Goal: Navigation & Orientation: Find specific page/section

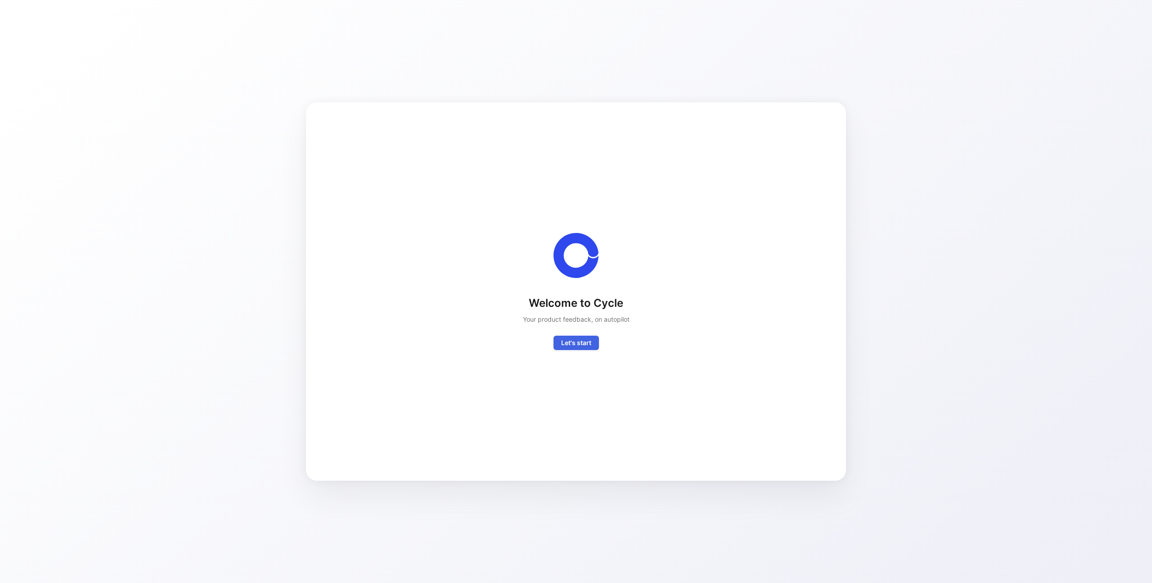
click at [586, 346] on span "Let's start" at bounding box center [576, 342] width 30 height 11
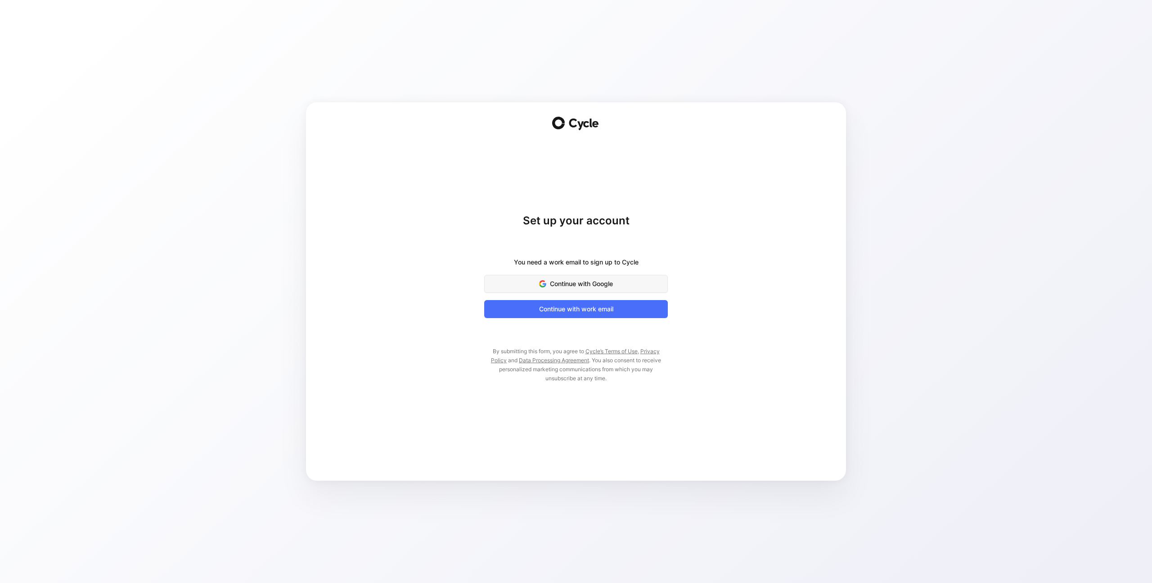
click at [596, 287] on span "Continue with Google" at bounding box center [576, 283] width 161 height 11
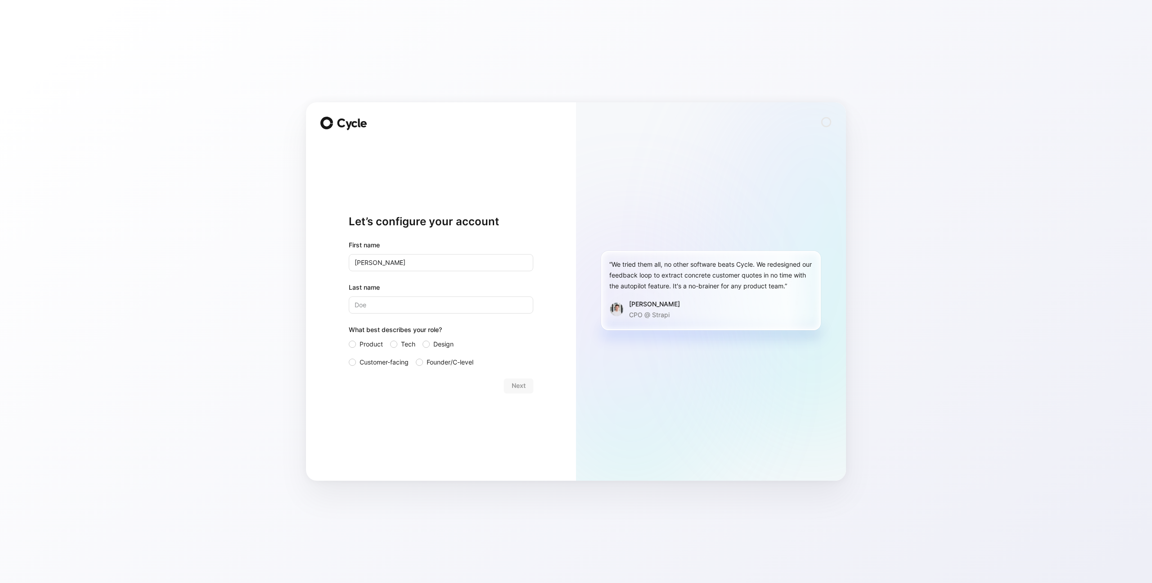
type input "[PERSON_NAME]"
type input "P"
click at [417, 344] on div "Product Tech Design Customer-facing Founder/C-level" at bounding box center [441, 353] width 185 height 29
click at [403, 343] on span "Tech" at bounding box center [408, 344] width 14 height 11
click at [390, 339] on input "Tech" at bounding box center [390, 339] width 0 height 0
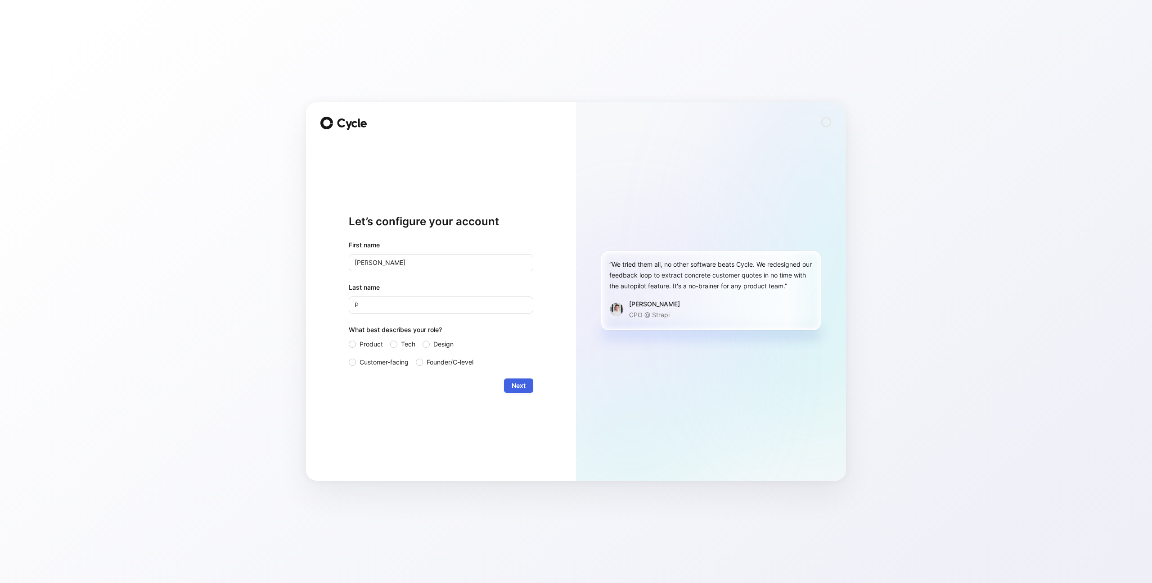
click at [529, 384] on button "Next" at bounding box center [518, 385] width 29 height 14
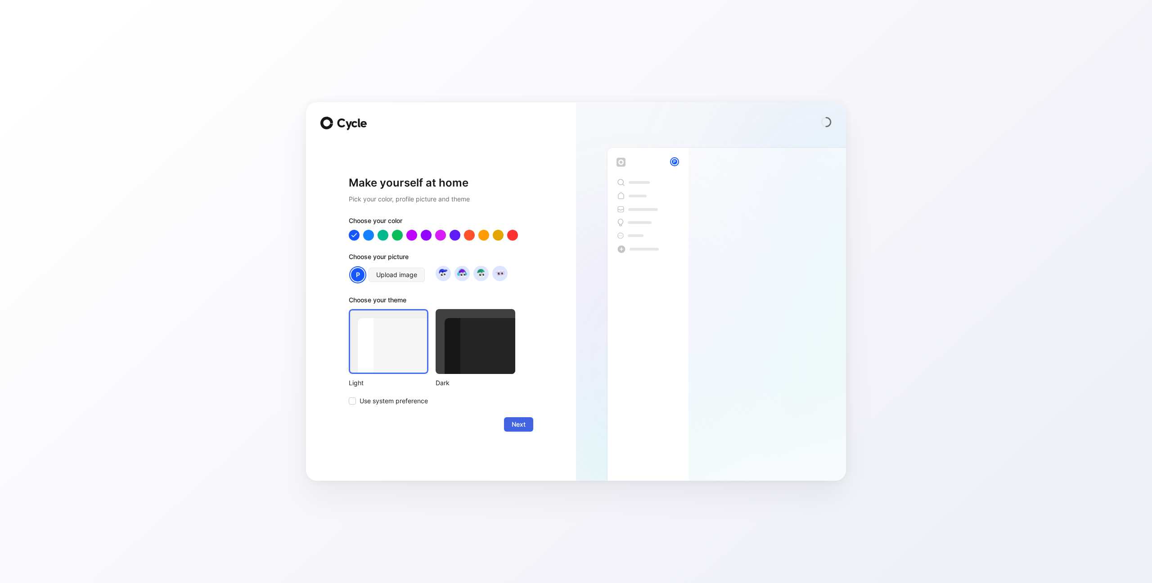
click at [515, 420] on span "Next" at bounding box center [519, 424] width 14 height 11
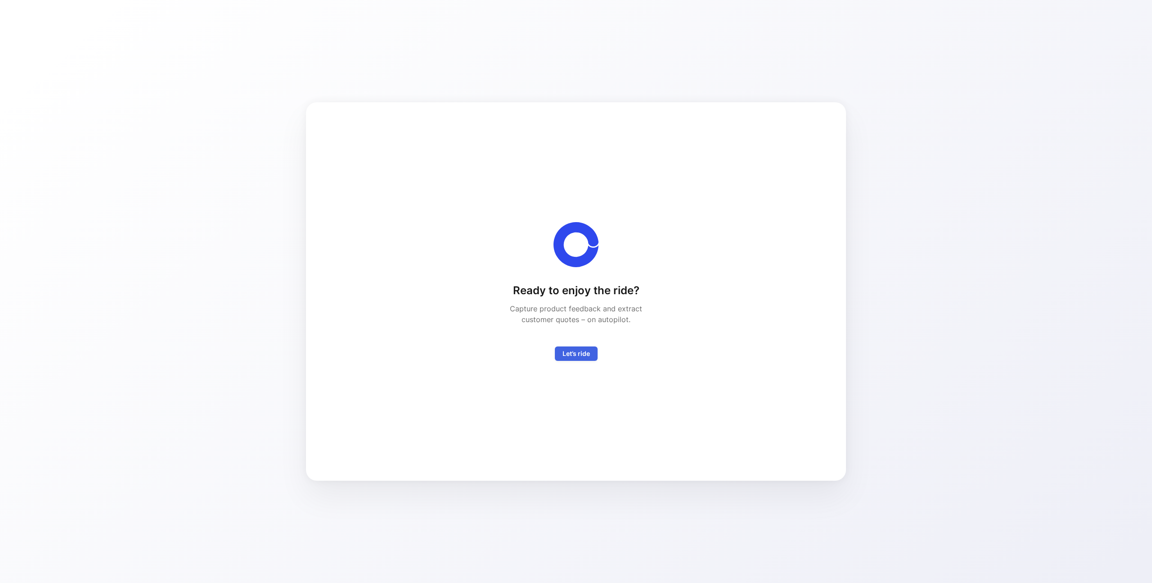
click at [587, 354] on span "Let’s ride" at bounding box center [576, 353] width 27 height 11
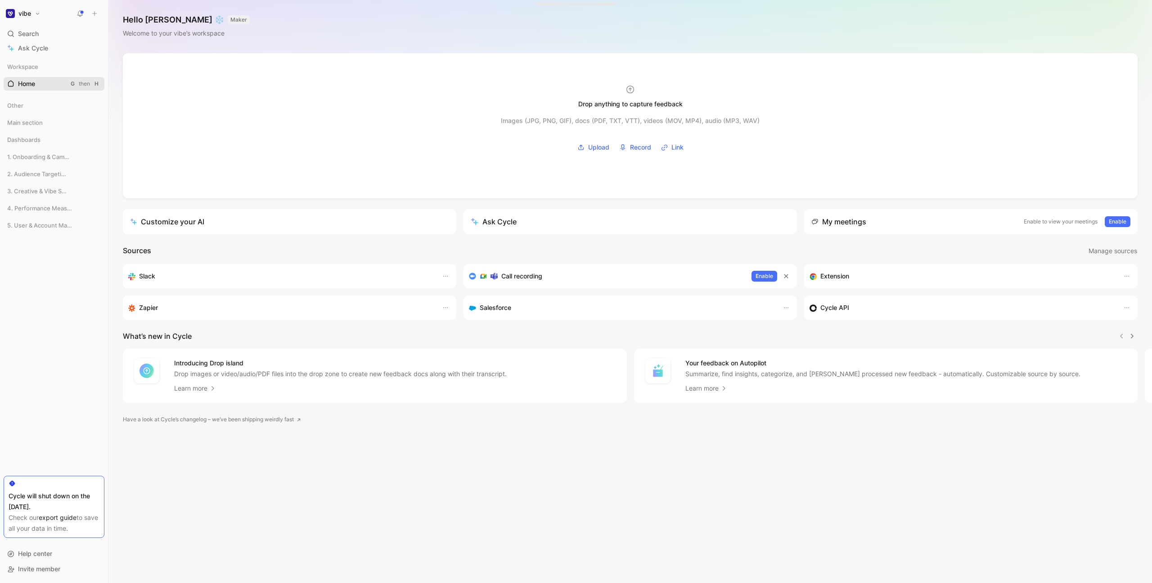
click at [36, 87] on link "Home G then H" at bounding box center [54, 84] width 101 height 14
click at [51, 158] on span "1. Onboarding & Campaign Setup" at bounding box center [36, 156] width 59 height 9
click at [49, 160] on span "1. Onboarding & Campaign Setup" at bounding box center [36, 156] width 59 height 9
click at [42, 171] on span "2. Audience Targeting" at bounding box center [36, 173] width 59 height 9
click at [43, 172] on span "2. Audience Targeting" at bounding box center [36, 173] width 59 height 9
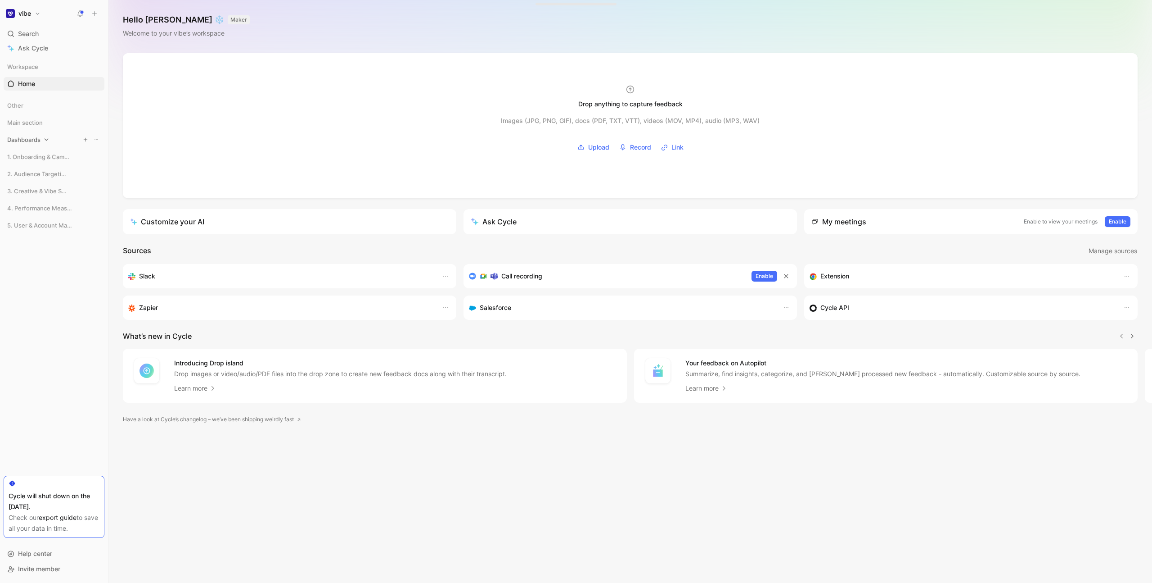
click at [42, 135] on div "Dashboards" at bounding box center [54, 140] width 101 height 14
click at [26, 13] on h1 "vibe" at bounding box center [24, 13] width 13 height 8
click at [26, 13] on div at bounding box center [576, 291] width 1152 height 583
click at [32, 138] on span "Dashboards" at bounding box center [23, 139] width 33 height 9
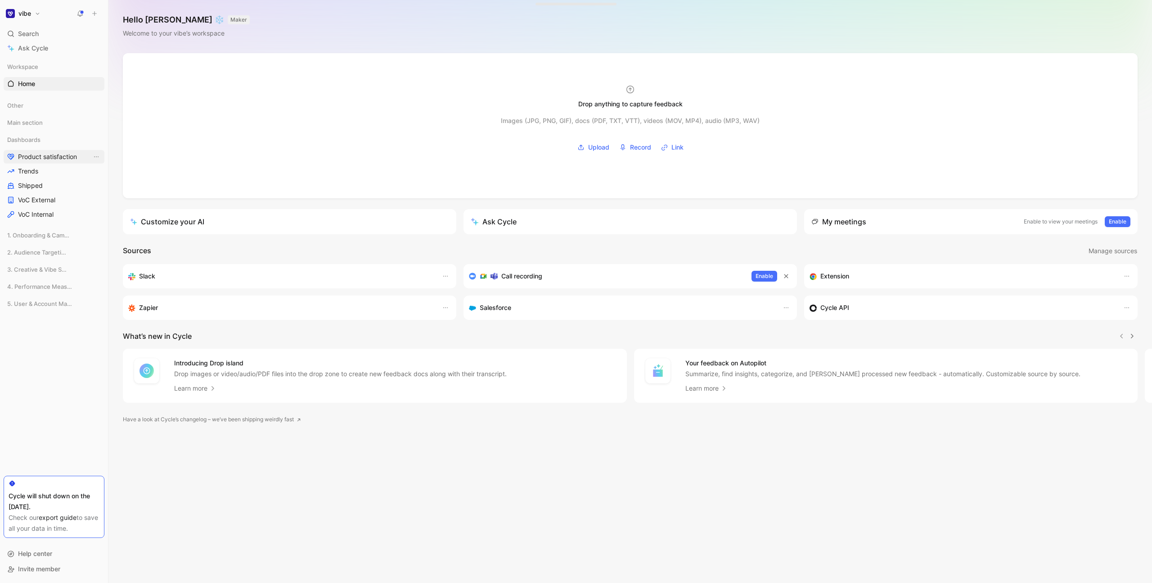
click at [45, 158] on span "Product satisfaction" at bounding box center [47, 156] width 59 height 9
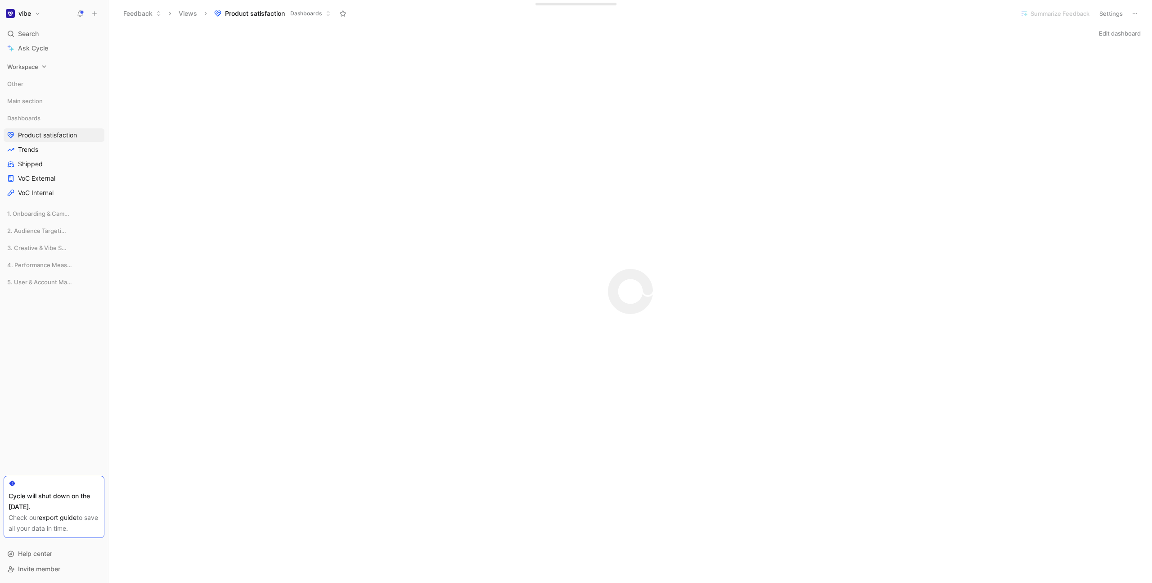
click at [33, 69] on span "Workspace" at bounding box center [22, 66] width 31 height 9
click at [39, 85] on link "Home G then H" at bounding box center [54, 84] width 101 height 14
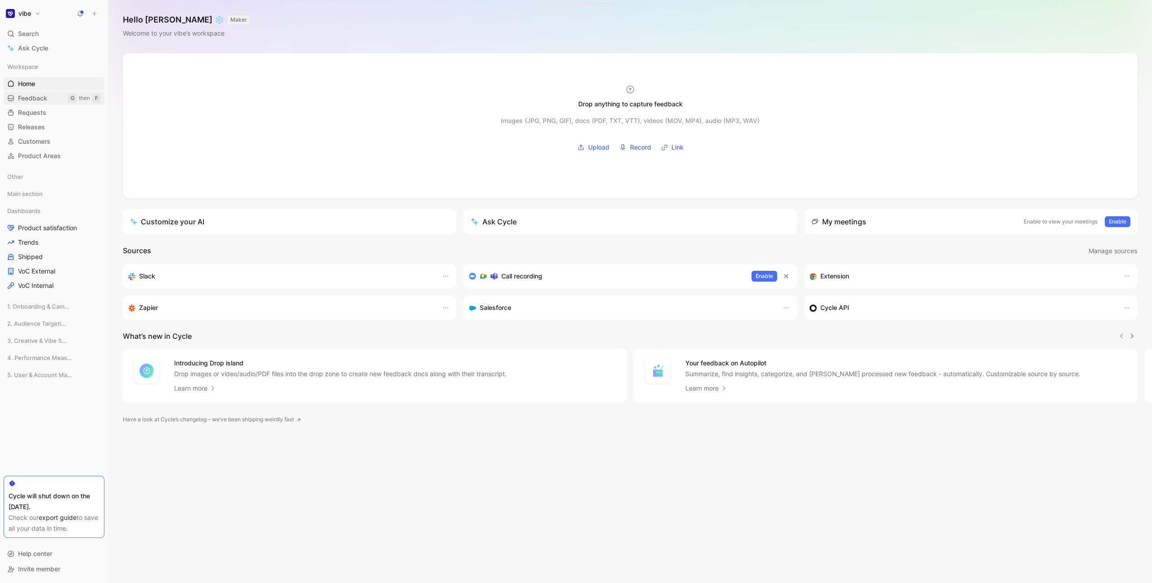
click at [41, 95] on span "Feedback" at bounding box center [32, 98] width 29 height 9
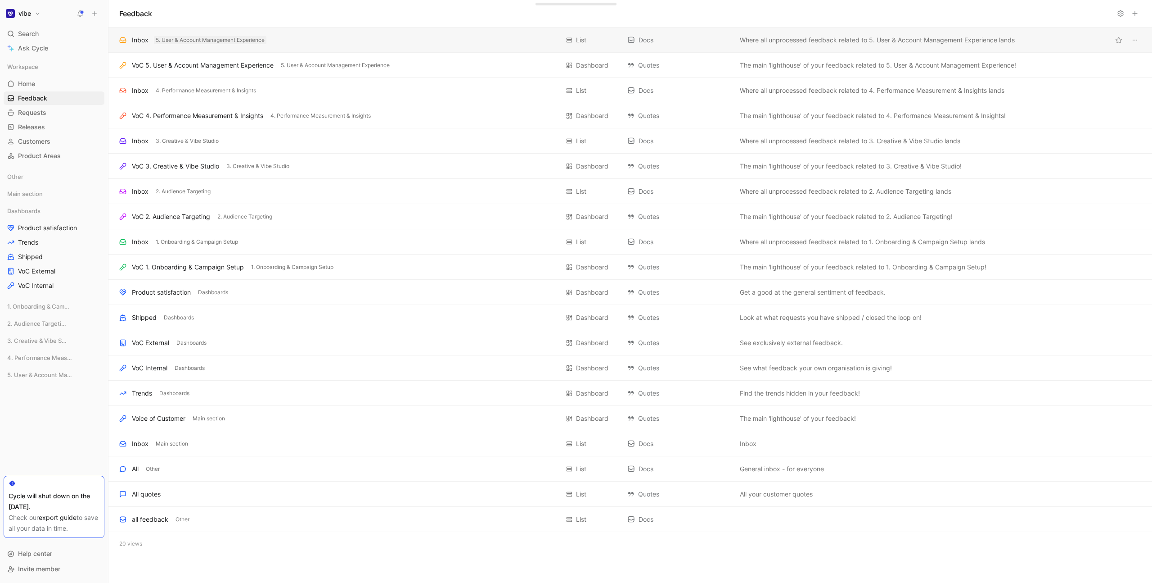
click at [167, 43] on span "5. User & Account Management Experience" at bounding box center [210, 40] width 109 height 9
click at [135, 40] on div "Inbox" at bounding box center [140, 40] width 17 height 11
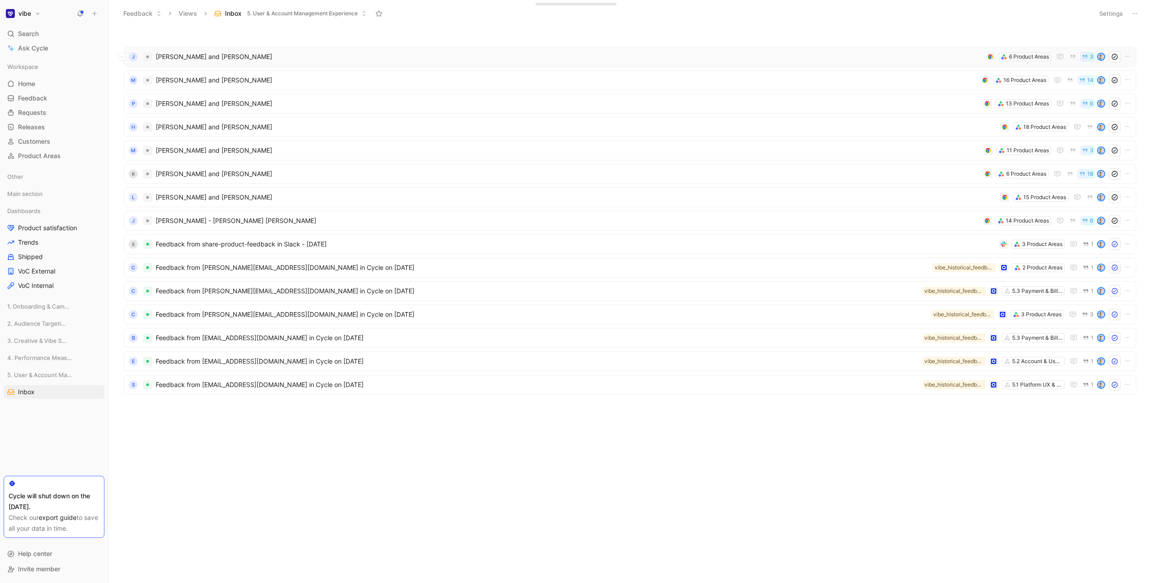
click at [265, 60] on span "[PERSON_NAME] and [PERSON_NAME]" at bounding box center [569, 56] width 827 height 11
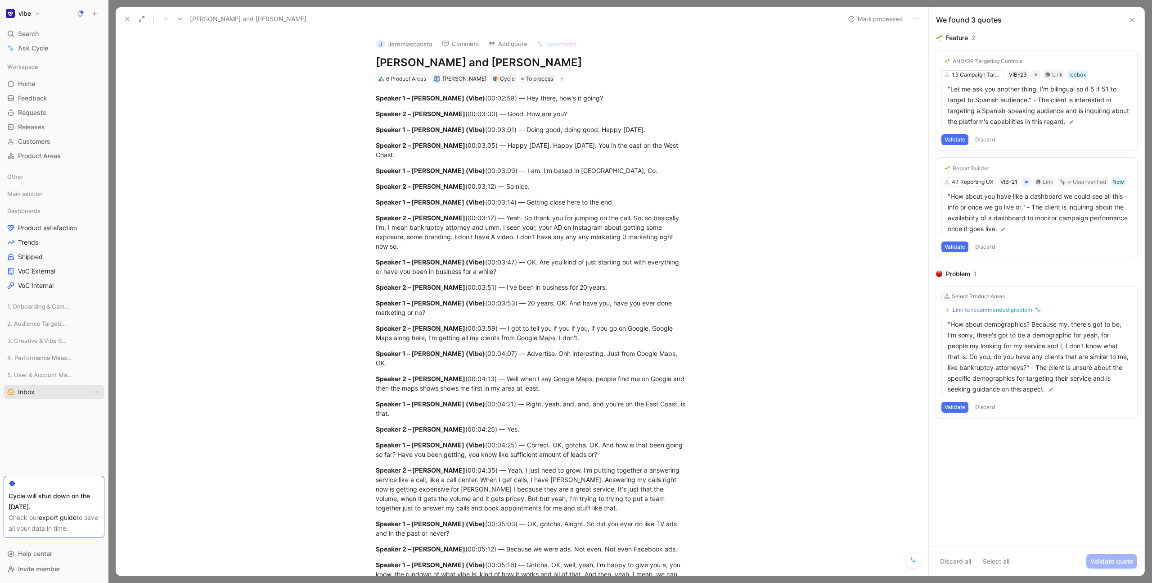
click at [26, 389] on span "Inbox" at bounding box center [26, 391] width 17 height 9
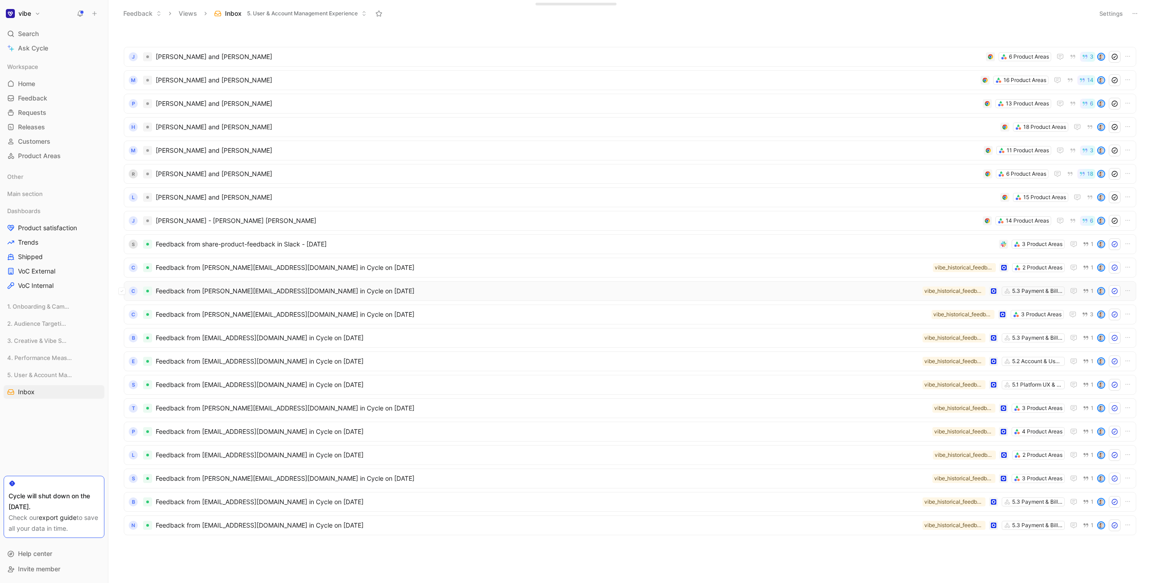
click at [387, 284] on div "C Feedback from [PERSON_NAME][EMAIL_ADDRESS][DOMAIN_NAME] in Cycle on [DATE] 5.…" at bounding box center [630, 291] width 1013 height 20
click at [41, 195] on span "Main section" at bounding box center [25, 193] width 36 height 9
click at [36, 209] on link "Inbox" at bounding box center [54, 211] width 101 height 14
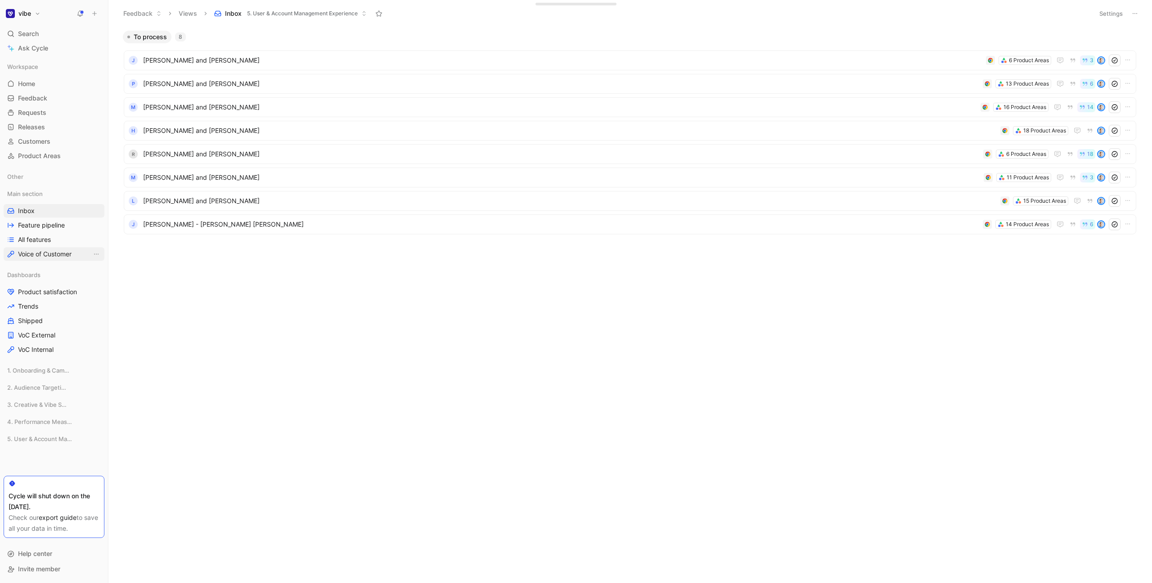
click at [59, 251] on span "Voice of Customer" at bounding box center [45, 253] width 54 height 9
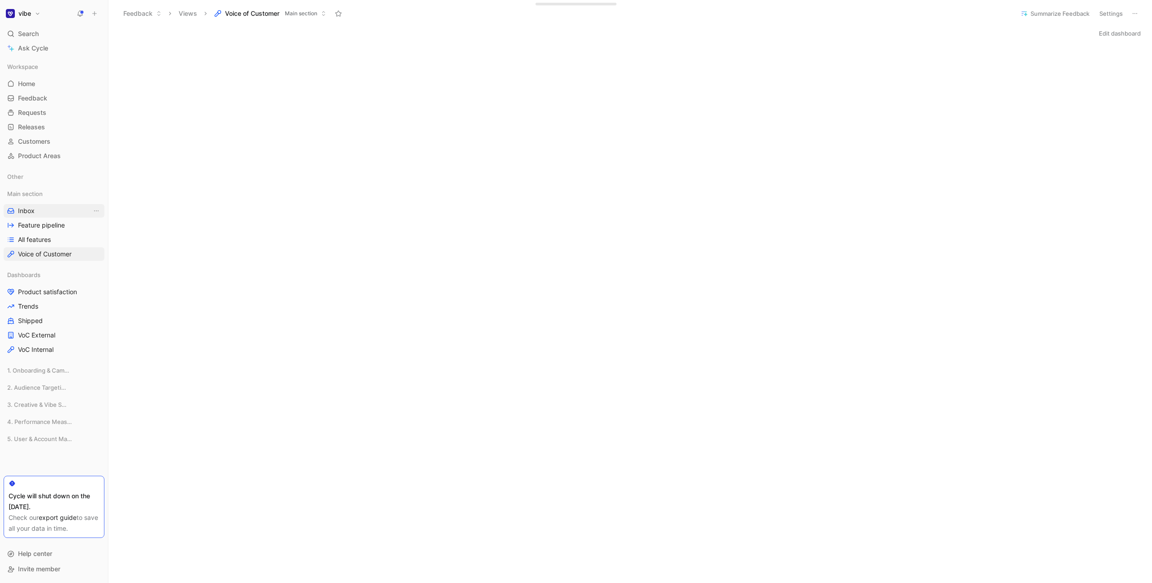
click at [39, 210] on link "Inbox" at bounding box center [54, 211] width 101 height 14
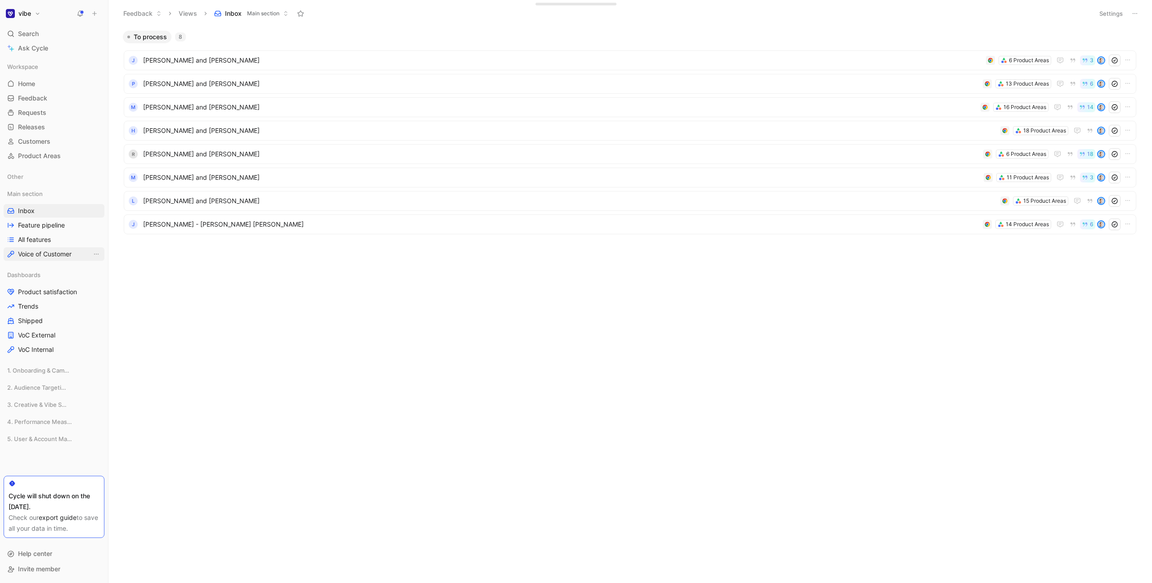
click at [52, 250] on span "Voice of Customer" at bounding box center [45, 253] width 54 height 9
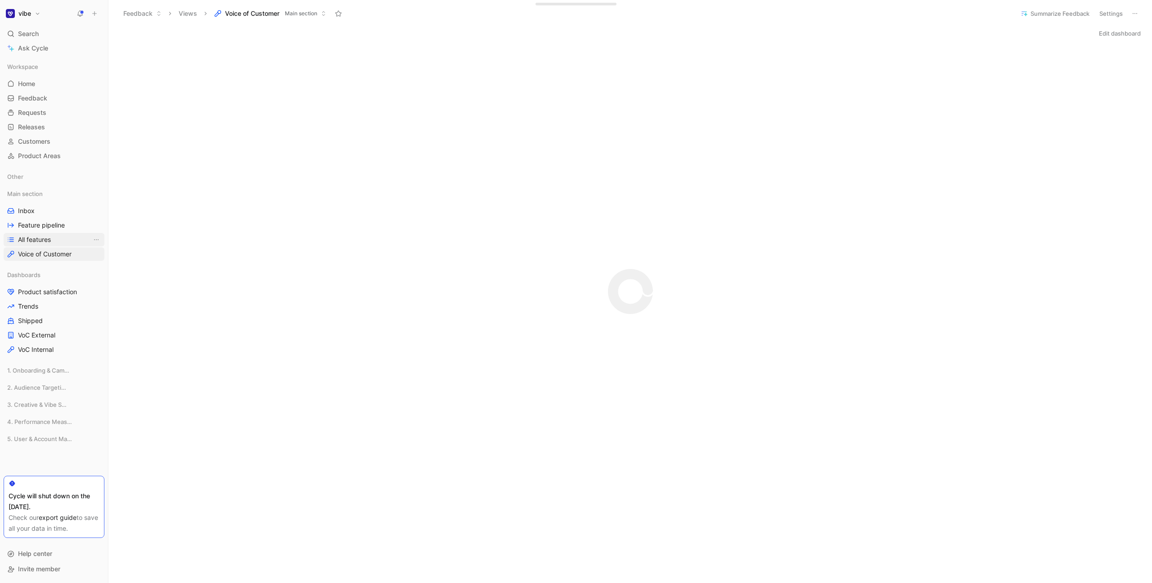
click at [50, 242] on span "All features" at bounding box center [34, 239] width 33 height 9
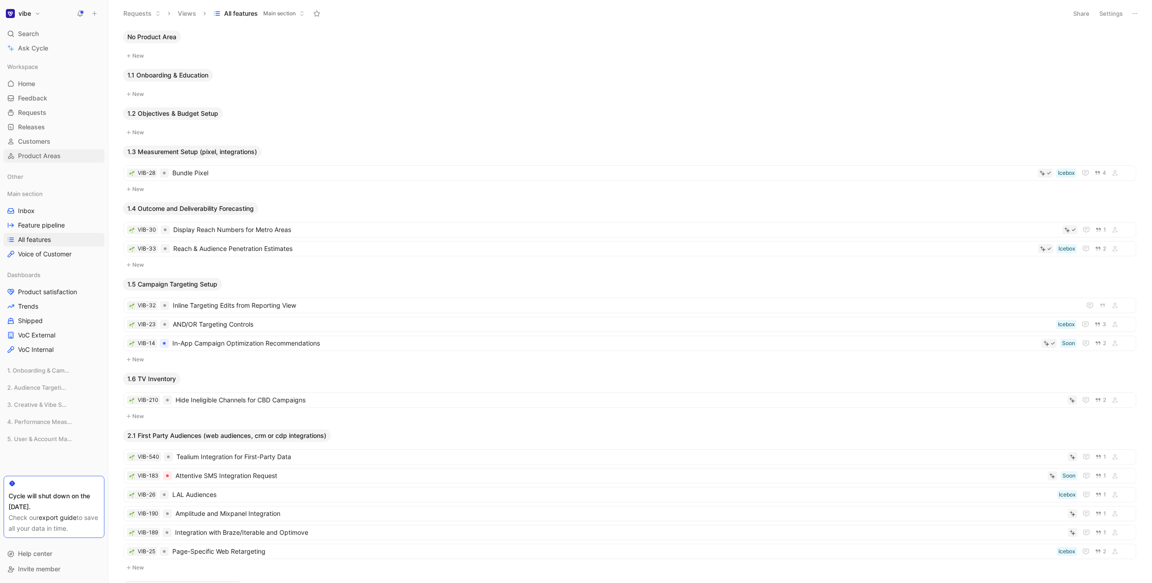
click at [59, 157] on span "Product Areas" at bounding box center [39, 155] width 43 height 9
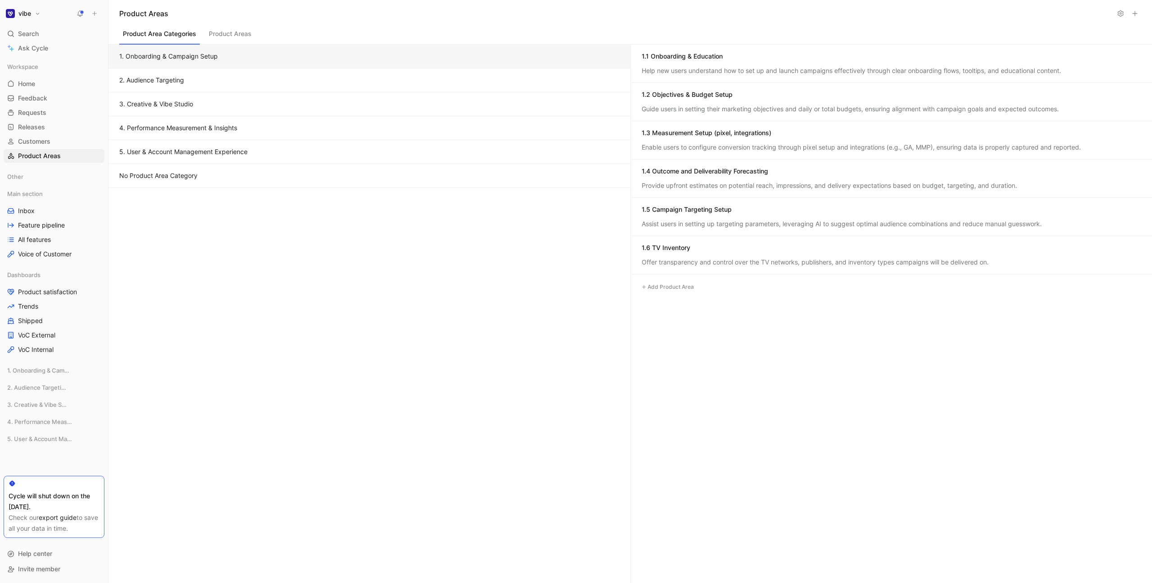
click at [225, 39] on button "Product Areas" at bounding box center [230, 35] width 50 height 17
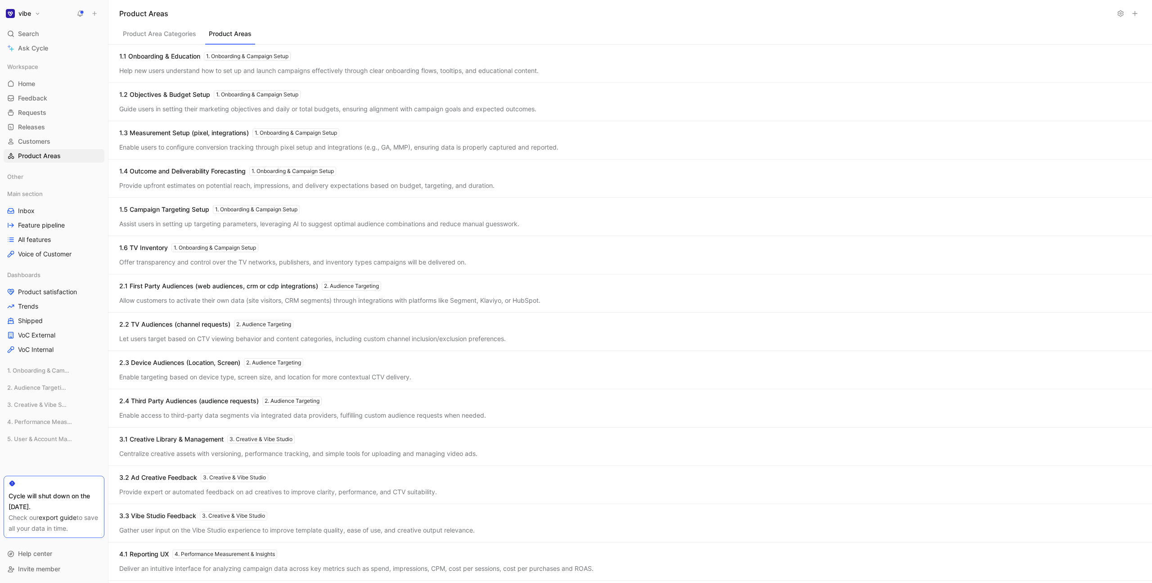
click at [168, 34] on button "Product Area Categories" at bounding box center [159, 35] width 81 height 17
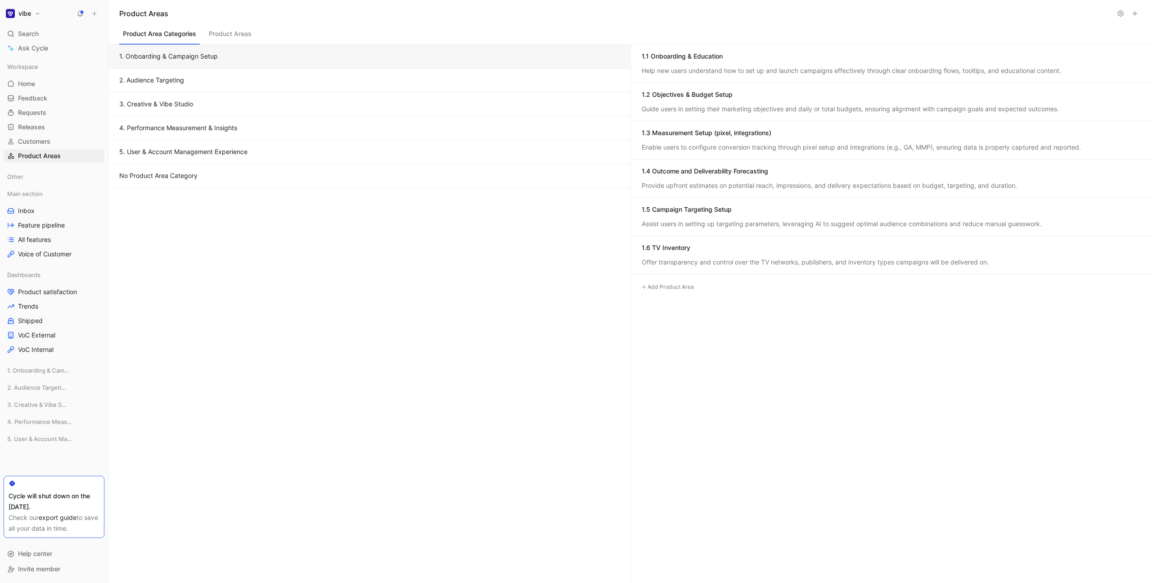
click at [237, 36] on button "Product Areas" at bounding box center [230, 35] width 50 height 17
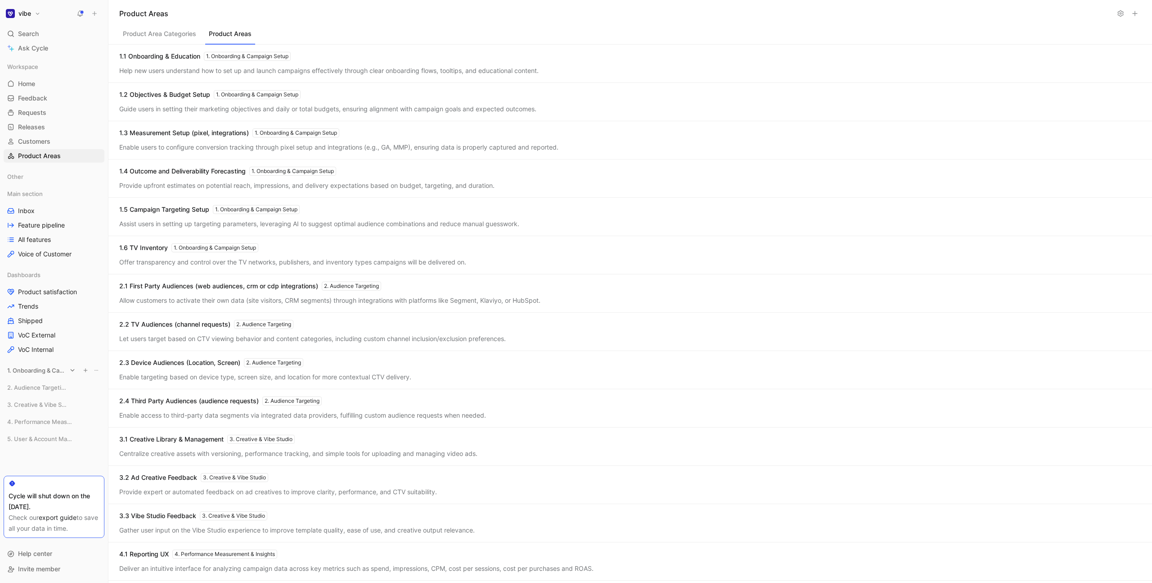
click at [41, 371] on span "1. Onboarding & Campaign Setup" at bounding box center [36, 370] width 59 height 9
click at [36, 383] on link "Inbox" at bounding box center [54, 387] width 101 height 14
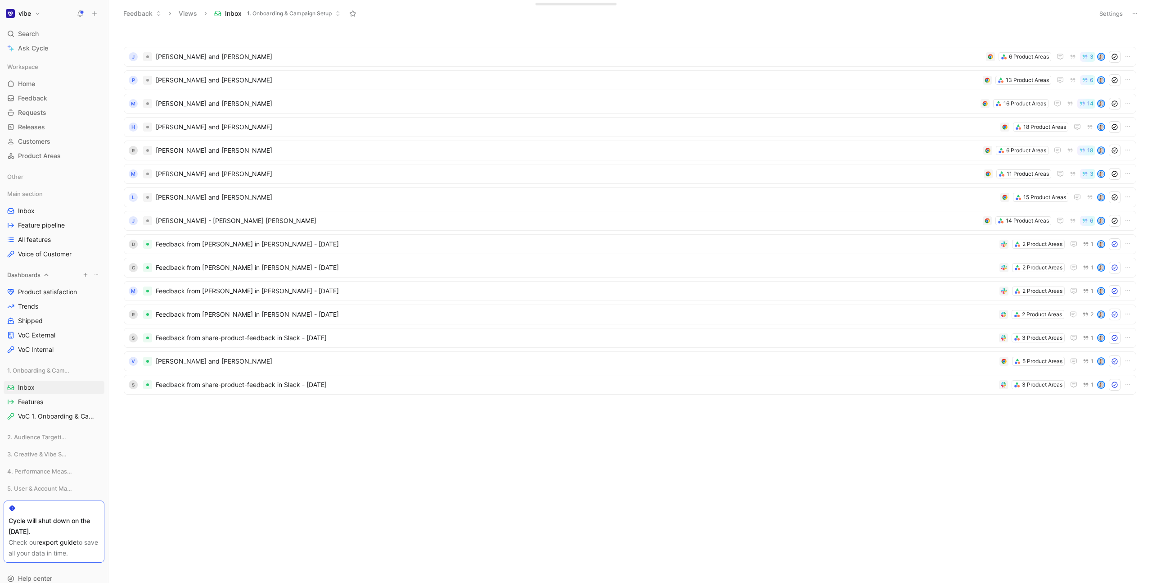
click at [38, 276] on span "Dashboards" at bounding box center [23, 274] width 33 height 9
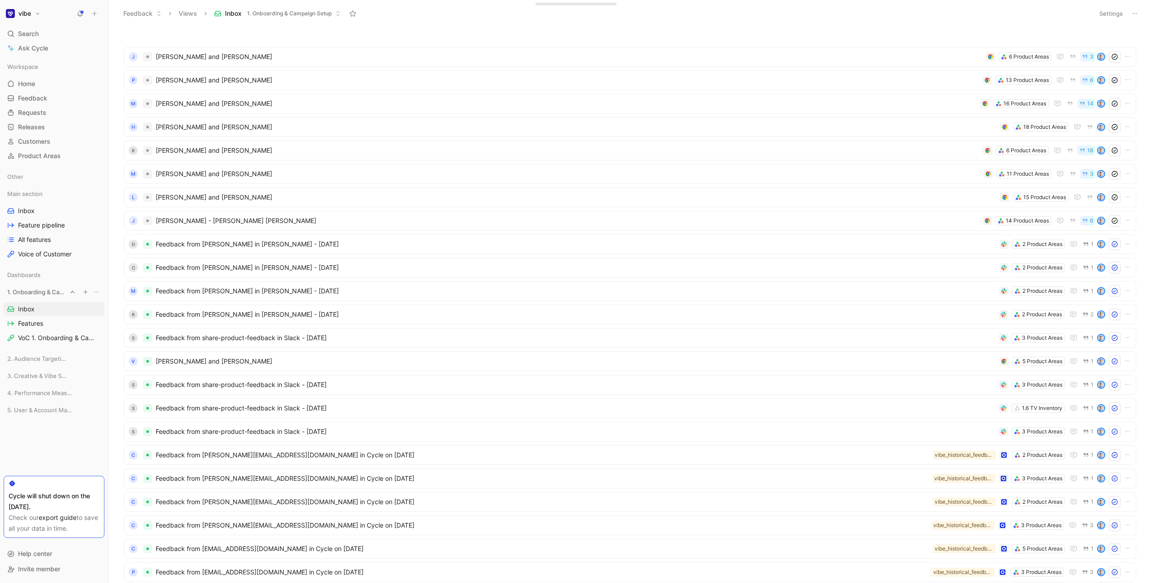
click at [38, 293] on span "1. Onboarding & Campaign Setup" at bounding box center [36, 291] width 59 height 9
click at [41, 276] on div "Dashboards" at bounding box center [54, 275] width 101 height 14
click at [40, 288] on span "Product satisfaction" at bounding box center [47, 291] width 59 height 9
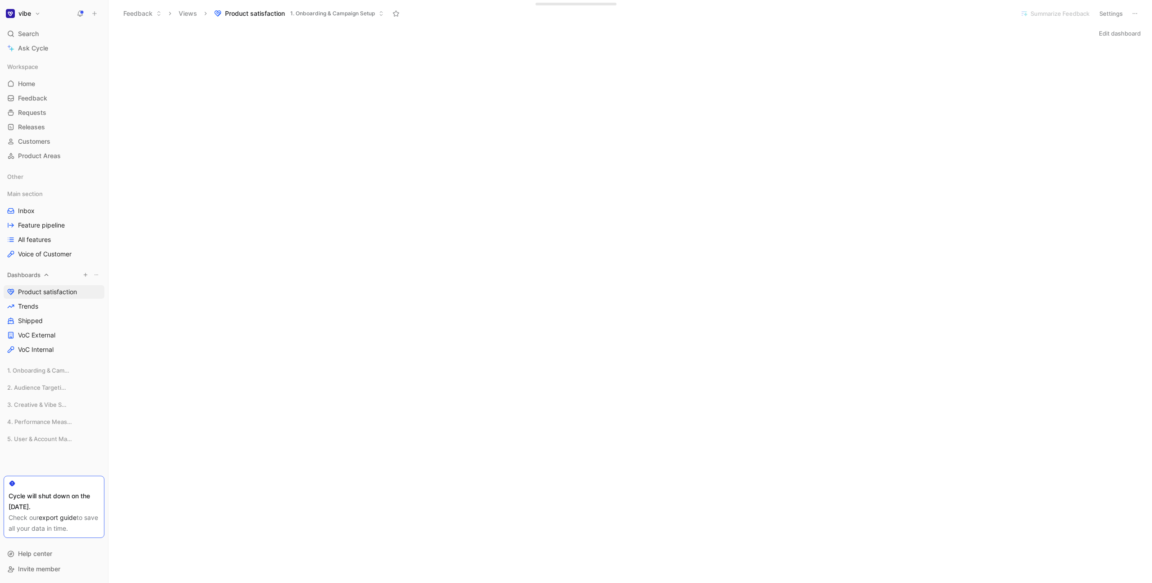
click at [36, 276] on span "Dashboards" at bounding box center [23, 274] width 33 height 9
click at [41, 209] on link "Inbox" at bounding box center [54, 211] width 101 height 14
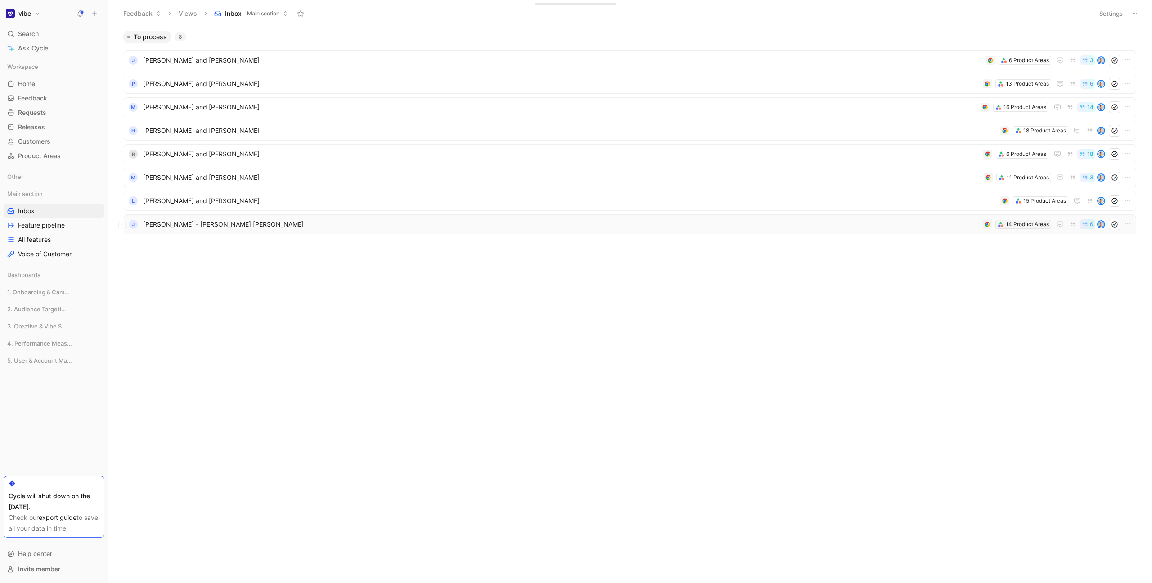
click at [1011, 225] on div "14 Product Areas" at bounding box center [1027, 224] width 43 height 9
drag, startPoint x: 806, startPoint y: 311, endPoint x: 679, endPoint y: 278, distance: 131.6
click at [219, 223] on span "[PERSON_NAME] - [PERSON_NAME] [PERSON_NAME]" at bounding box center [561, 224] width 836 height 11
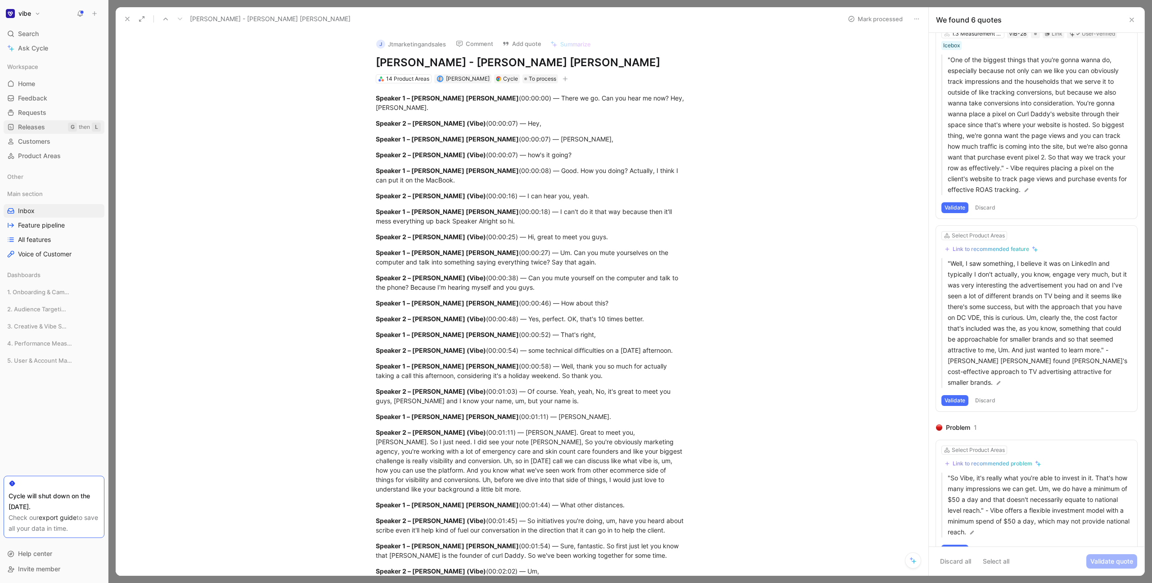
click at [50, 129] on link "Releases G then L" at bounding box center [54, 127] width 101 height 14
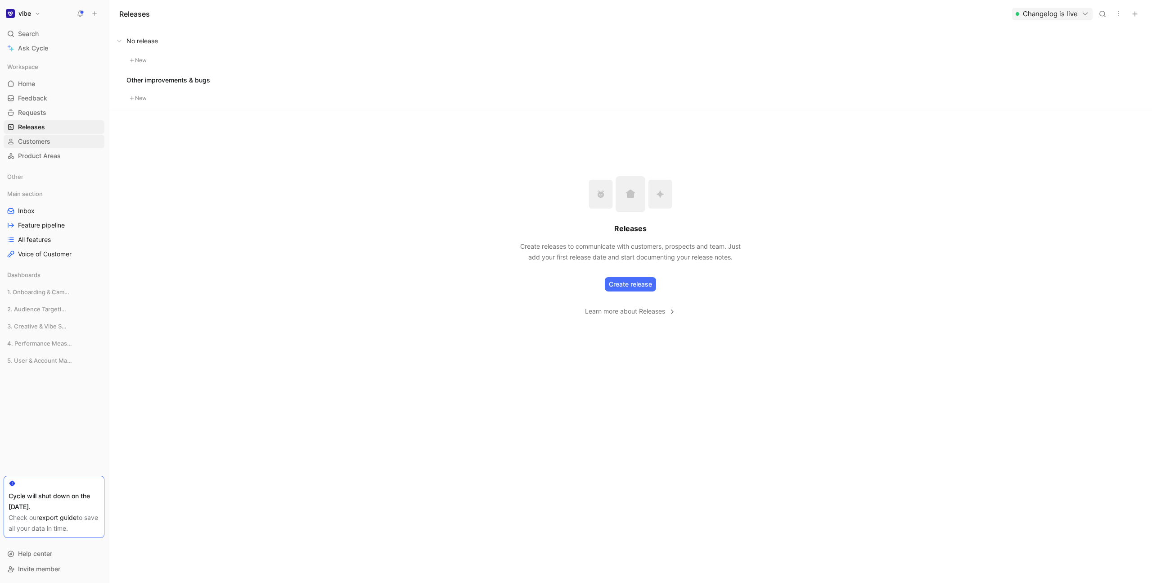
click at [32, 140] on span "Customers" at bounding box center [34, 141] width 32 height 9
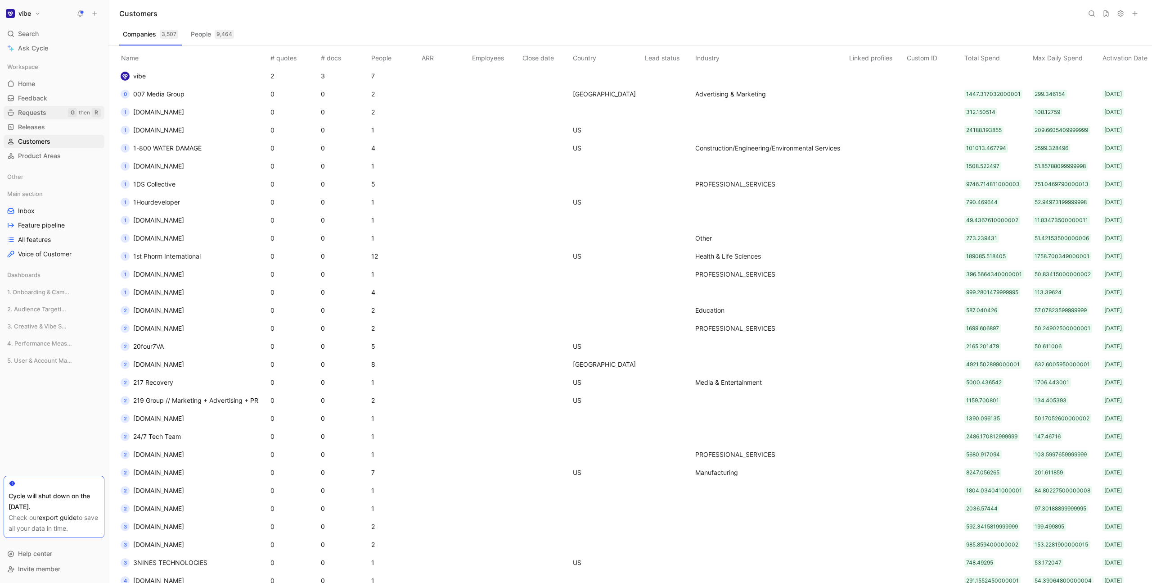
click at [27, 110] on span "Requests" at bounding box center [32, 112] width 28 height 9
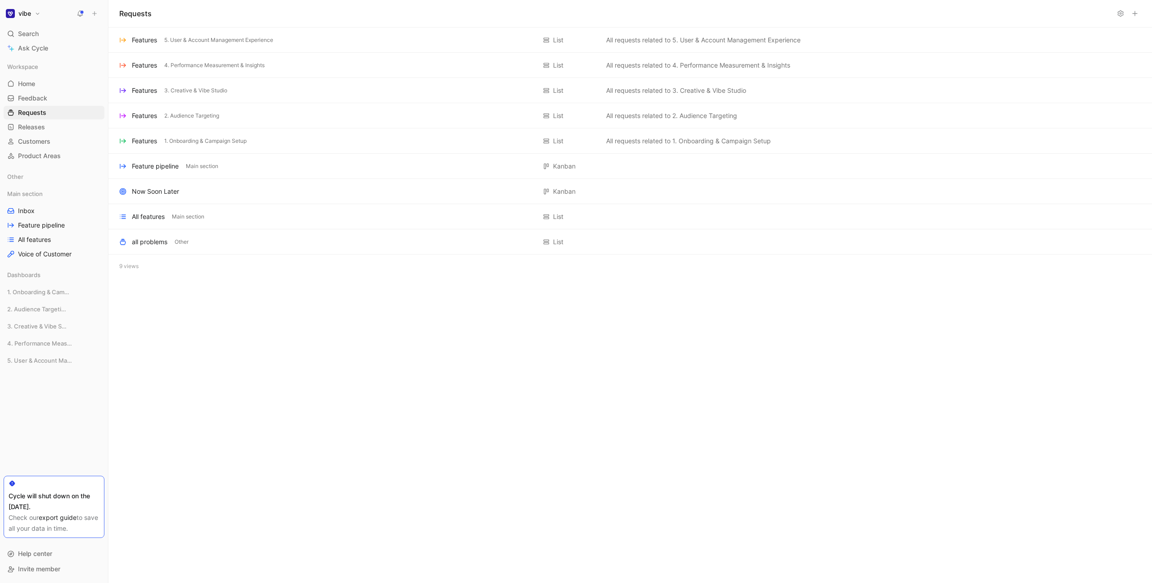
click at [38, 11] on button "vibe" at bounding box center [23, 13] width 39 height 13
click at [49, 86] on div "Workspace settings G then S" at bounding box center [61, 93] width 111 height 14
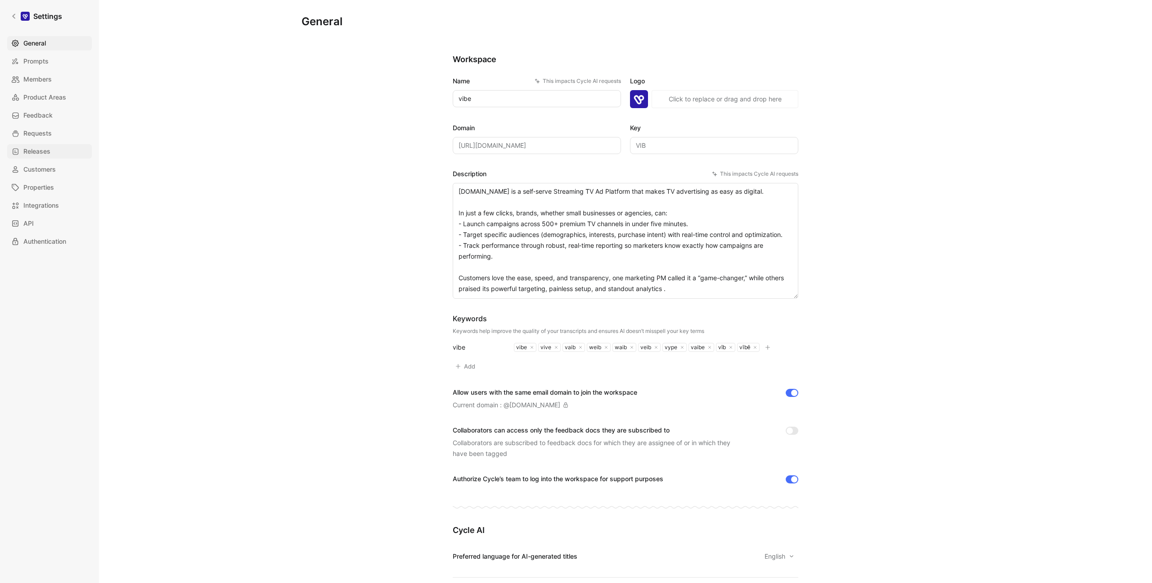
click at [46, 152] on span "Releases" at bounding box center [36, 151] width 27 height 11
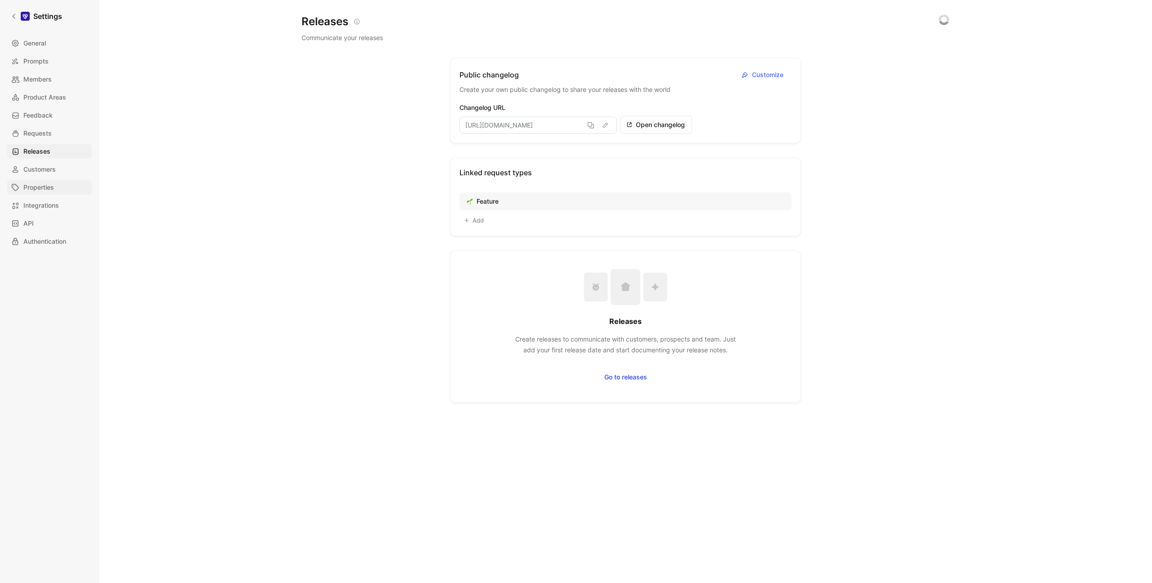
click at [45, 189] on span "Properties" at bounding box center [38, 187] width 31 height 11
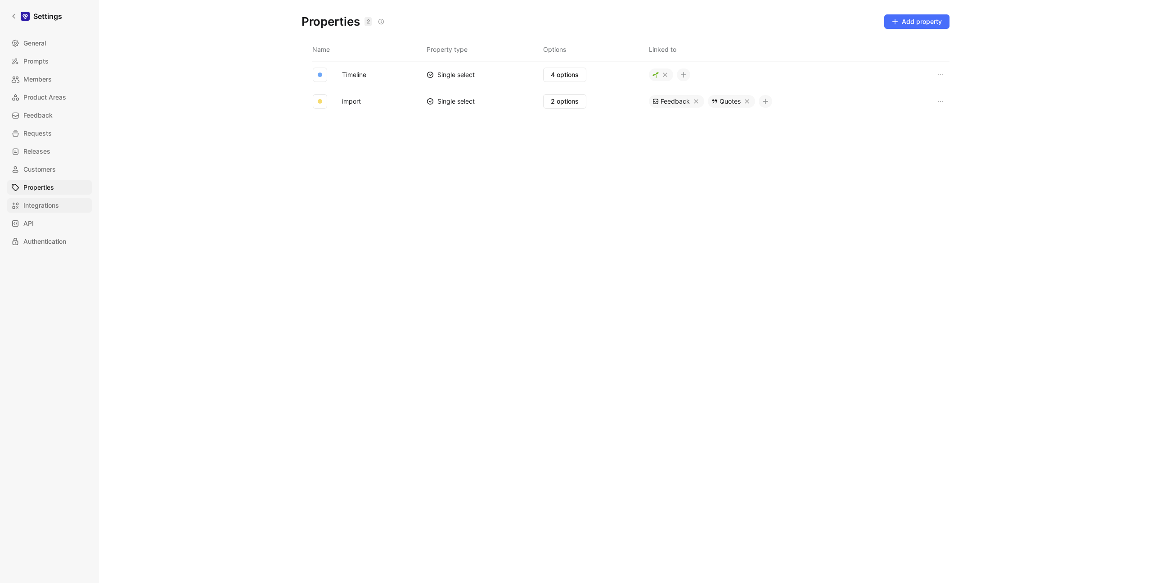
click at [50, 209] on span "Integrations" at bounding box center [41, 205] width 36 height 11
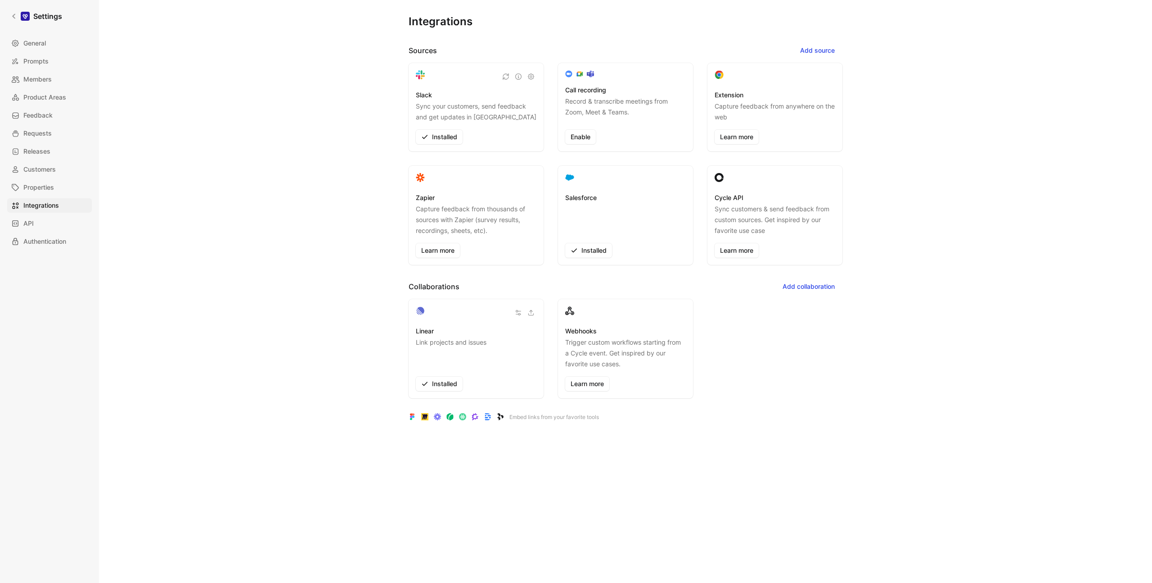
click at [491, 214] on p "Capture feedback from thousands of sources with Zapier (survey results, recordi…" at bounding box center [476, 219] width 121 height 32
click at [48, 188] on span "Properties" at bounding box center [38, 187] width 31 height 11
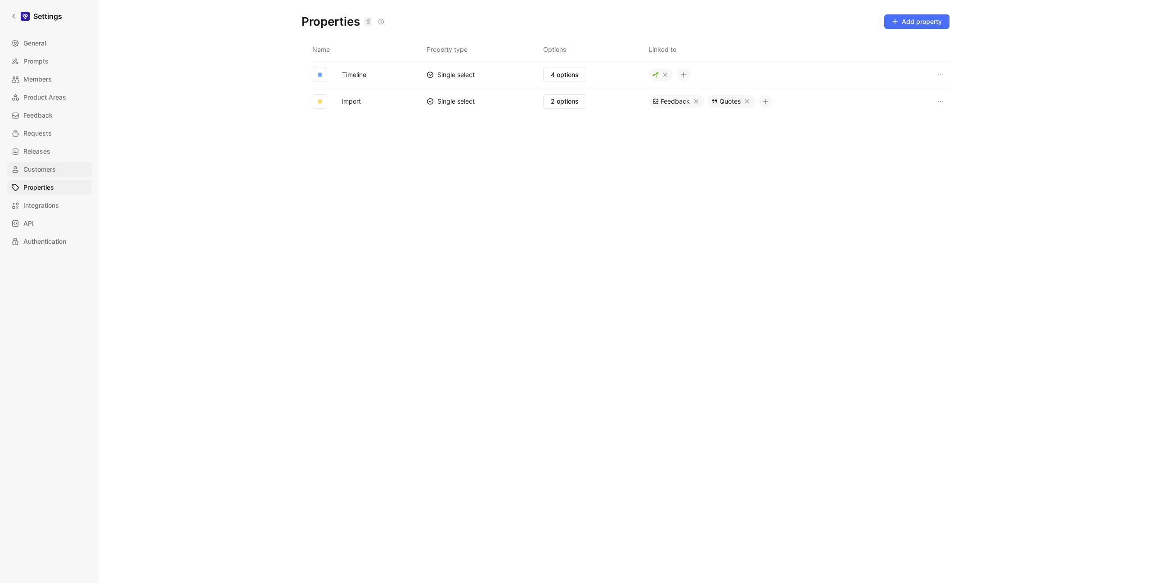
click at [55, 174] on span "Customers" at bounding box center [39, 169] width 32 height 11
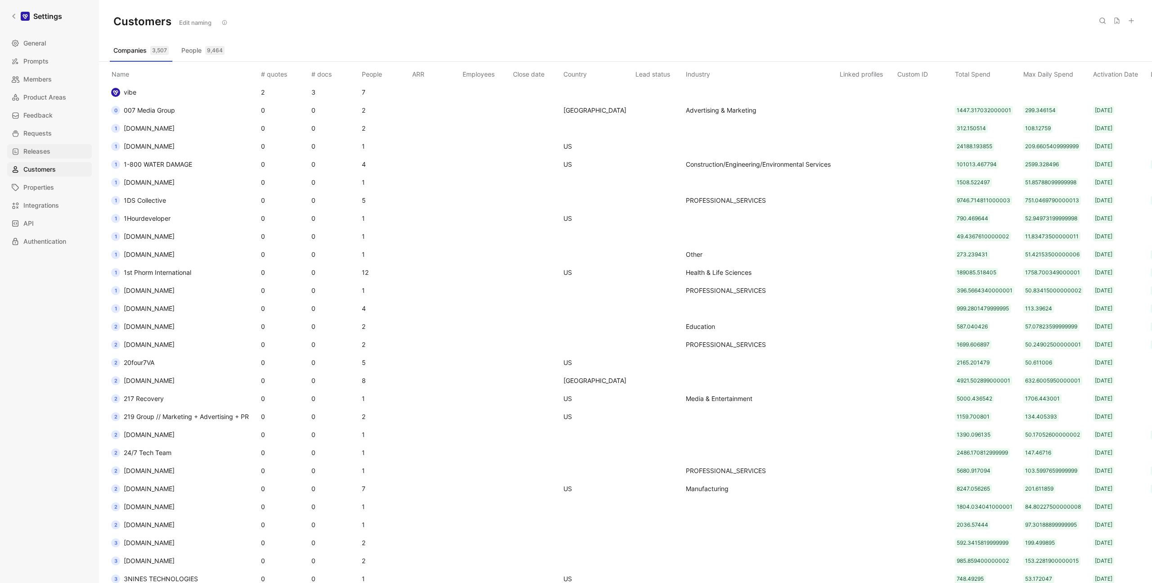
click at [57, 149] on link "Releases" at bounding box center [49, 151] width 85 height 14
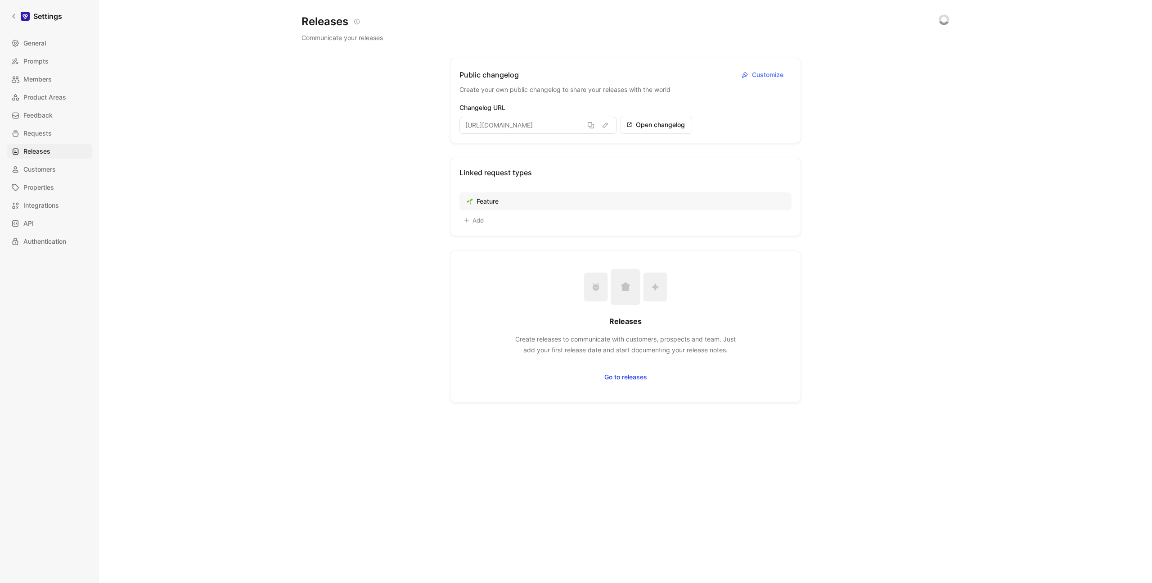
click at [57, 142] on div "General Prompts Members Product Areas Feedback Requests Releases Customers Prop…" at bounding box center [52, 142] width 91 height 212
click at [56, 132] on link "Requests" at bounding box center [49, 133] width 85 height 14
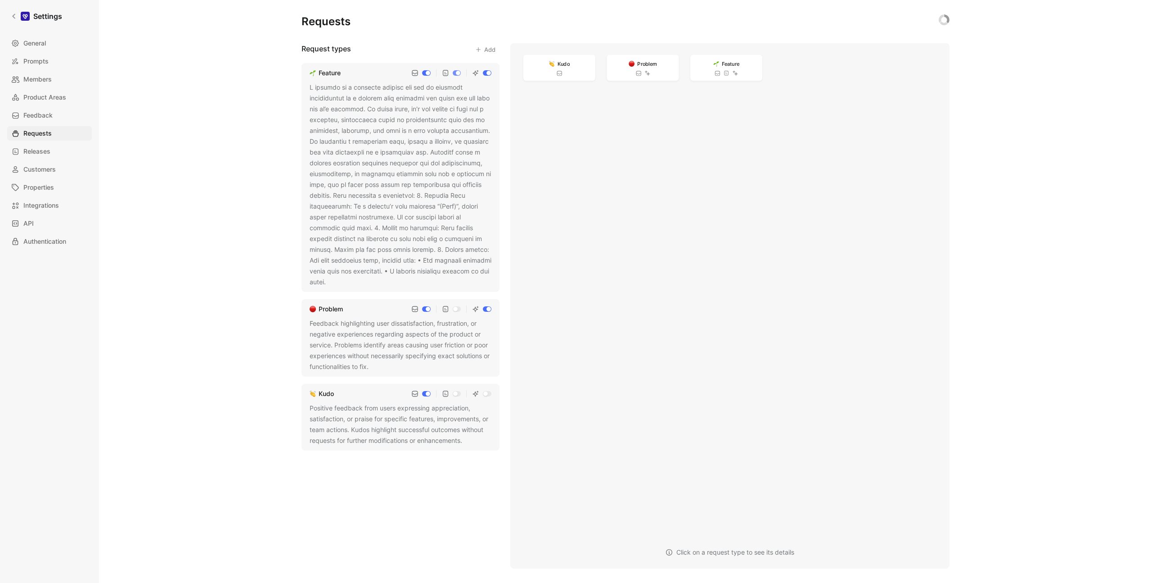
click at [480, 46] on icon "button" at bounding box center [478, 49] width 6 height 6
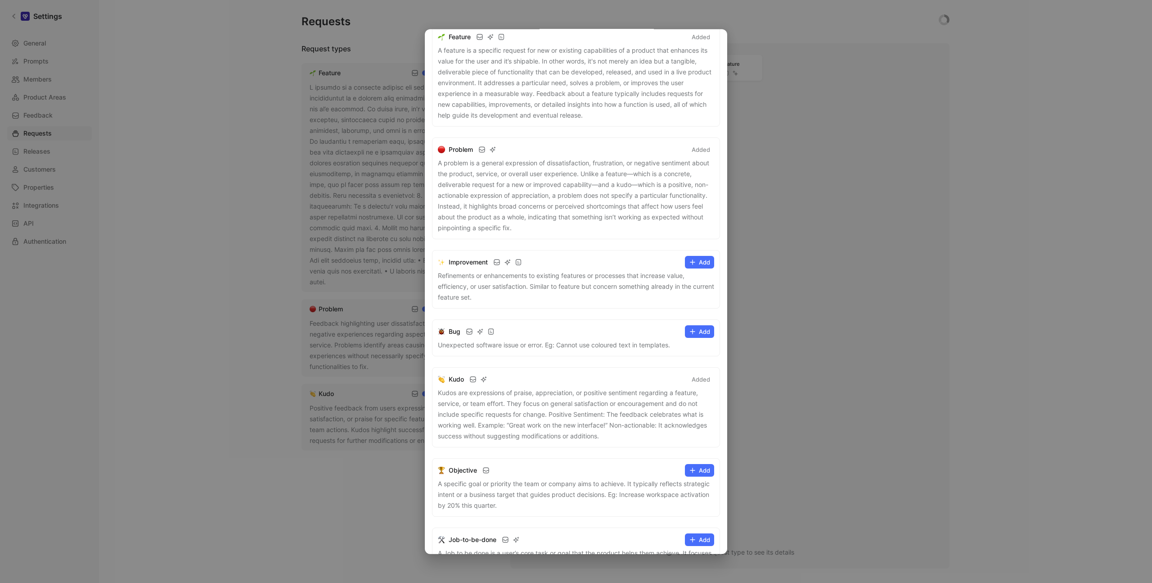
scroll to position [81, 0]
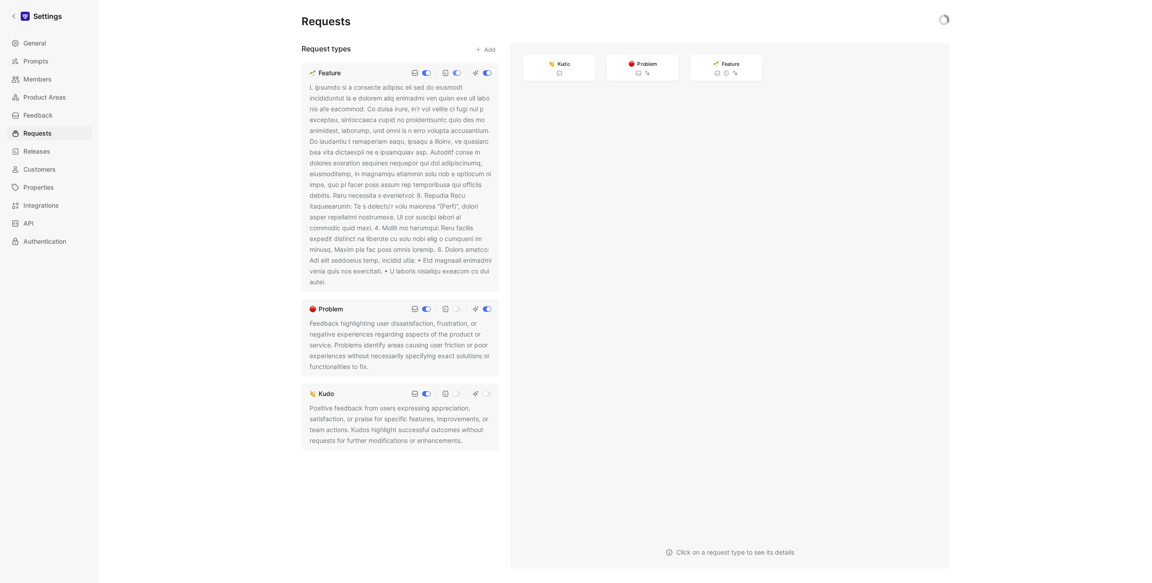
click at [242, 199] on div at bounding box center [576, 291] width 1152 height 583
click at [48, 63] on span "Prompts" at bounding box center [35, 61] width 25 height 11
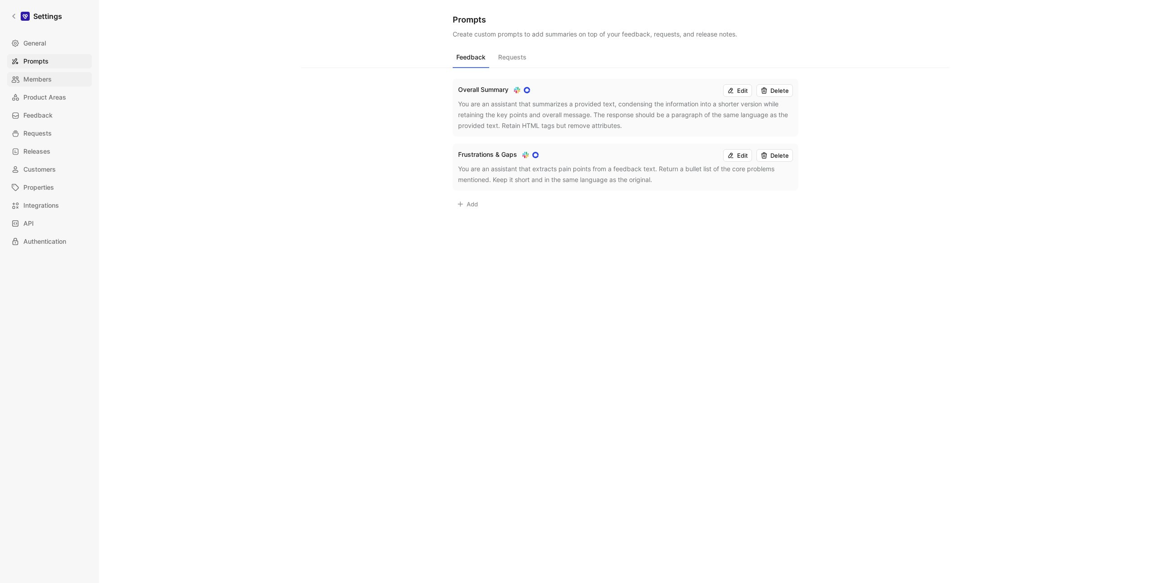
click at [45, 77] on span "Members" at bounding box center [37, 79] width 28 height 11
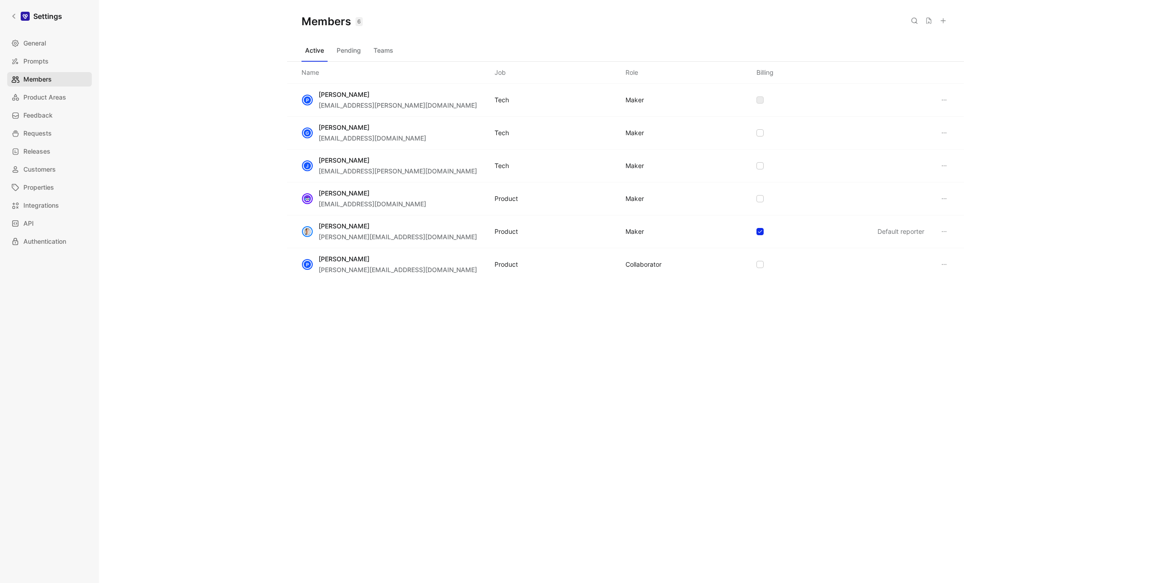
click at [48, 80] on span "Members" at bounding box center [37, 79] width 28 height 11
click at [50, 57] on link "Prompts" at bounding box center [49, 61] width 85 height 14
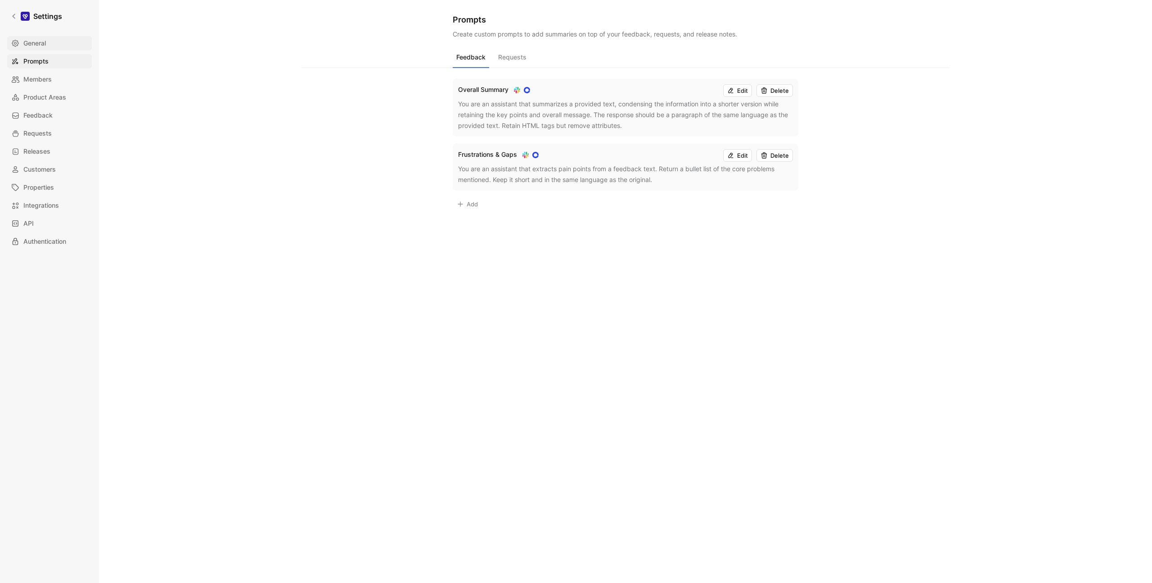
click at [50, 41] on link "General" at bounding box center [49, 43] width 85 height 14
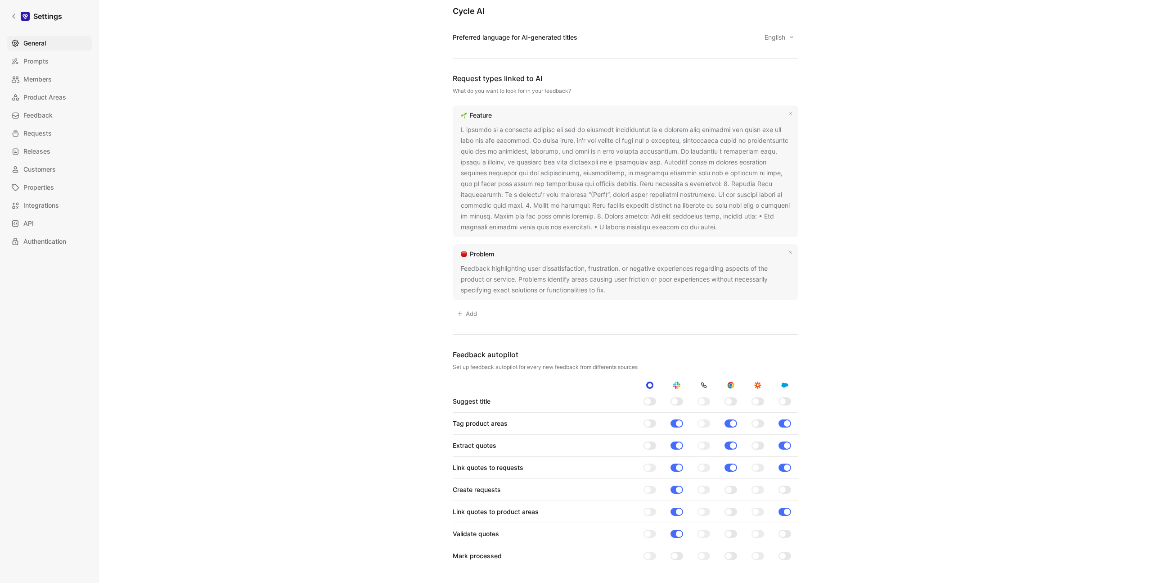
scroll to position [565, 0]
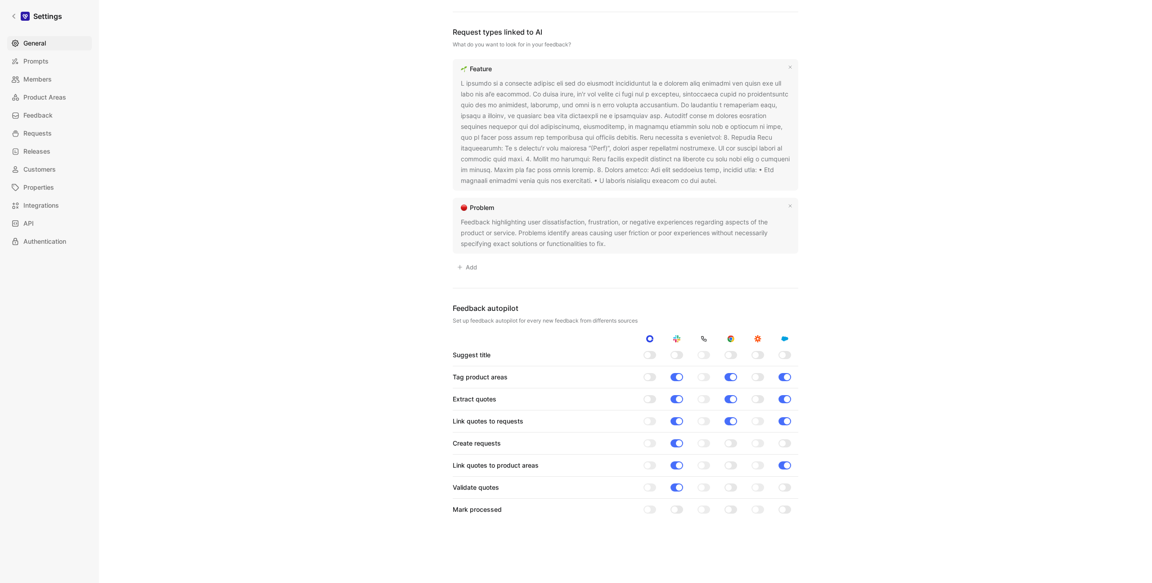
click at [48, 178] on div "General Prompts Members Product Areas Feedback Requests Releases Customers Prop…" at bounding box center [52, 142] width 91 height 212
click at [10, 9] on link "Settings" at bounding box center [36, 16] width 59 height 18
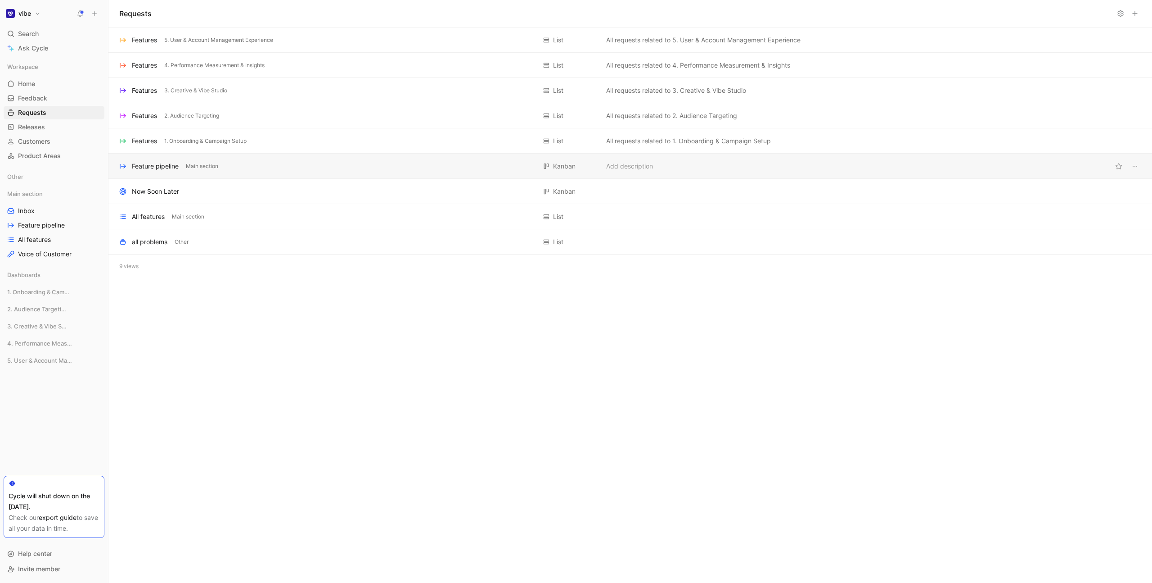
click at [148, 155] on div "Feature pipeline Main section [GEOGRAPHIC_DATA] Add description" at bounding box center [630, 166] width 1044 height 25
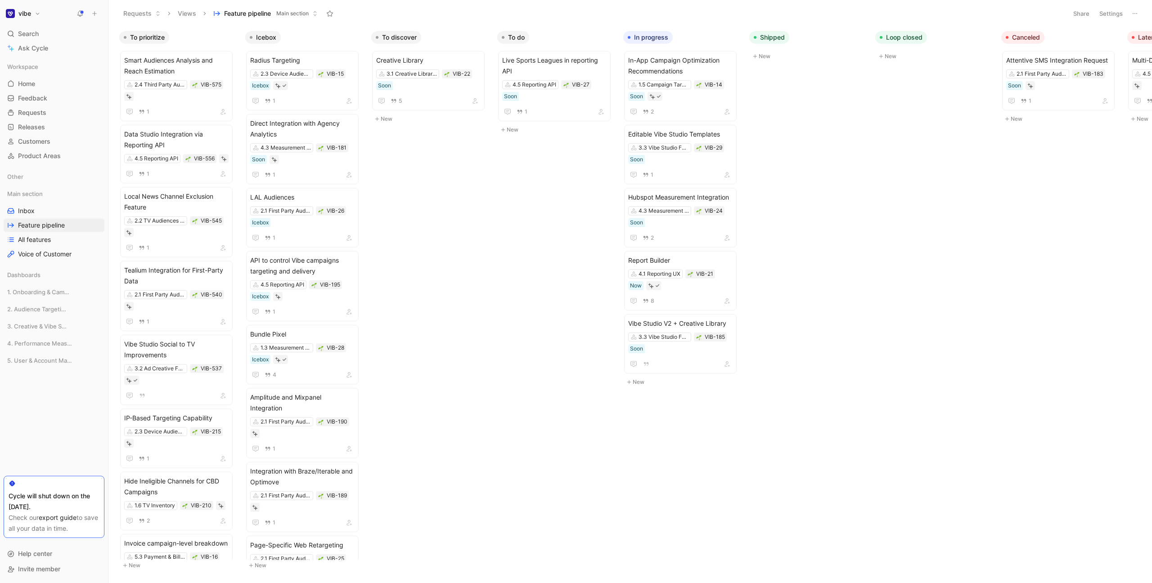
click at [1139, 11] on button at bounding box center [1135, 13] width 13 height 13
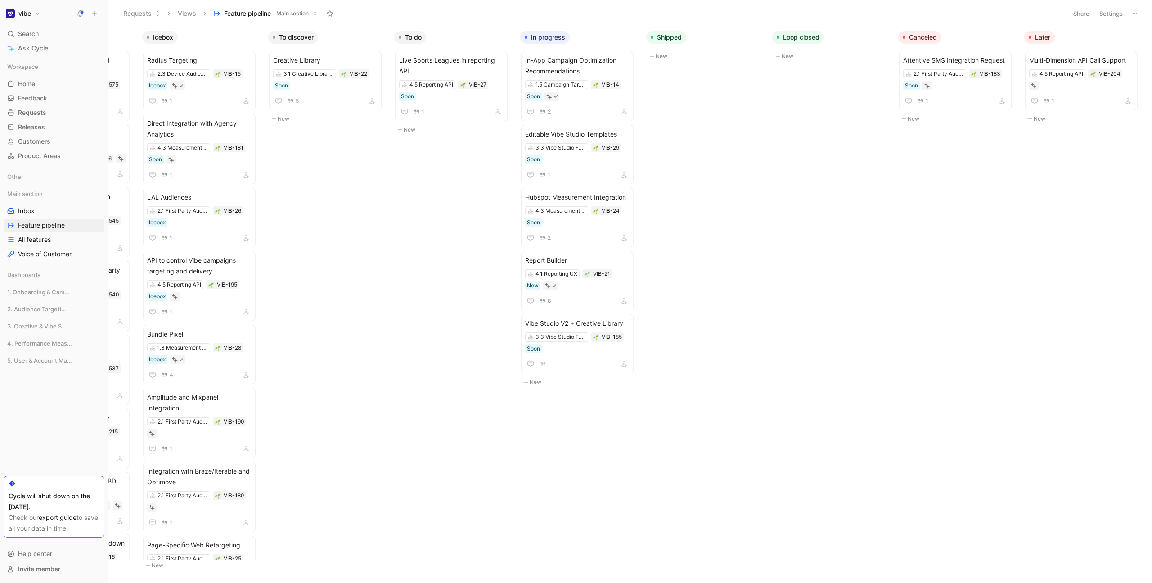
scroll to position [0, 105]
click at [297, 18] on button "Feature pipeline Main section" at bounding box center [265, 14] width 113 height 14
click at [192, 14] on button "Views" at bounding box center [187, 14] width 27 height 14
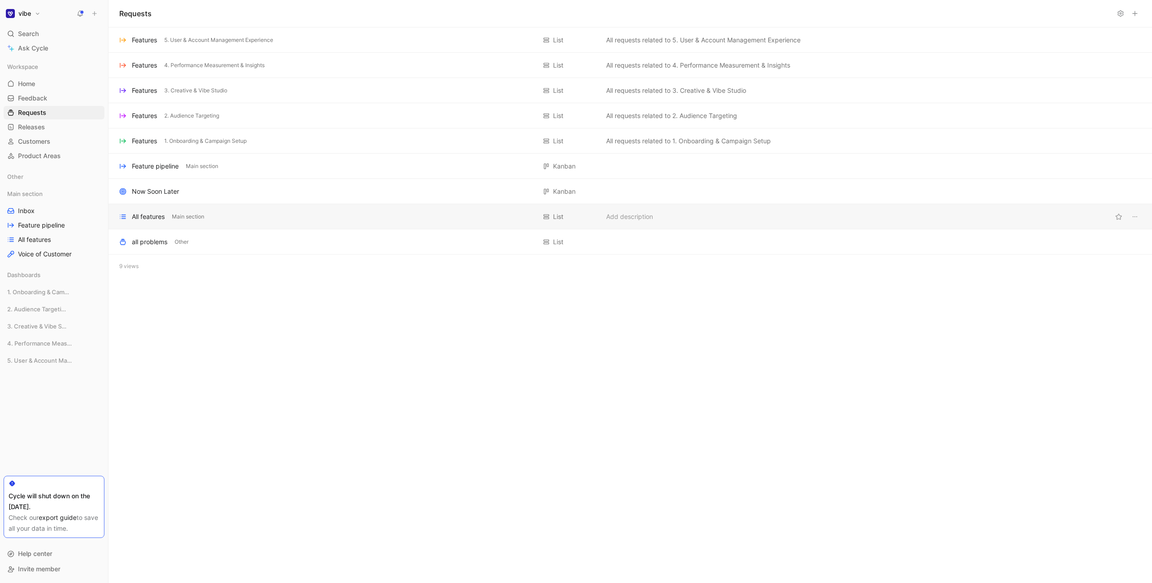
click at [246, 215] on div "All features Main section" at bounding box center [327, 216] width 417 height 11
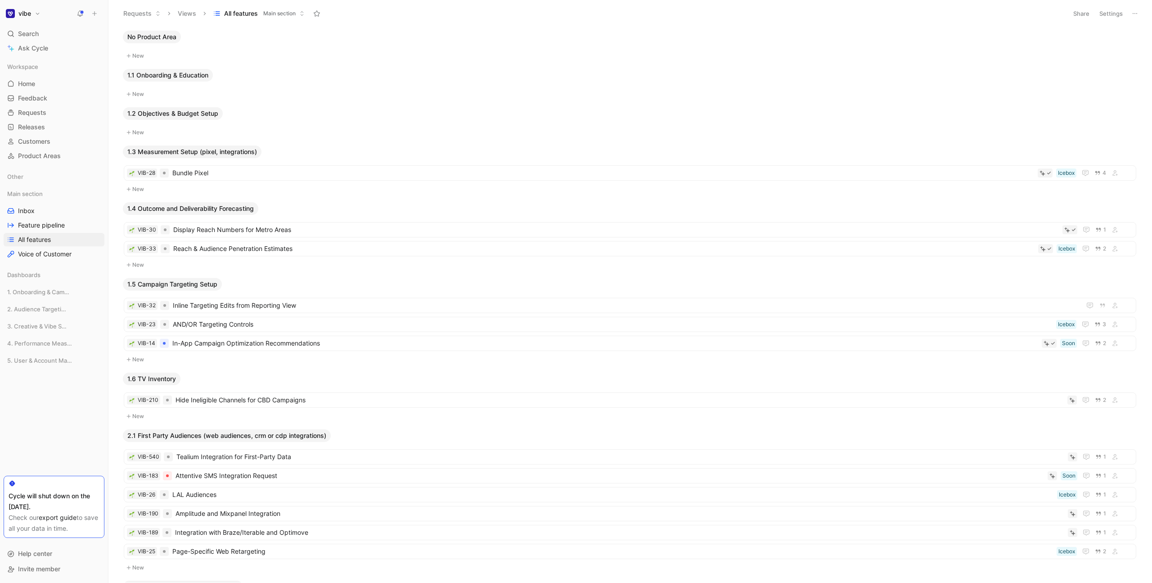
scroll to position [319, 0]
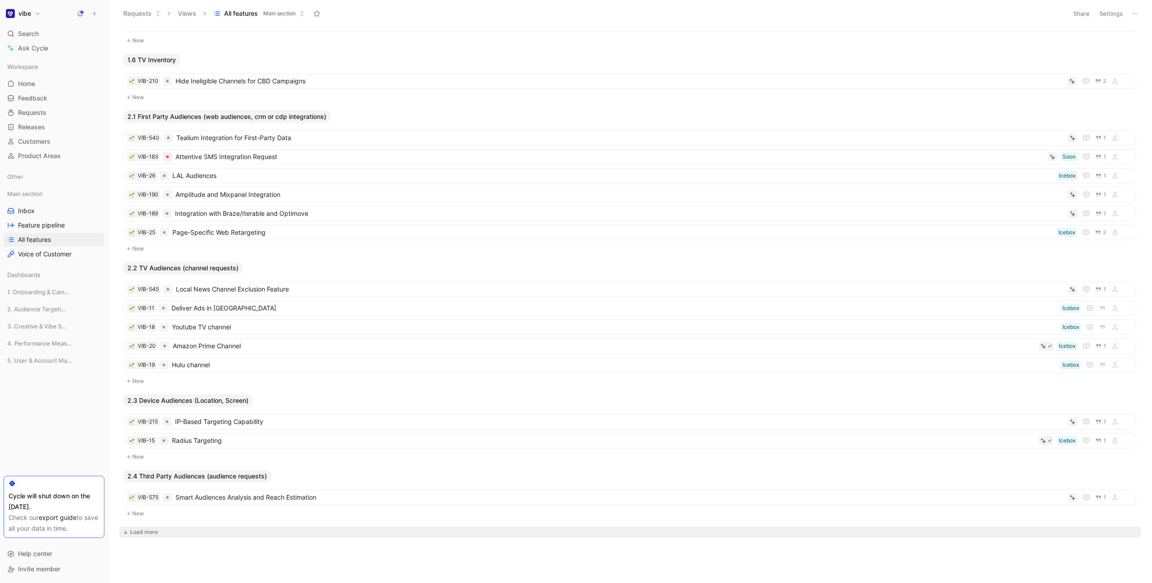
click at [147, 533] on div "Load more" at bounding box center [144, 531] width 28 height 9
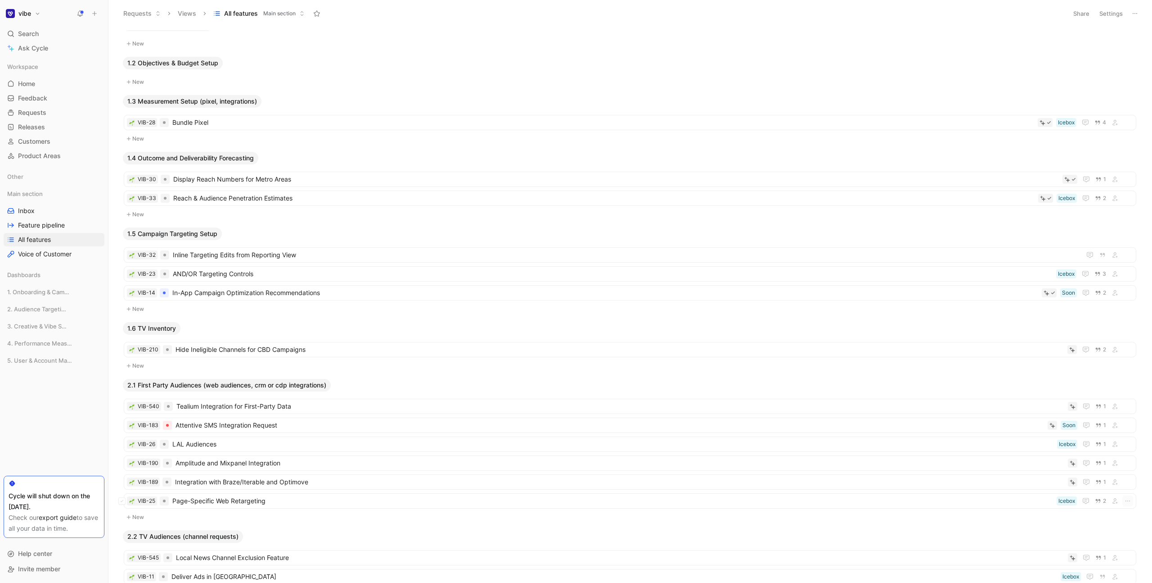
scroll to position [0, 0]
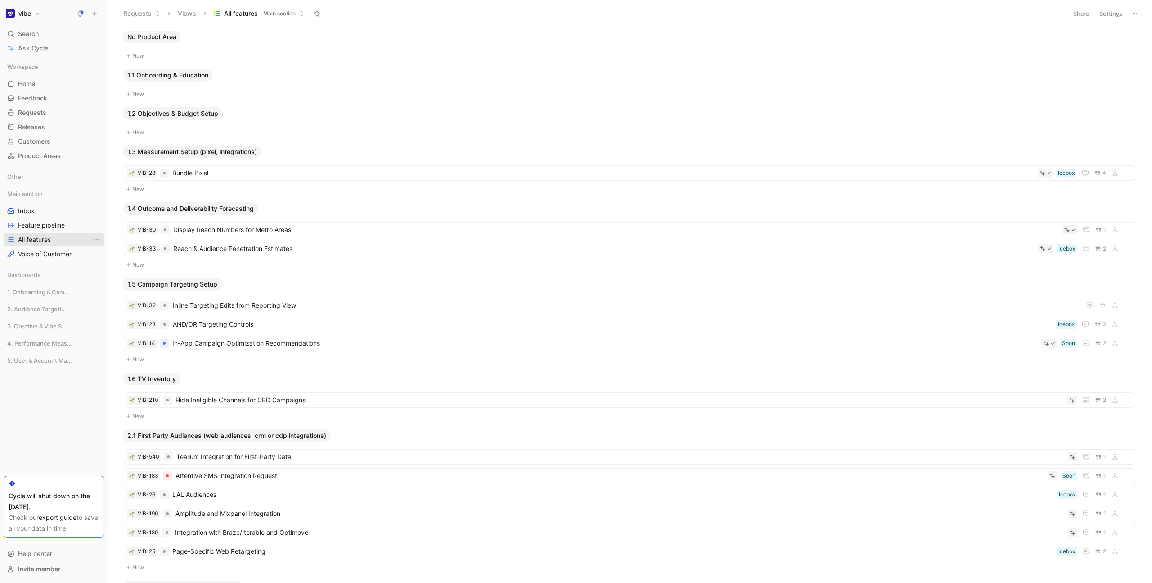
click at [44, 241] on span "All features" at bounding box center [34, 239] width 33 height 9
click at [44, 251] on span "Voice of Customer" at bounding box center [45, 253] width 54 height 9
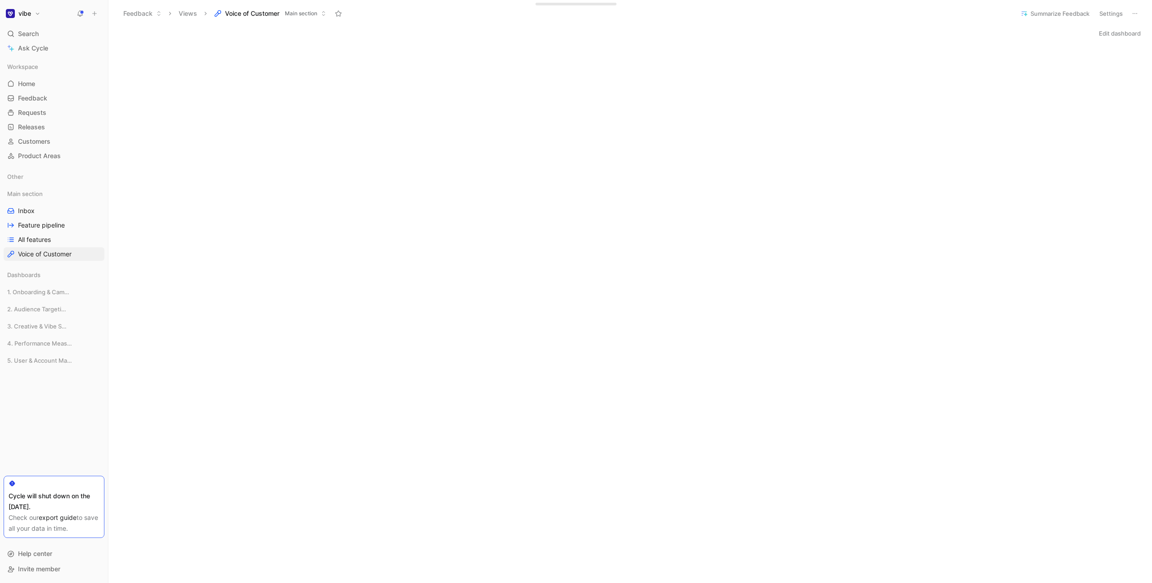
scroll to position [255, 0]
click at [47, 237] on span "All features" at bounding box center [34, 239] width 33 height 9
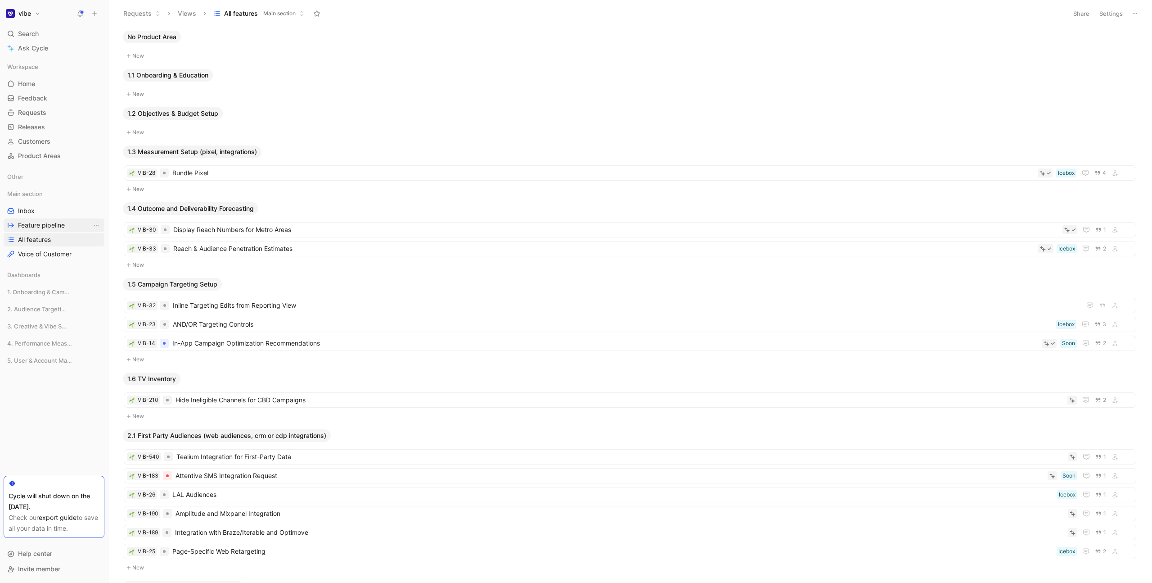
click at [45, 225] on span "Feature pipeline" at bounding box center [41, 225] width 47 height 9
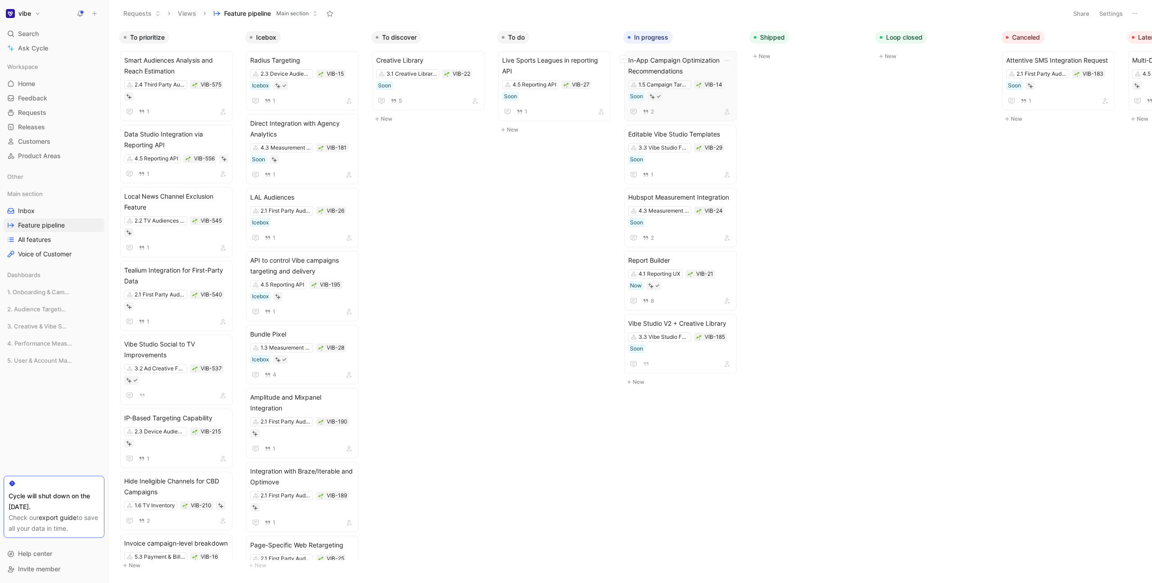
click at [672, 63] on span "In-App Campaign Optimization Recommendations" at bounding box center [680, 66] width 104 height 22
click at [684, 136] on span "Editable Vibe Studio Templates" at bounding box center [680, 134] width 104 height 11
click at [689, 261] on span "Report Builder" at bounding box center [680, 260] width 104 height 11
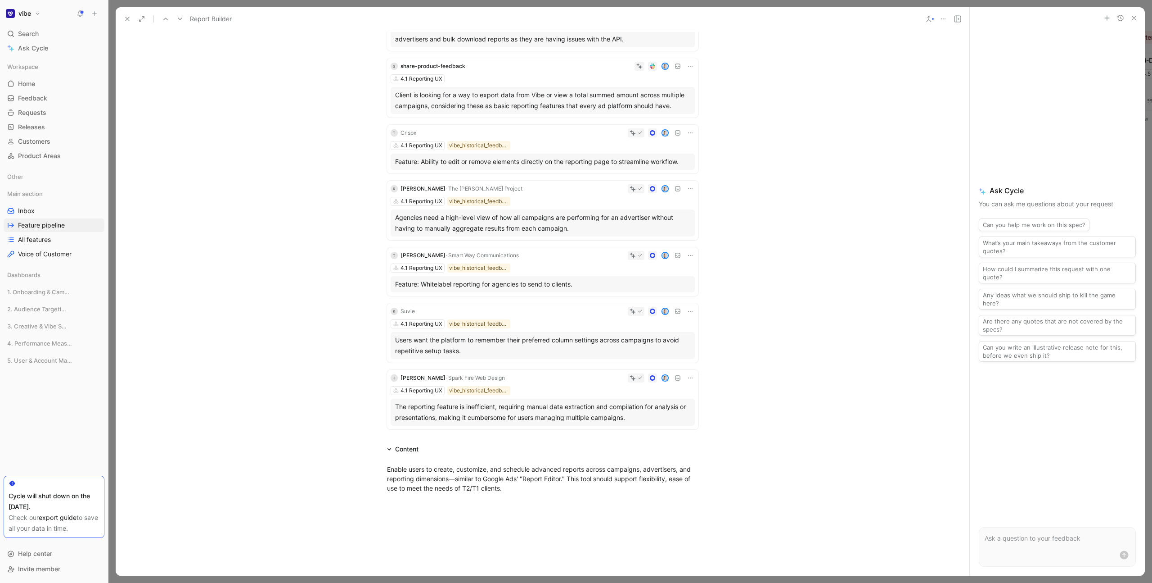
scroll to position [283, 0]
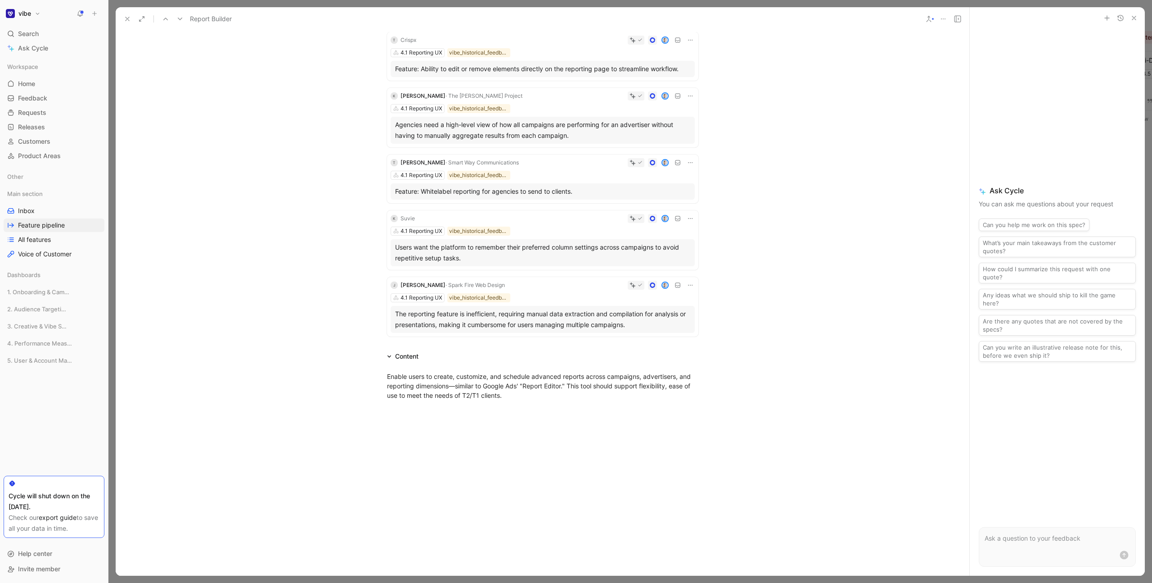
click at [491, 308] on div "The reporting feature is inefficient, requiring manual data extraction and comp…" at bounding box center [542, 319] width 295 height 22
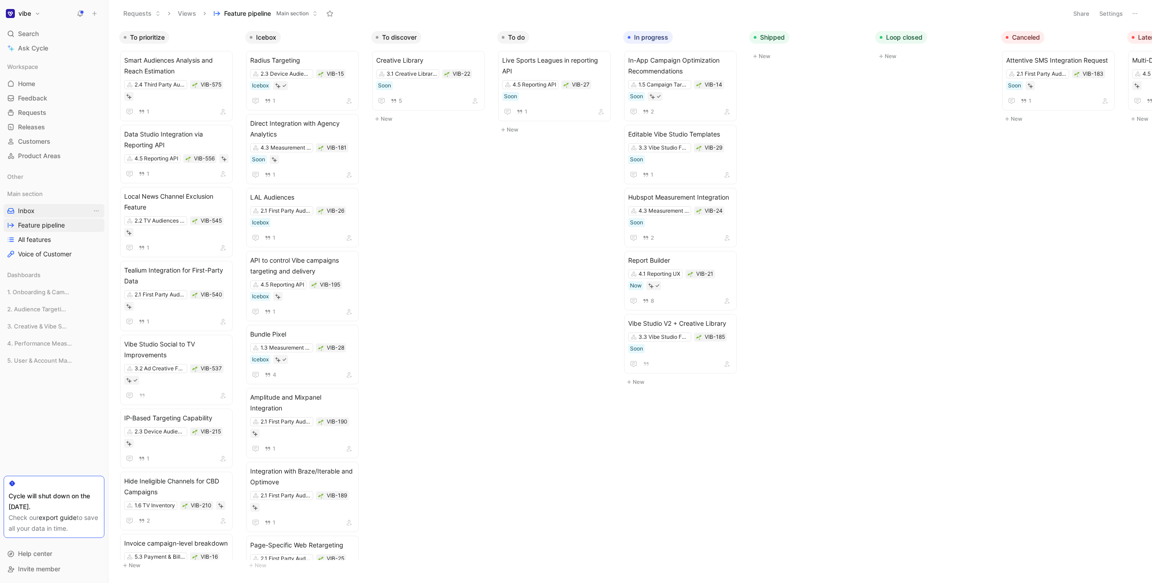
click at [41, 209] on link "Inbox" at bounding box center [54, 211] width 101 height 14
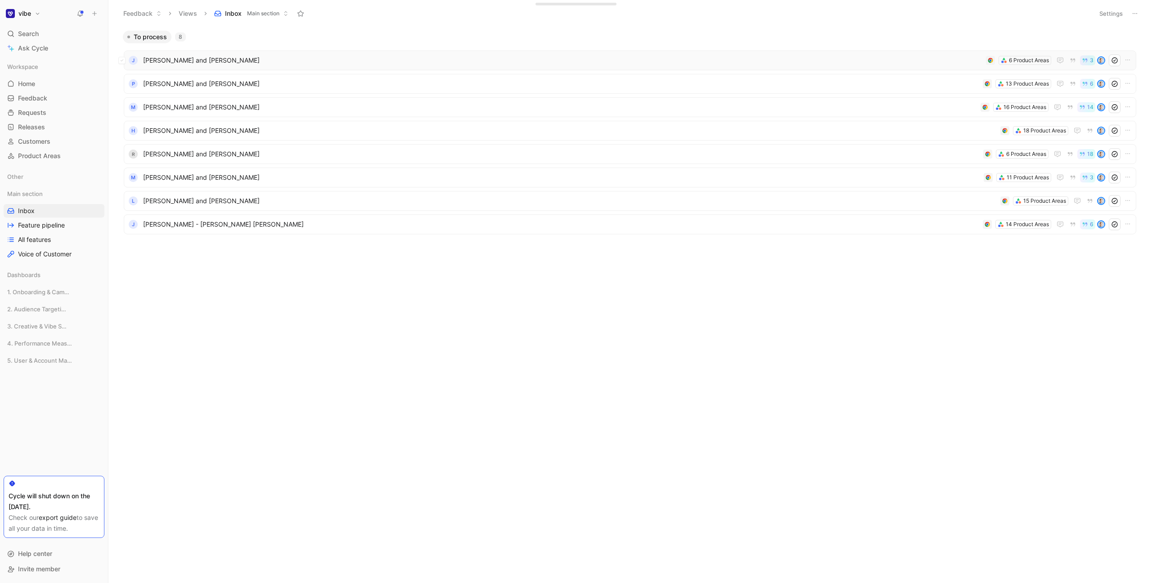
click at [884, 65] on span "[PERSON_NAME] and [PERSON_NAME]" at bounding box center [563, 60] width 840 height 11
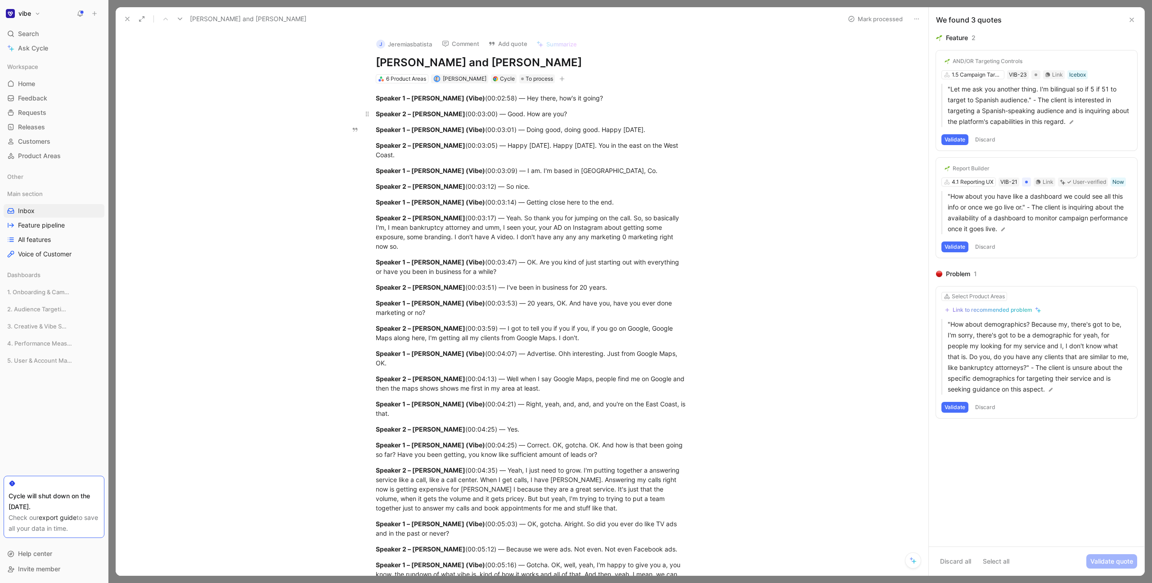
click at [449, 116] on strong "Speaker 2 – [PERSON_NAME]" at bounding box center [421, 114] width 90 height 8
click at [27, 17] on h1 "vibe" at bounding box center [24, 13] width 13 height 8
click at [56, 95] on div "Workspace settings G then S" at bounding box center [61, 93] width 111 height 14
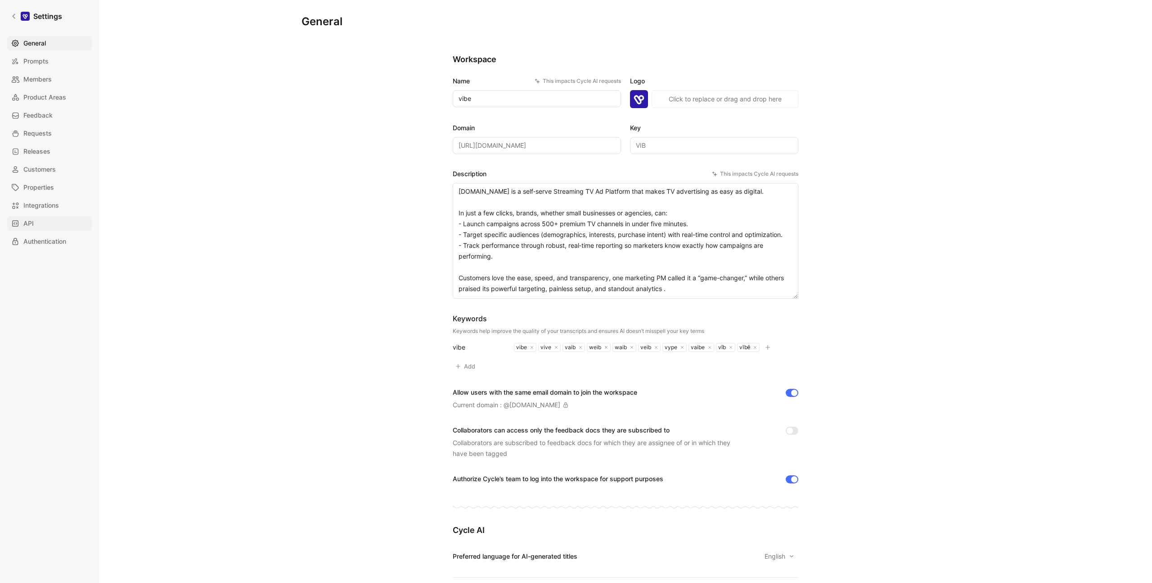
click at [36, 224] on link "API" at bounding box center [49, 223] width 85 height 14
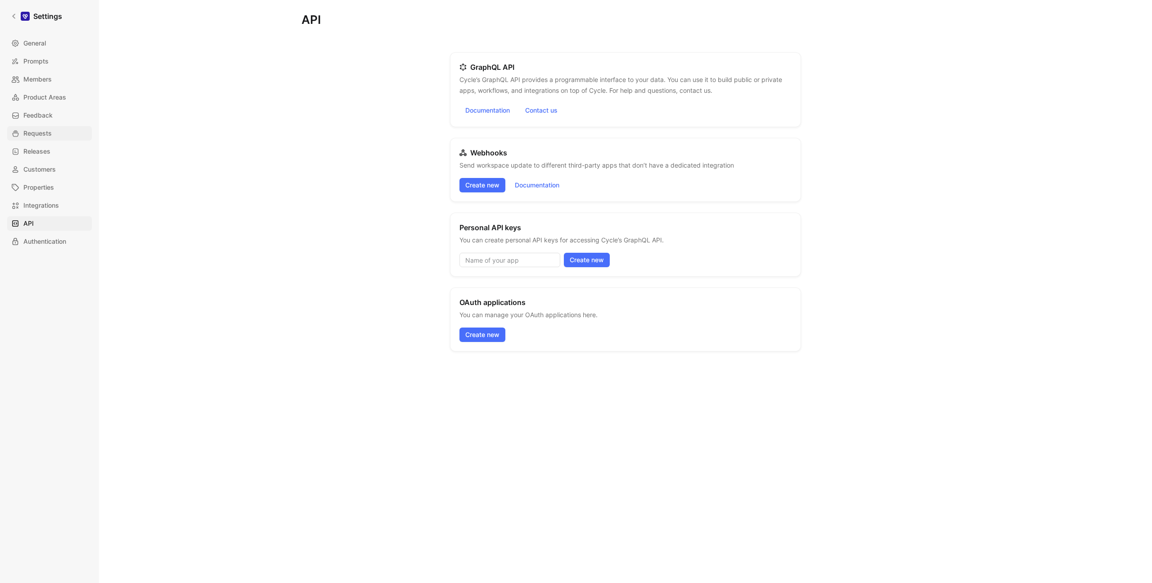
click at [59, 135] on link "Requests" at bounding box center [49, 133] width 85 height 14
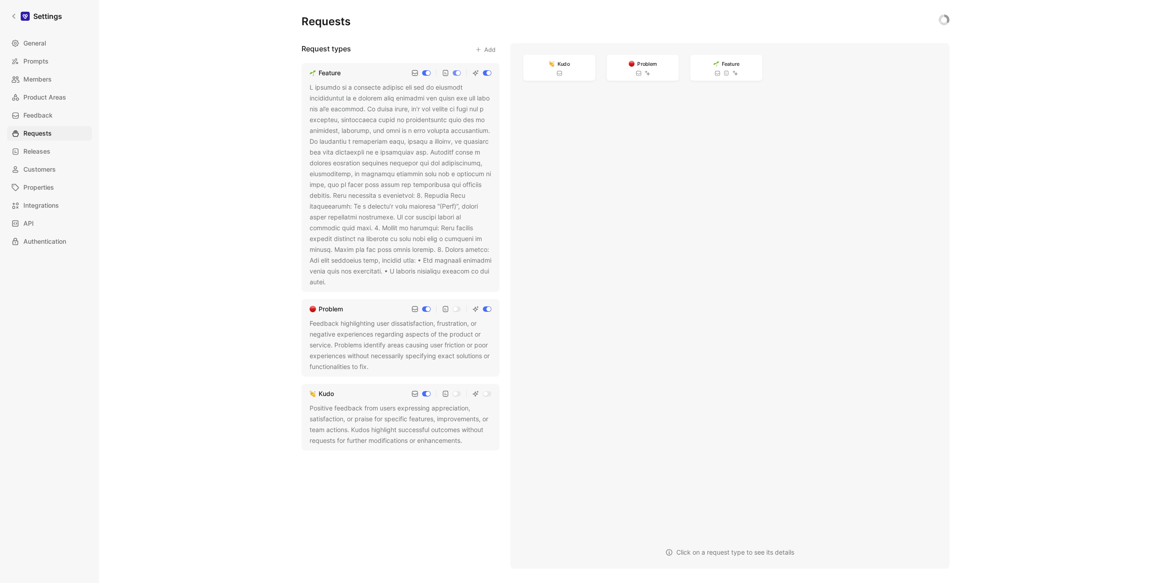
click at [447, 198] on div at bounding box center [401, 184] width 182 height 205
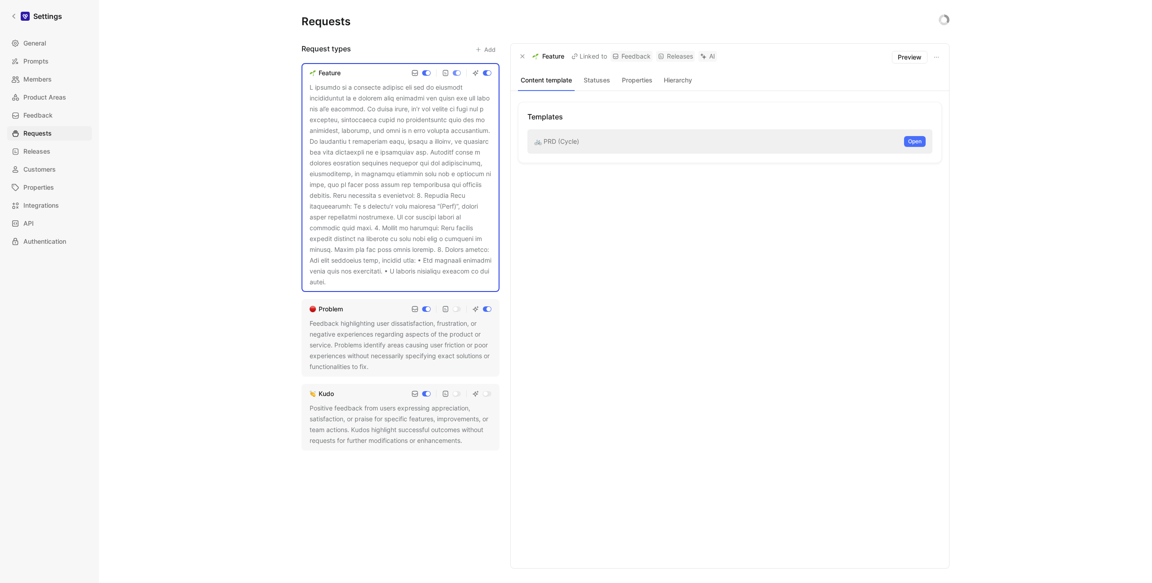
click at [597, 81] on button "Statuses" at bounding box center [596, 80] width 37 height 12
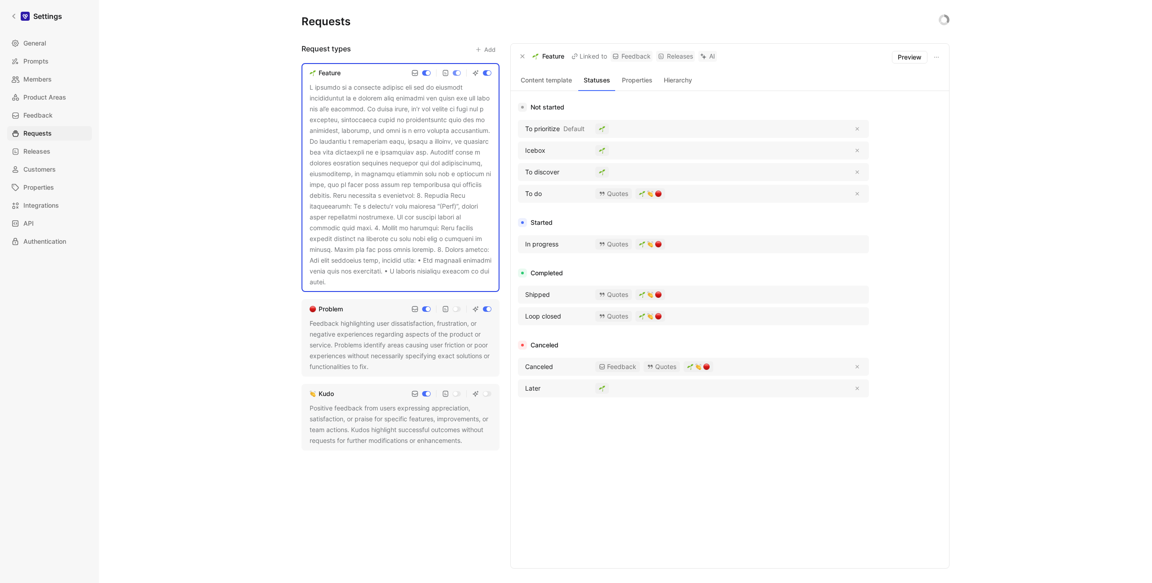
click at [652, 80] on button "Properties" at bounding box center [637, 80] width 37 height 12
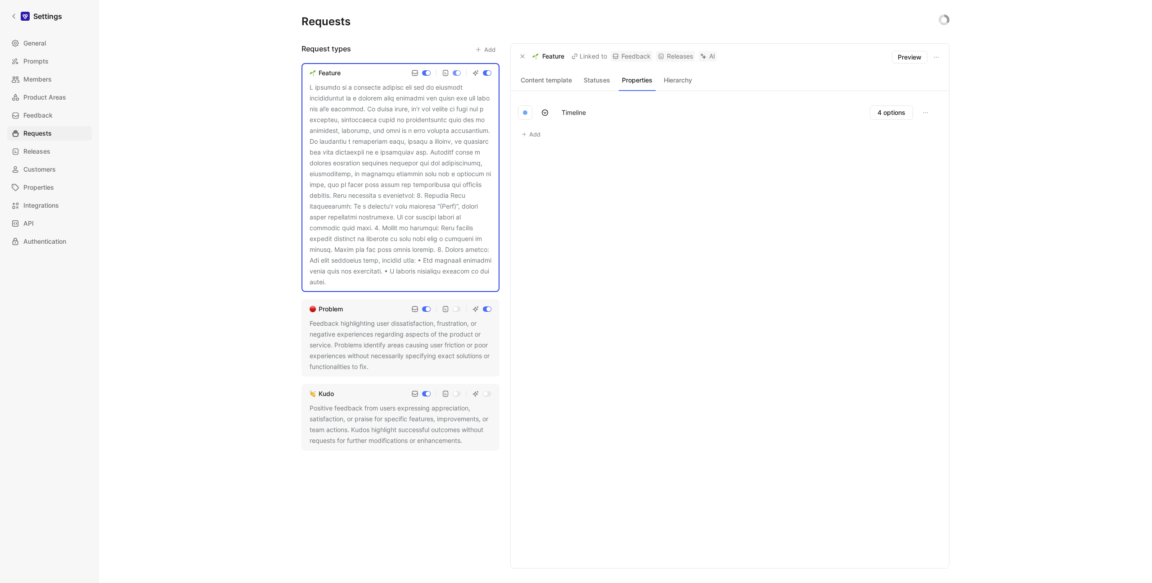
click at [674, 78] on button "Hierarchy" at bounding box center [678, 80] width 37 height 12
click at [570, 77] on button "Content template" at bounding box center [546, 80] width 57 height 12
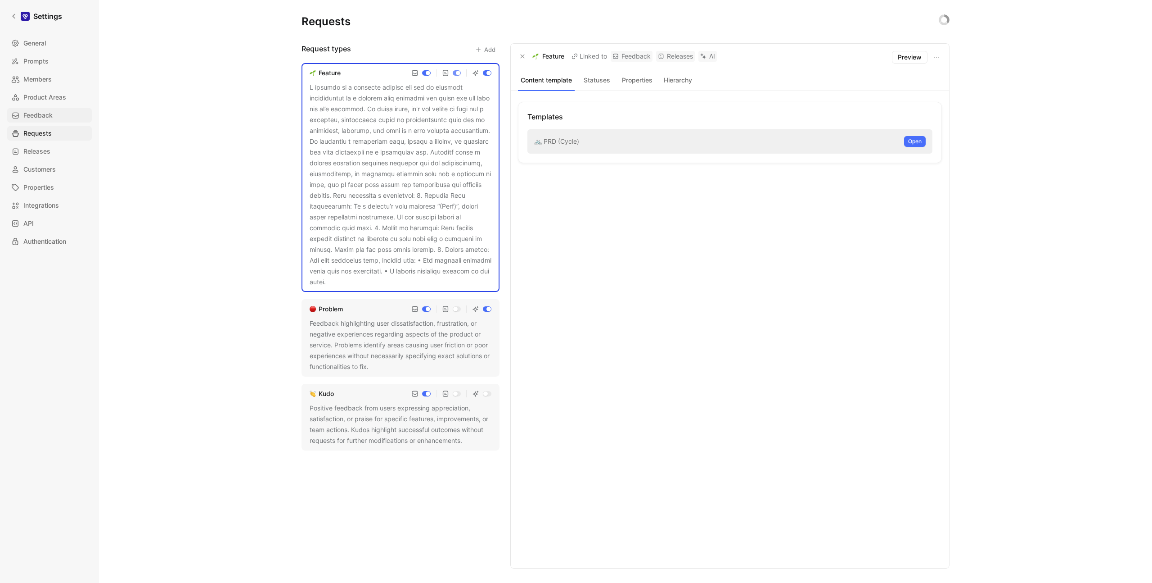
click at [58, 112] on link "Feedback" at bounding box center [49, 115] width 85 height 14
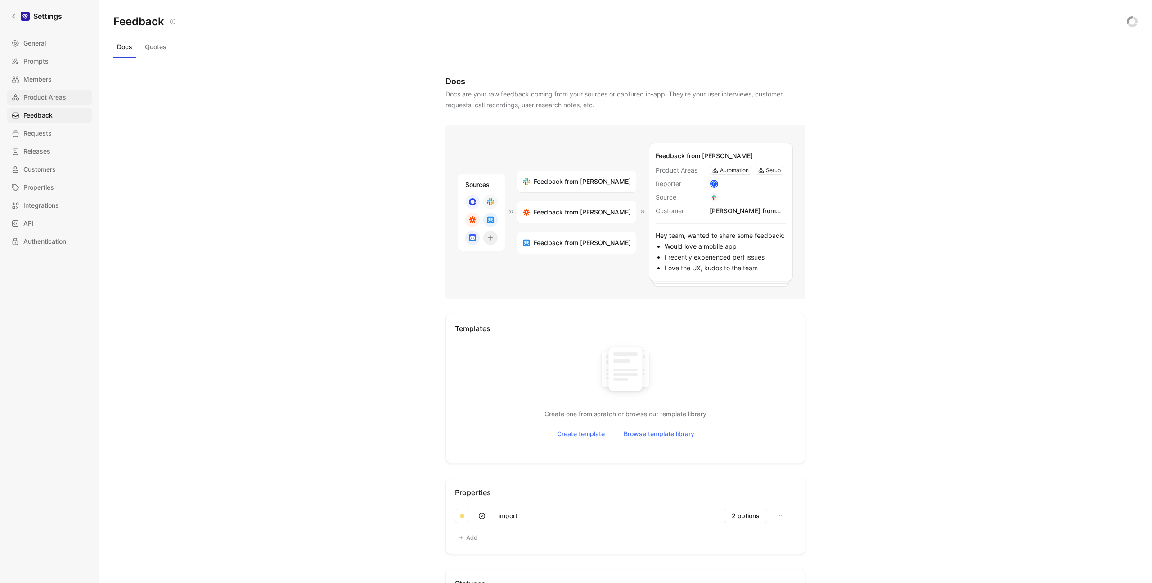
click at [57, 94] on span "Product Areas" at bounding box center [44, 97] width 43 height 11
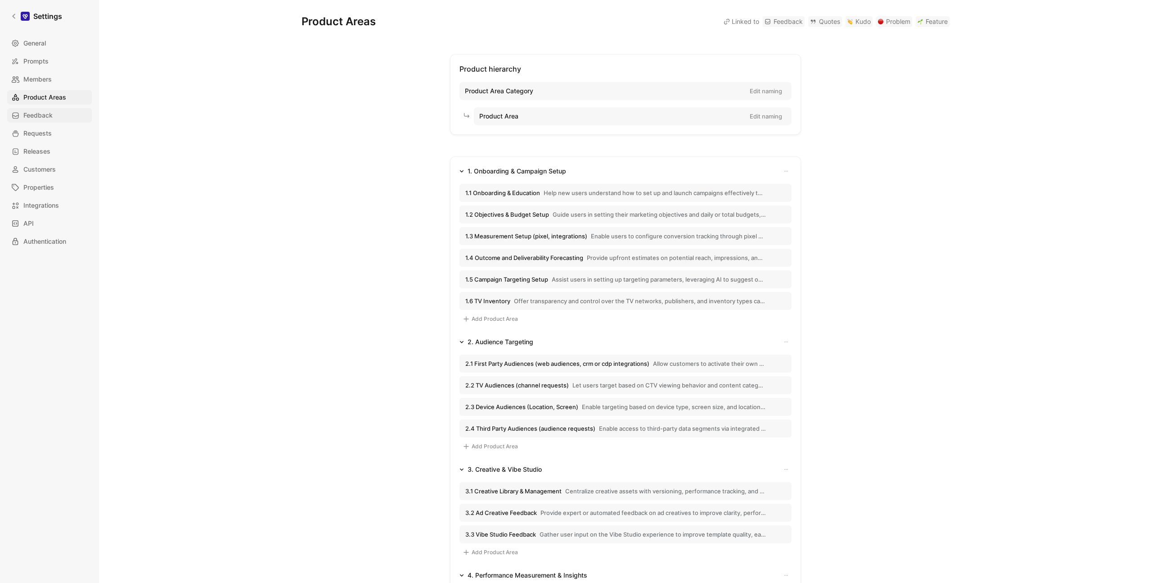
click at [45, 112] on span "Feedback" at bounding box center [37, 115] width 29 height 11
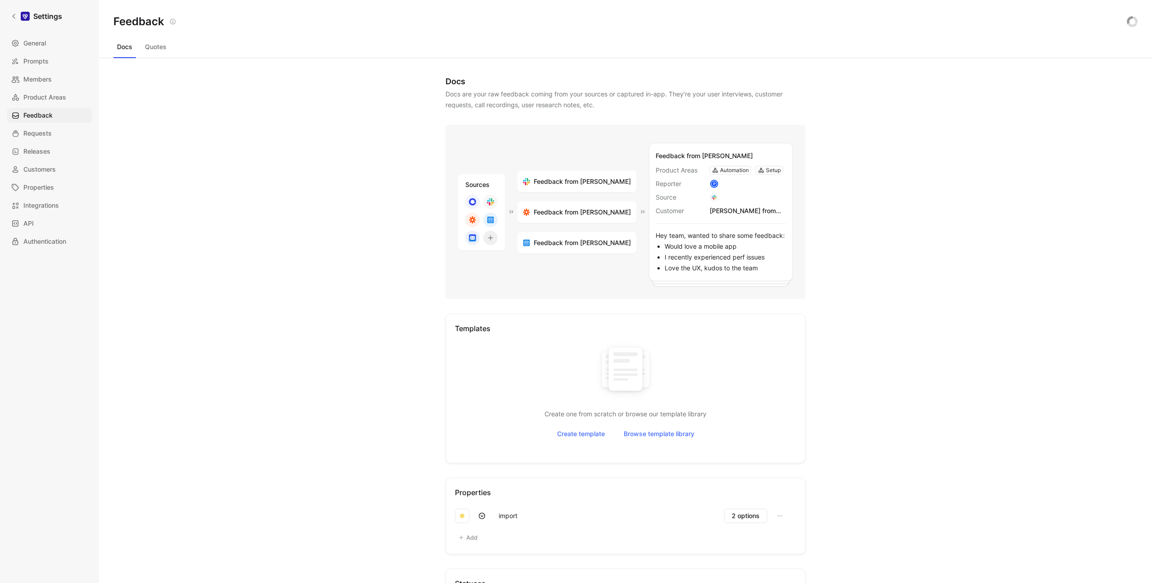
scroll to position [251, 0]
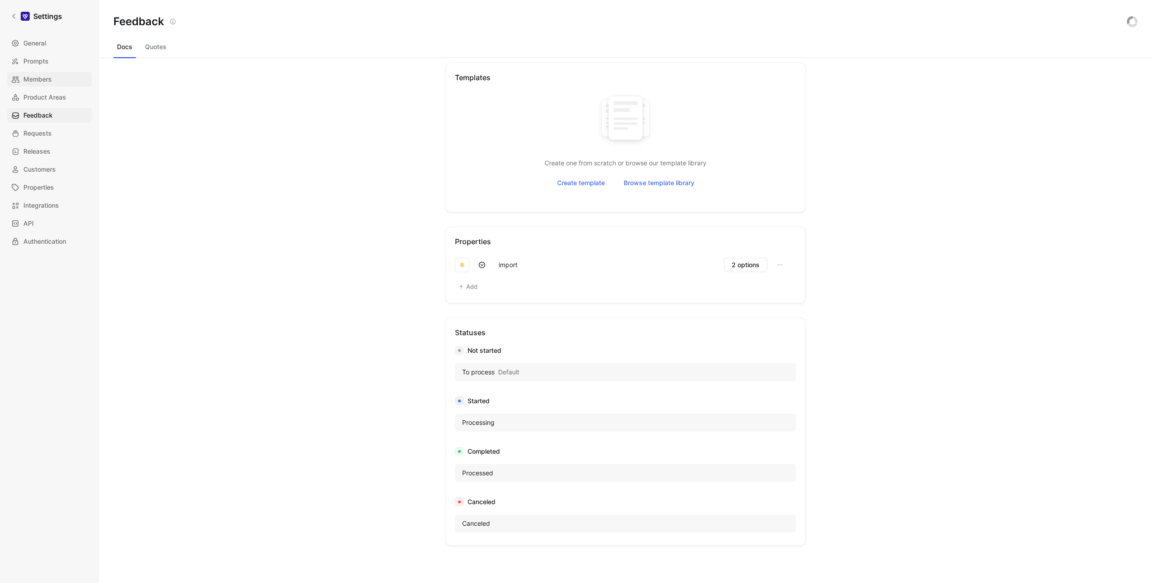
click at [49, 83] on span "Members" at bounding box center [37, 79] width 28 height 11
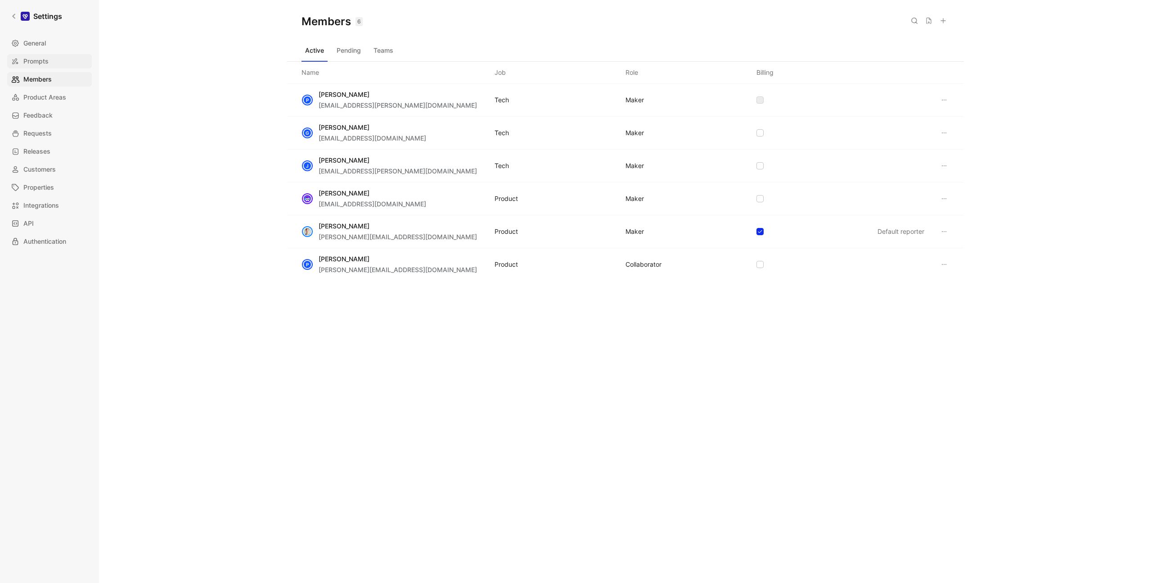
click at [52, 65] on link "Prompts" at bounding box center [49, 61] width 85 height 14
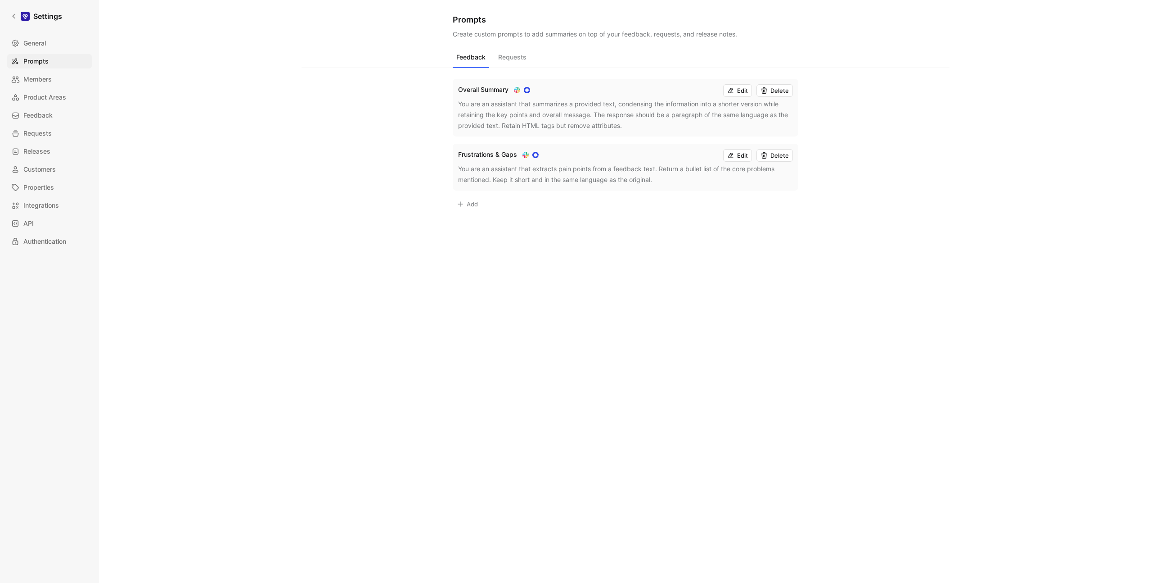
click at [511, 52] on button "Requests" at bounding box center [513, 59] width 36 height 17
click at [471, 54] on button "Feedback" at bounding box center [471, 59] width 36 height 17
click at [583, 124] on div "You are an assistant that summarizes a provided text, condensing the informatio…" at bounding box center [625, 115] width 335 height 32
click at [659, 106] on div "You are an assistant that summarizes a provided text, condensing the informatio…" at bounding box center [625, 115] width 335 height 32
click at [729, 92] on use at bounding box center [731, 90] width 5 height 5
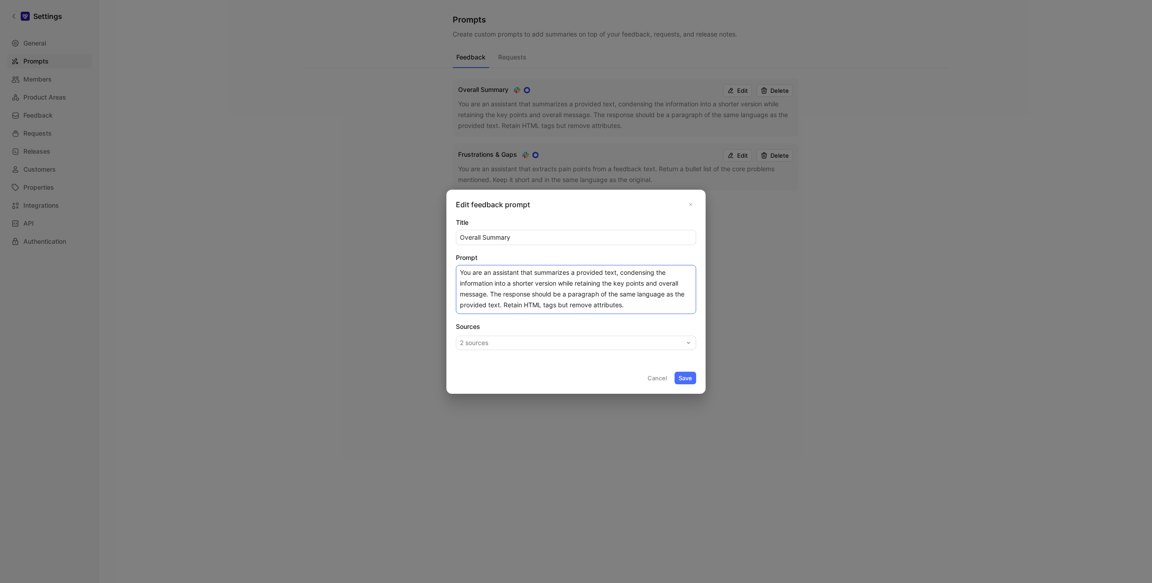
click at [627, 289] on textarea "You are an assistant that summarizes a provided text, condensing the informatio…" at bounding box center [576, 289] width 240 height 49
drag, startPoint x: 632, startPoint y: 301, endPoint x: 614, endPoint y: 264, distance: 40.5
click at [615, 267] on textarea "You are an assistant that summarizes a provided text, condensing the informatio…" at bounding box center [576, 289] width 240 height 49
click at [641, 275] on textarea "You are an assistant that summarizes a provided text, condensing the informatio…" at bounding box center [576, 289] width 240 height 49
click at [644, 340] on button "2 sources" at bounding box center [576, 342] width 240 height 14
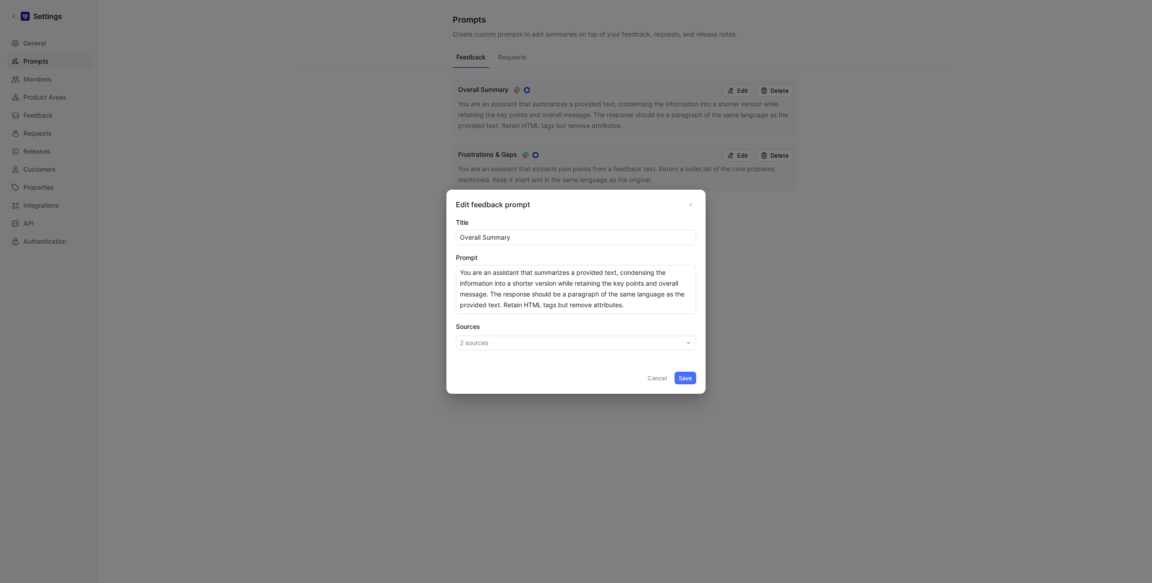
click at [653, 379] on button "Cancel" at bounding box center [657, 377] width 27 height 13
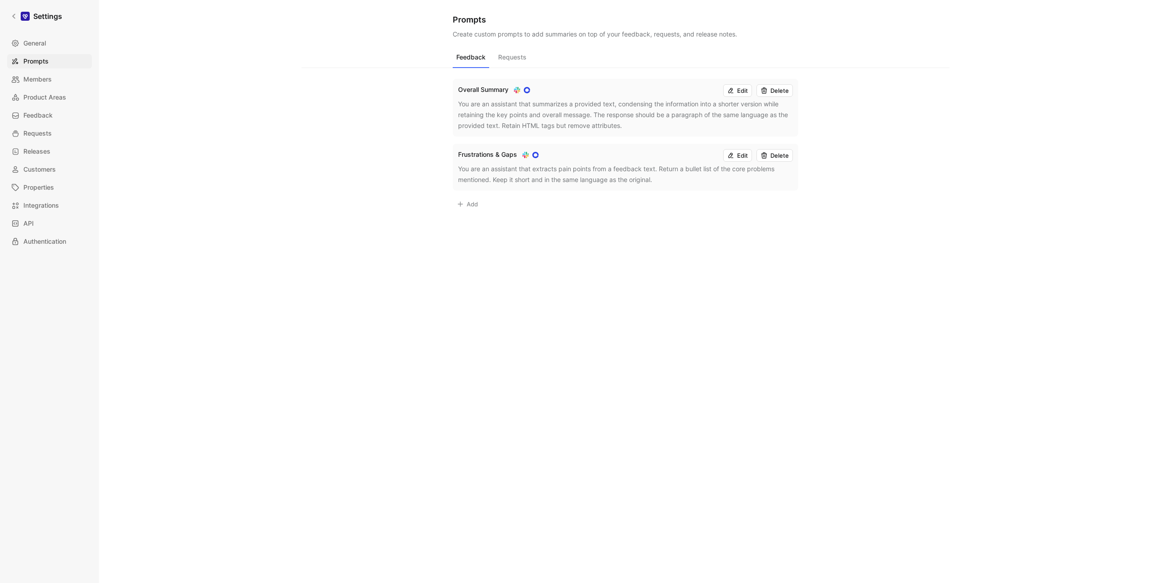
click at [735, 158] on button "Edit" at bounding box center [737, 155] width 29 height 13
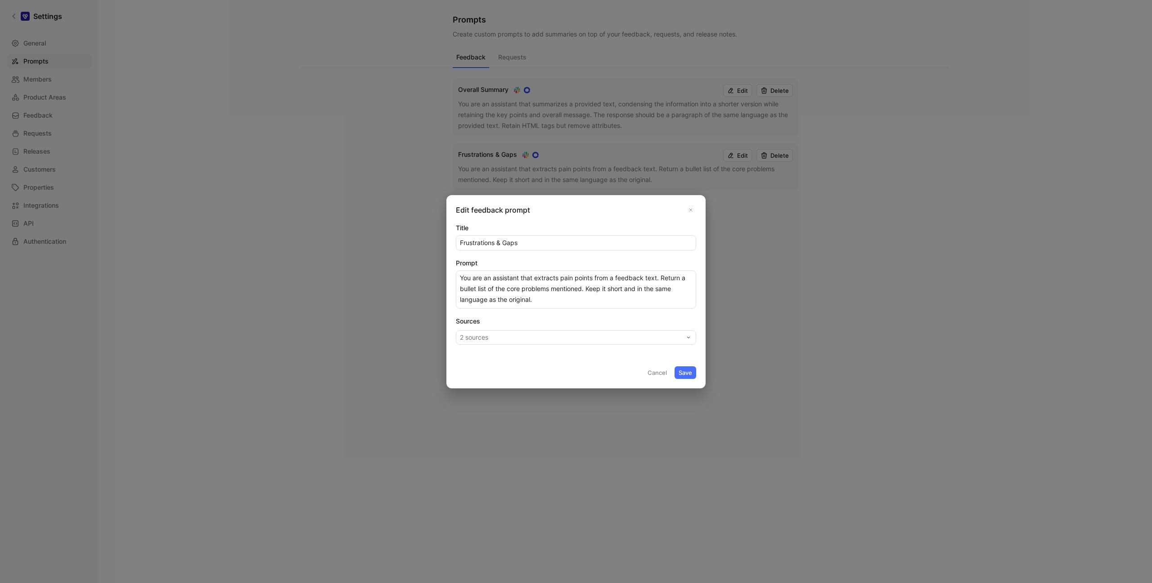
click at [594, 336] on button "2 sources" at bounding box center [576, 337] width 240 height 14
click at [651, 375] on button "Cancel" at bounding box center [657, 372] width 27 height 13
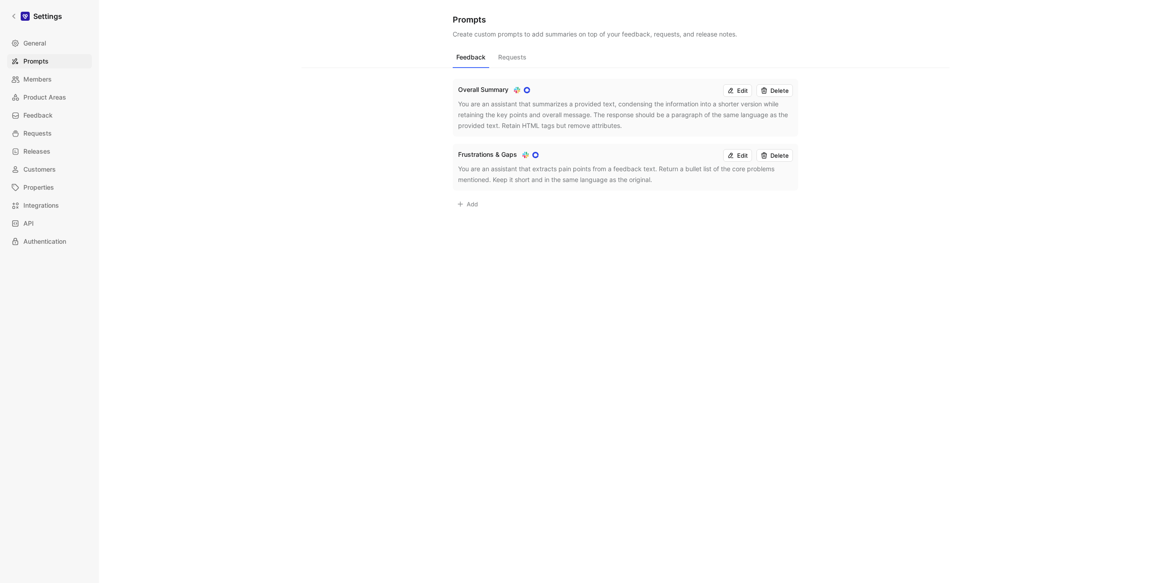
click at [520, 59] on button "Requests" at bounding box center [513, 59] width 36 height 17
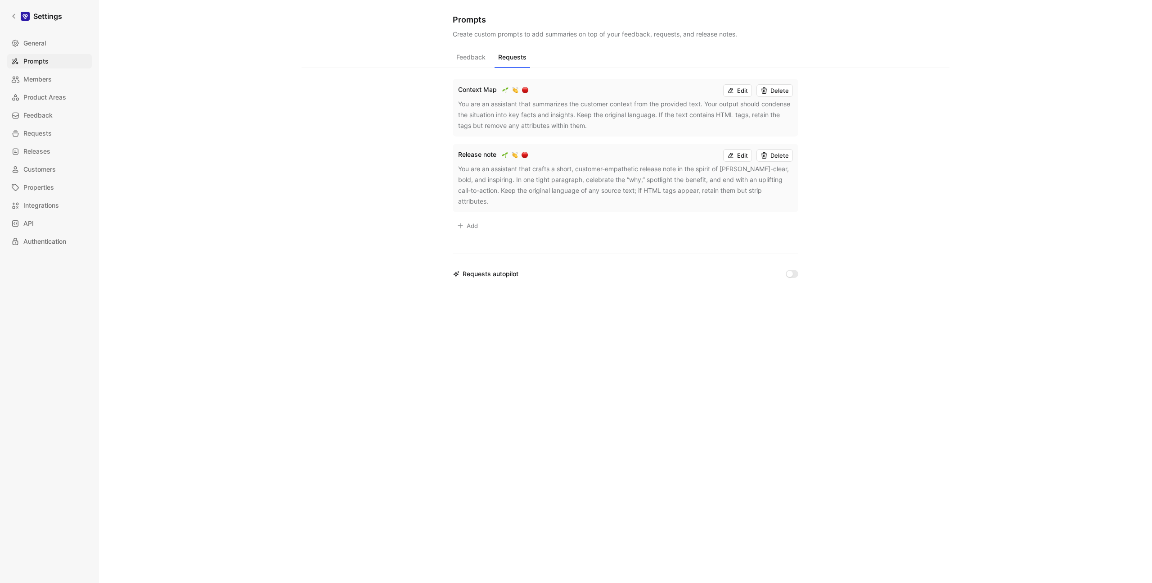
click at [732, 83] on div "Context Map Edit Delete You are an assistant that summarizes the customer conte…" at bounding box center [626, 108] width 346 height 58
click at [733, 89] on icon at bounding box center [731, 90] width 7 height 7
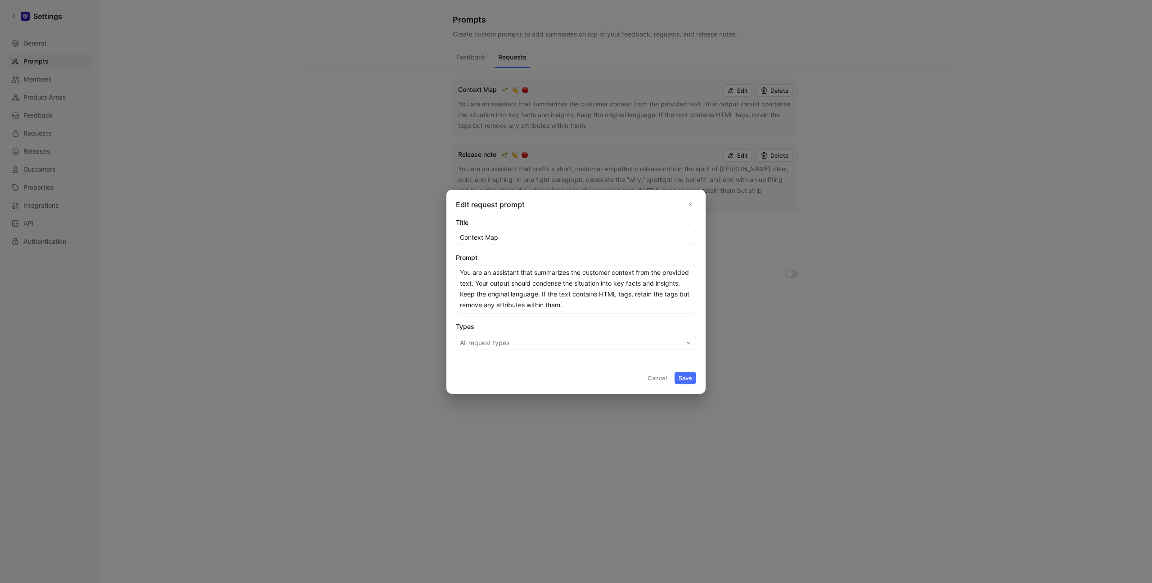
click at [650, 380] on button "Cancel" at bounding box center [657, 377] width 27 height 13
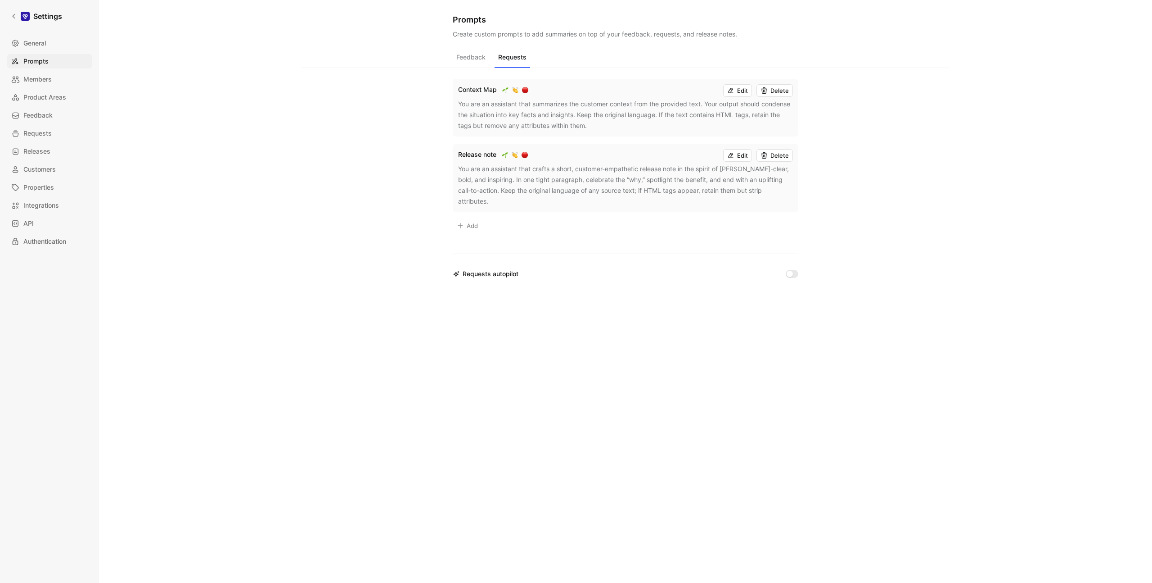
click at [736, 154] on button "Edit" at bounding box center [737, 155] width 29 height 13
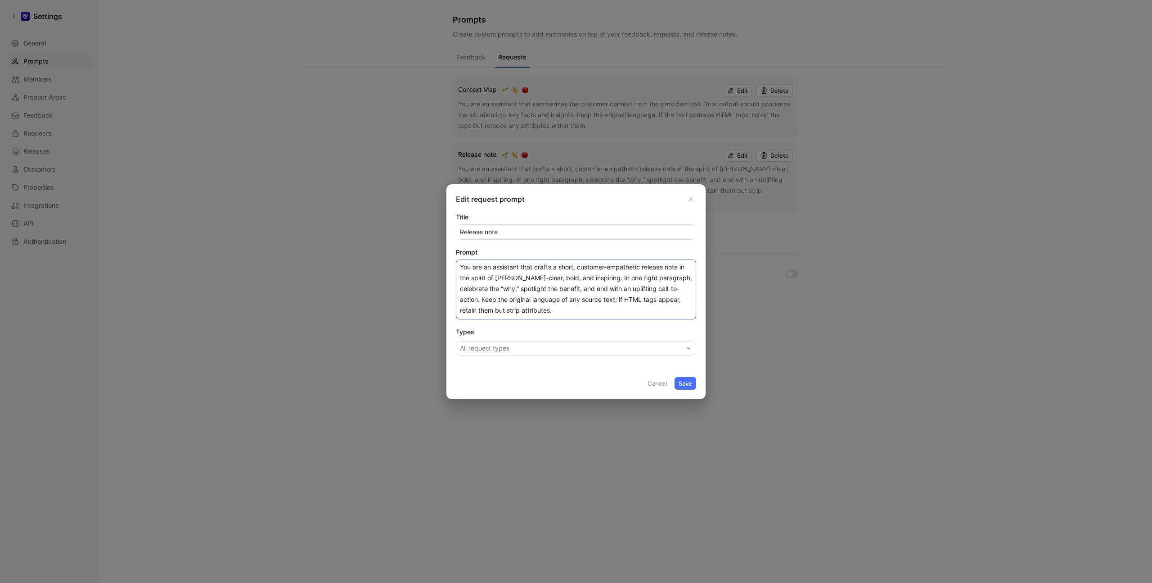
drag, startPoint x: 605, startPoint y: 312, endPoint x: 605, endPoint y: 232, distance: 79.7
click at [605, 234] on form "Title Release note Prompt You are an assistant that crafts a short, customer-em…" at bounding box center [576, 301] width 240 height 178
click at [656, 382] on button "Cancel" at bounding box center [657, 383] width 27 height 13
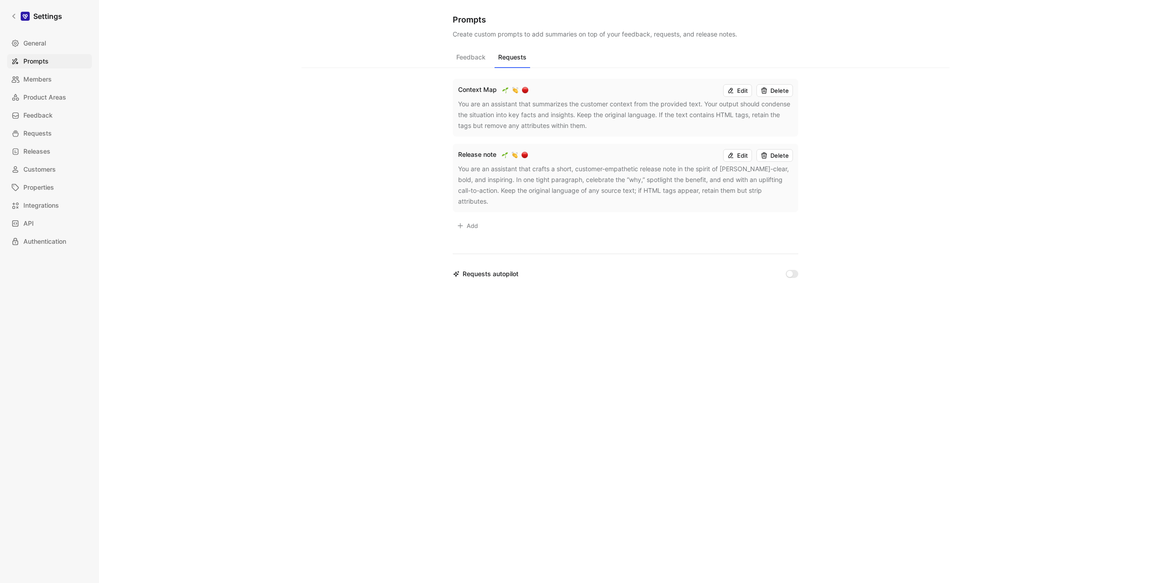
click at [471, 54] on button "Feedback" at bounding box center [471, 59] width 36 height 17
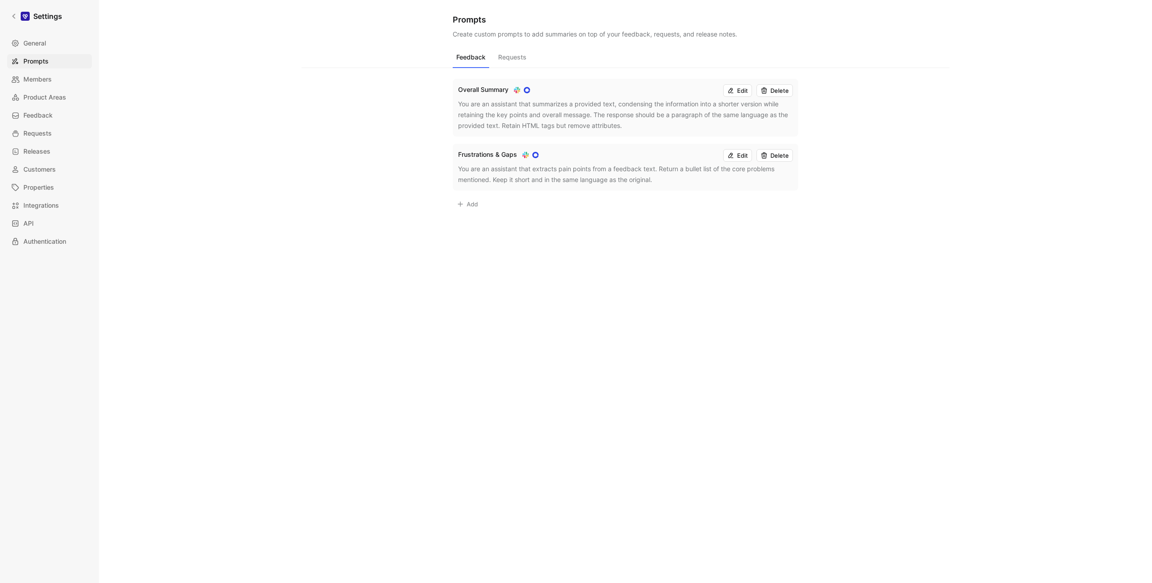
click at [501, 57] on button "Requests" at bounding box center [513, 59] width 36 height 17
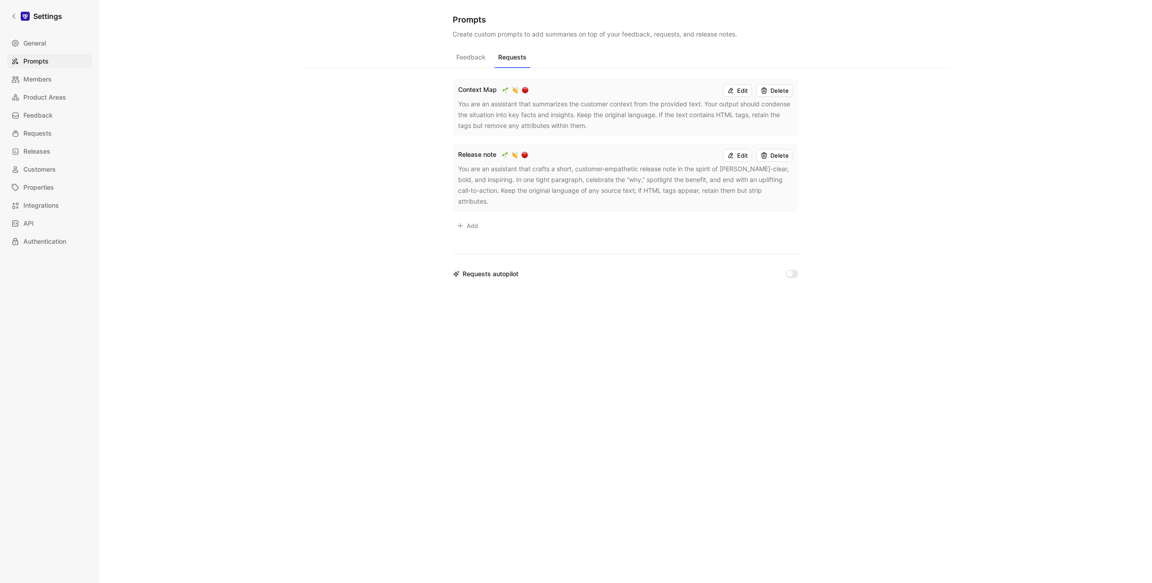
click at [68, 143] on div "General Prompts Members Product Areas Feedback Requests Releases Customers Prop…" at bounding box center [52, 142] width 91 height 212
click at [39, 147] on span "Releases" at bounding box center [36, 151] width 27 height 11
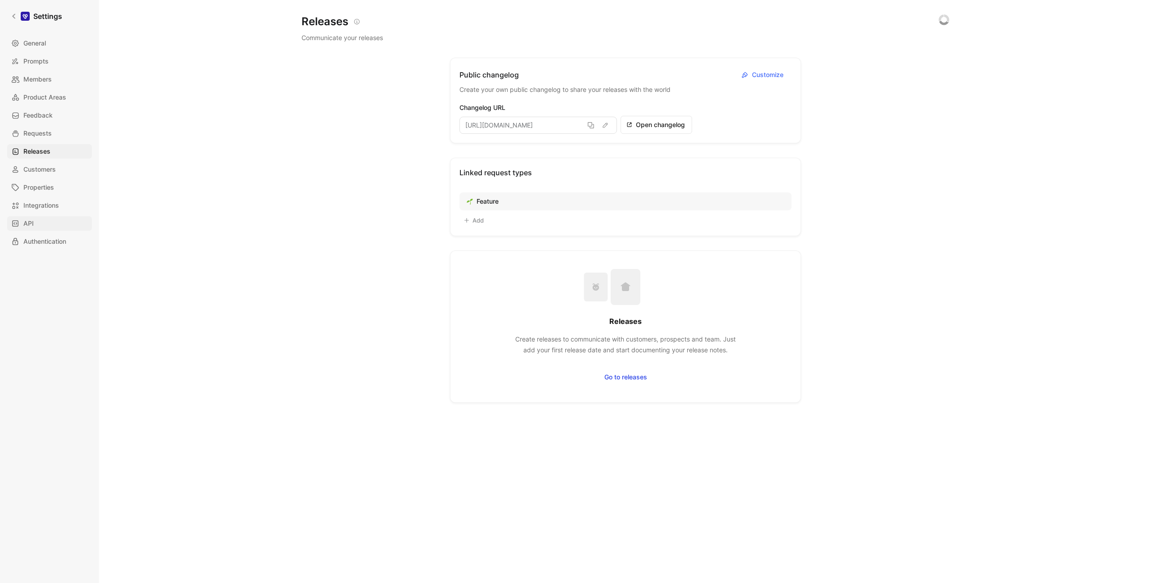
click at [48, 220] on link "API" at bounding box center [49, 223] width 85 height 14
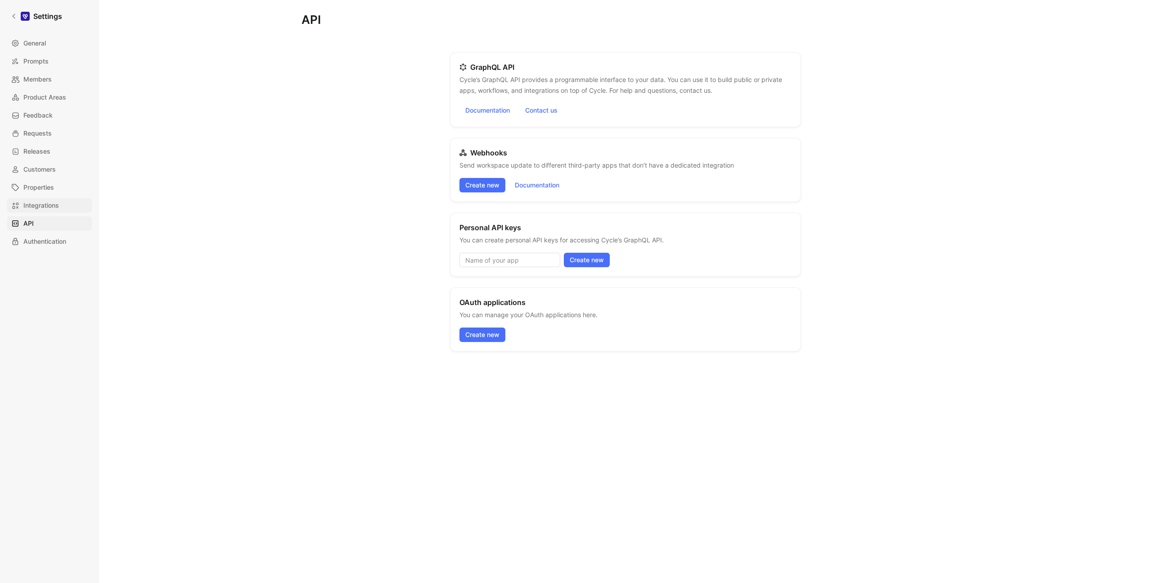
click at [46, 208] on span "Integrations" at bounding box center [41, 205] width 36 height 11
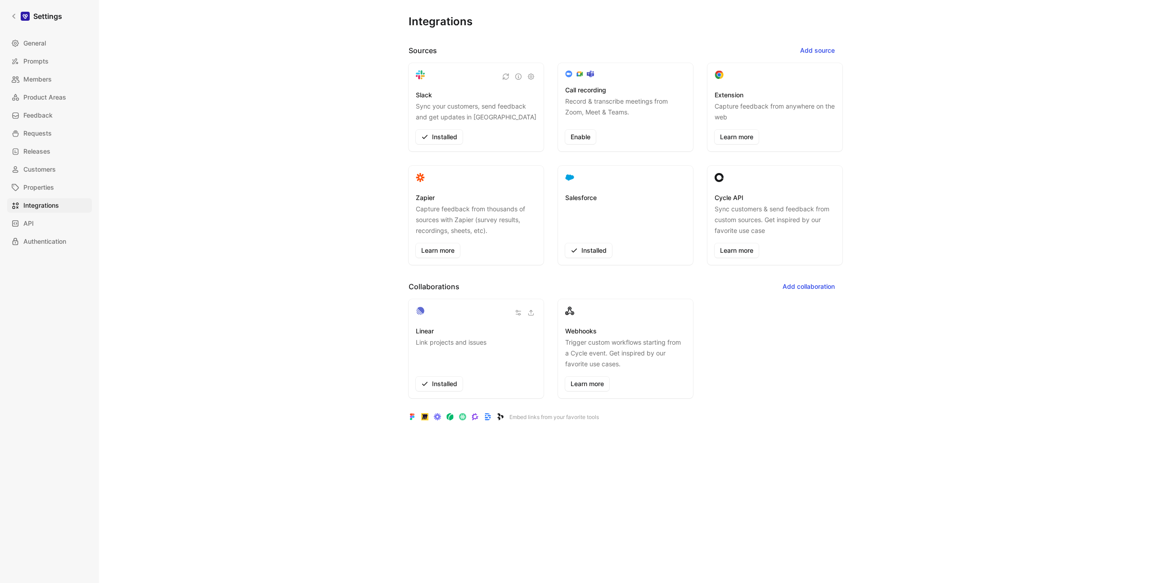
click at [656, 70] on div at bounding box center [625, 73] width 121 height 7
click at [49, 147] on span "Releases" at bounding box center [36, 151] width 27 height 11
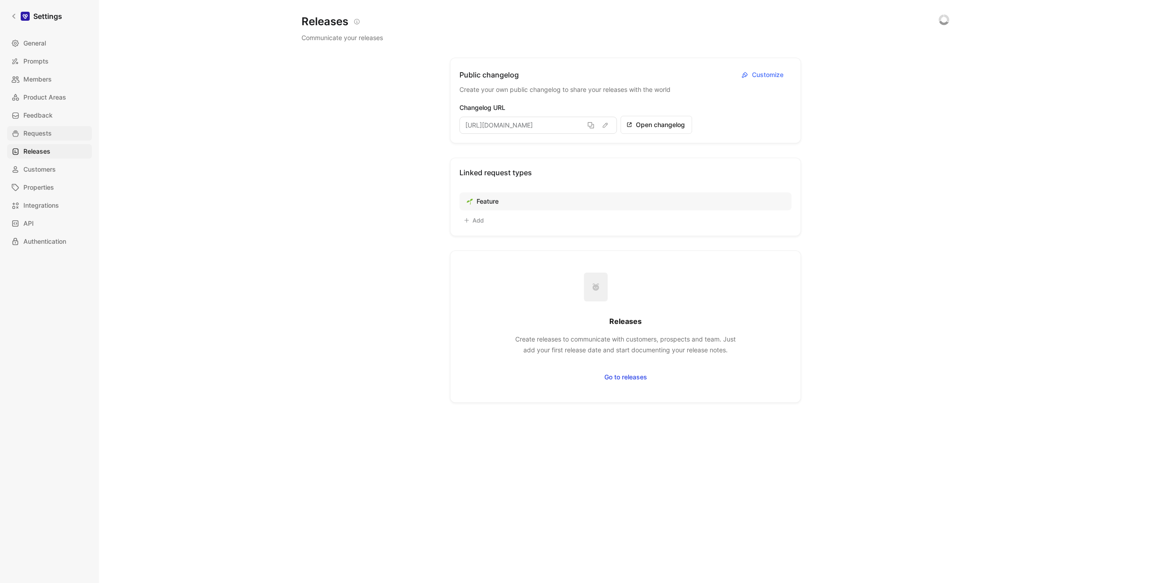
click at [46, 128] on span "Requests" at bounding box center [37, 133] width 28 height 11
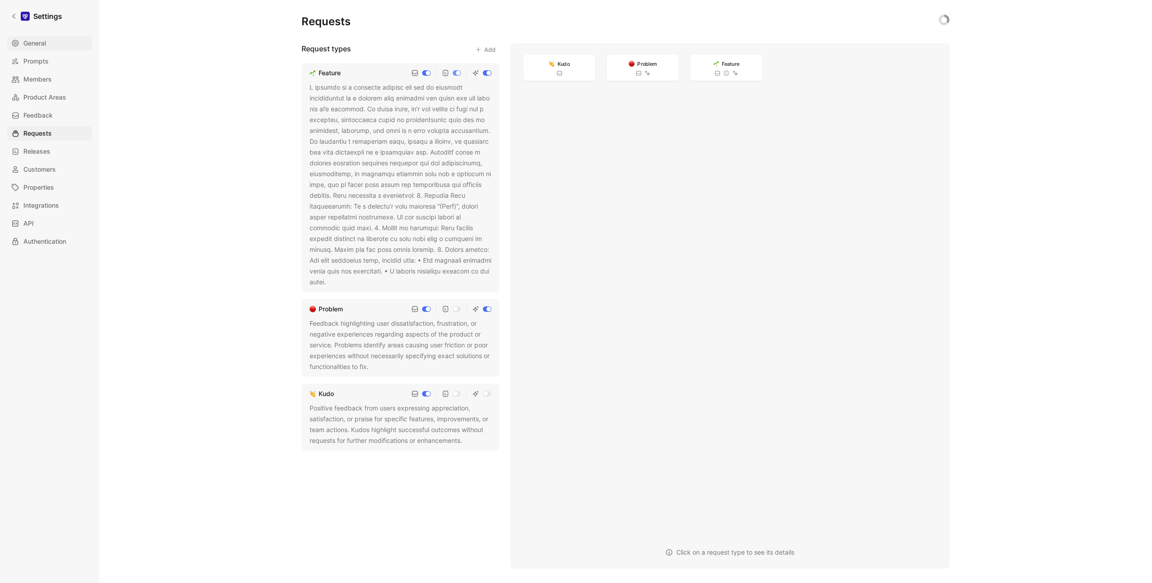
click at [34, 44] on span "General" at bounding box center [34, 43] width 23 height 11
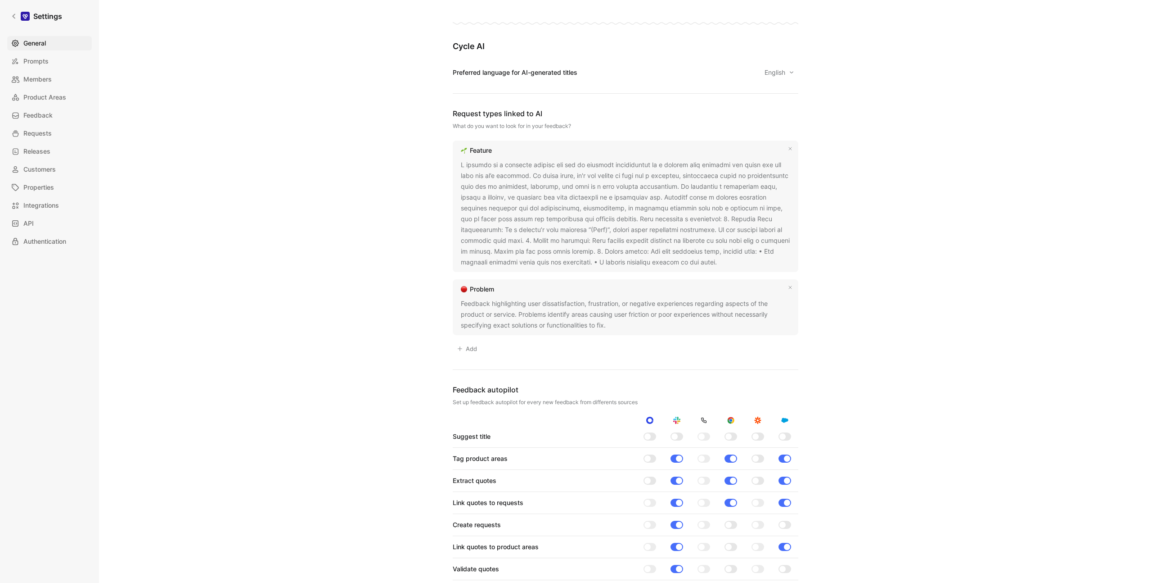
scroll to position [538, 0]
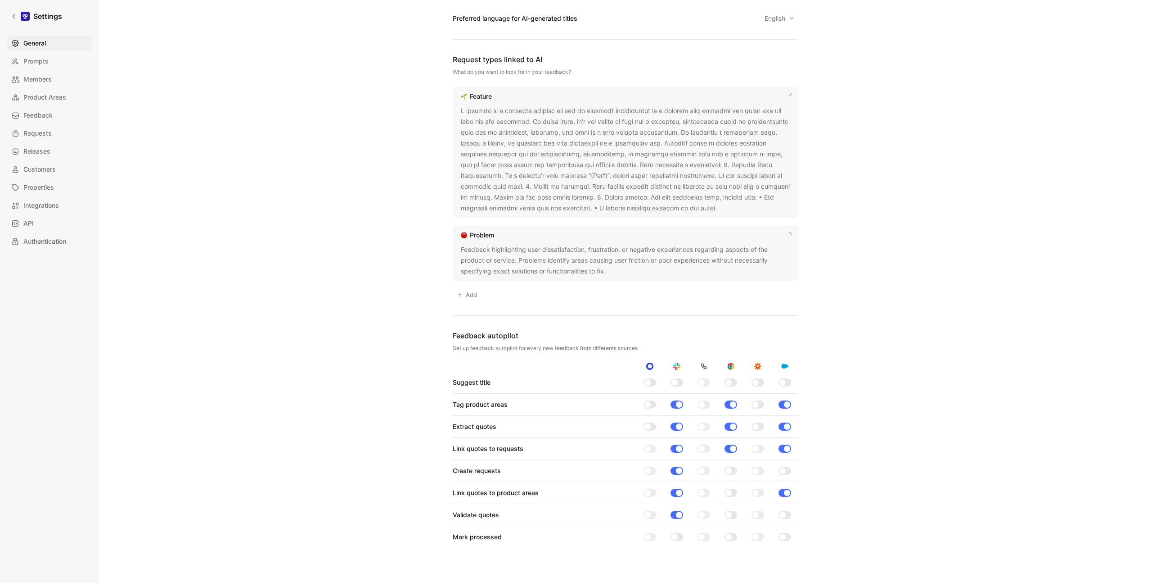
click at [488, 170] on div at bounding box center [626, 159] width 330 height 108
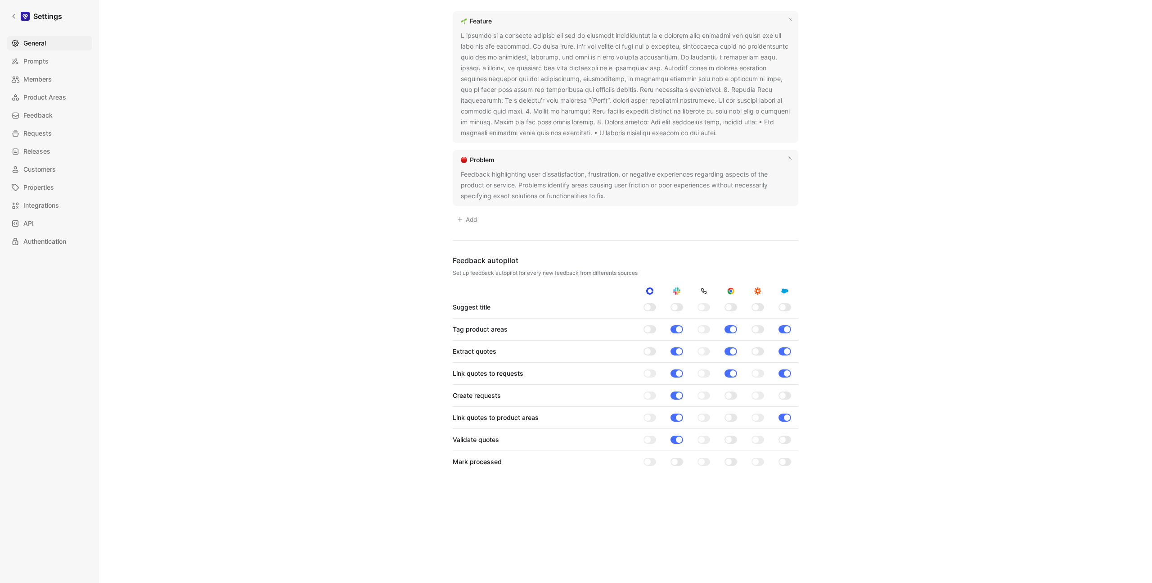
scroll to position [659, 0]
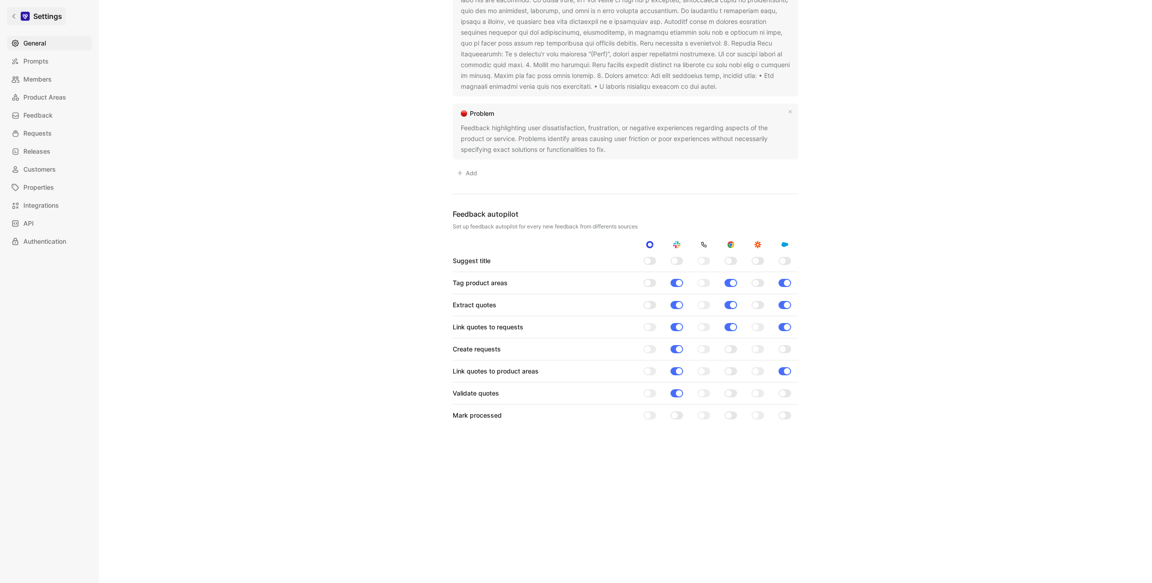
click at [14, 17] on icon at bounding box center [13, 16] width 3 height 5
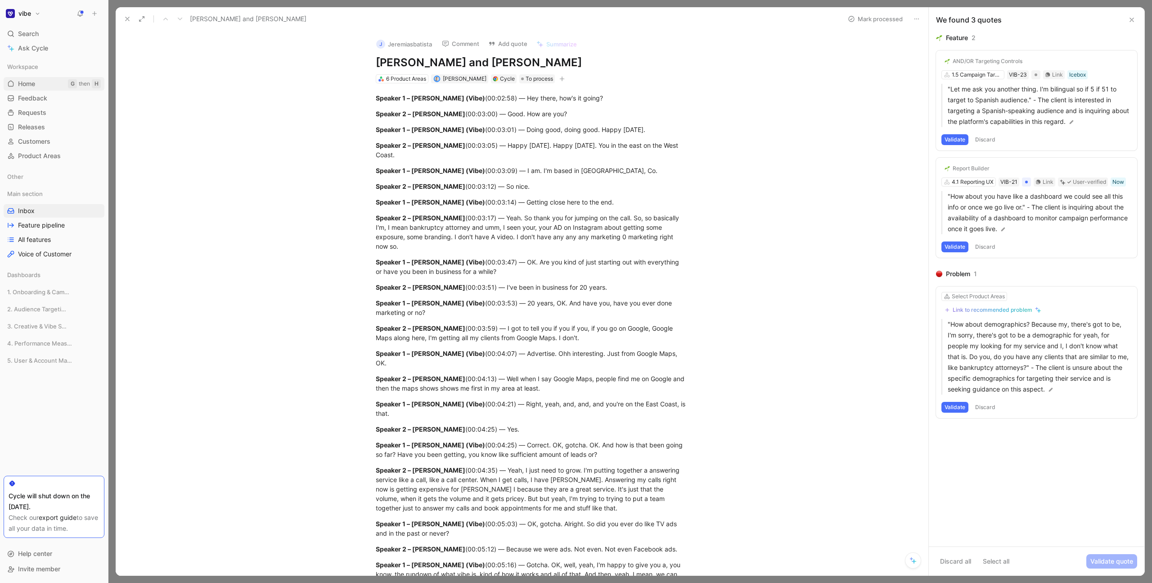
click at [45, 85] on link "Home G then H" at bounding box center [54, 84] width 101 height 14
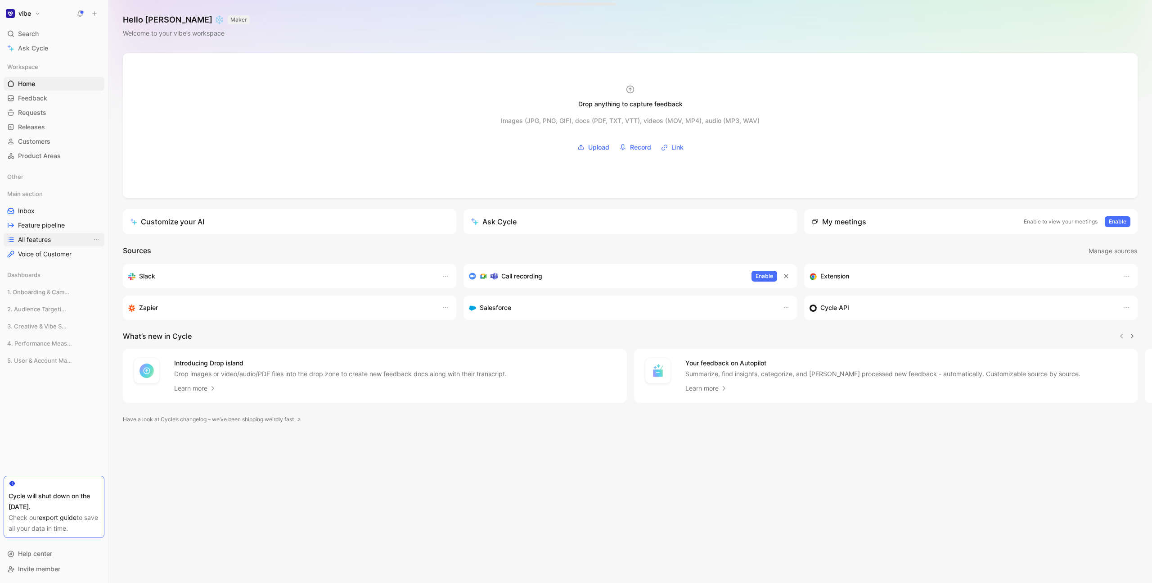
click at [32, 235] on span "All features" at bounding box center [34, 239] width 33 height 9
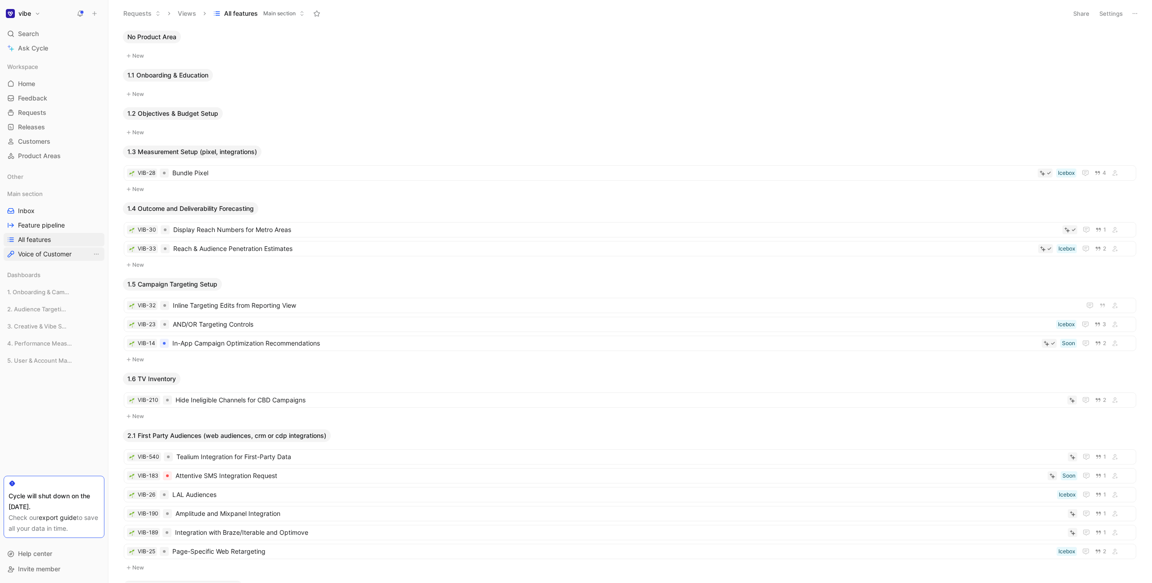
click at [29, 259] on link "Voice of Customer" at bounding box center [54, 254] width 101 height 14
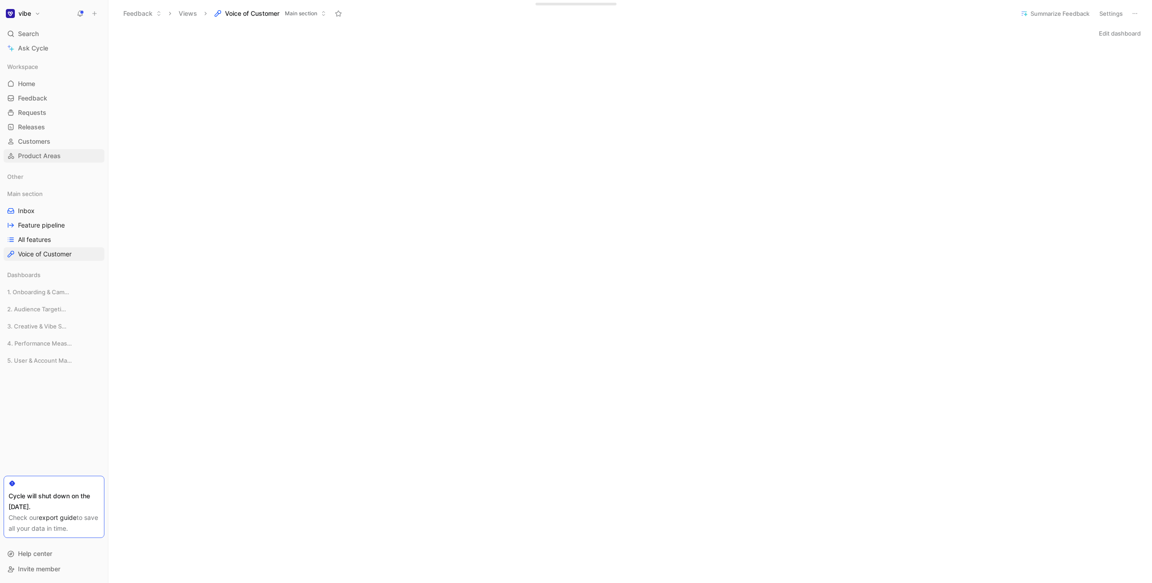
click at [53, 157] on span "Product Areas" at bounding box center [39, 155] width 43 height 9
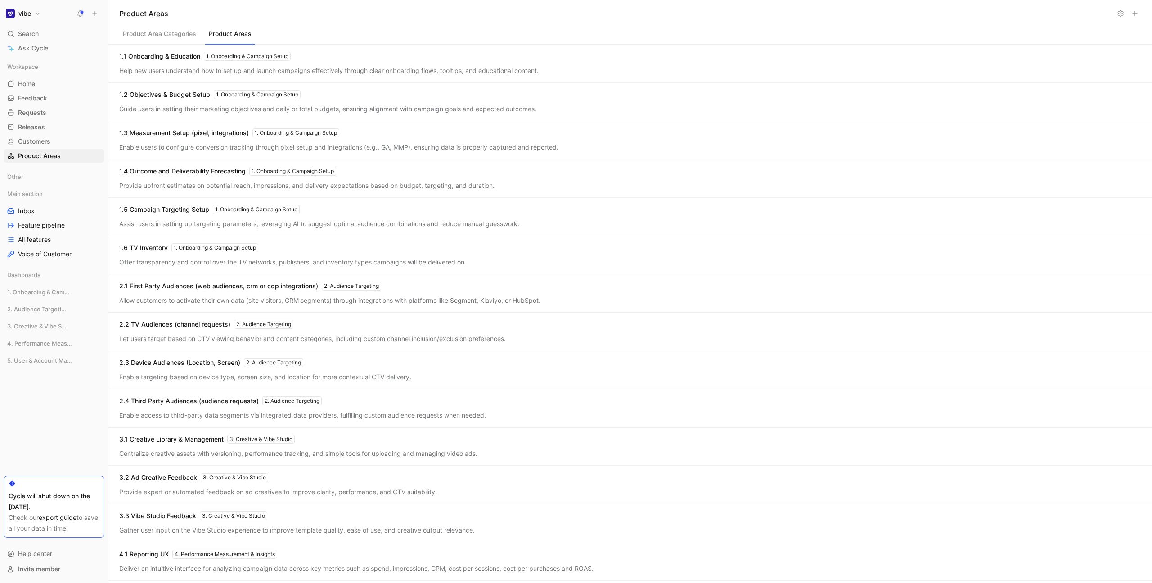
click at [172, 35] on button "Product Area Categories" at bounding box center [159, 35] width 81 height 17
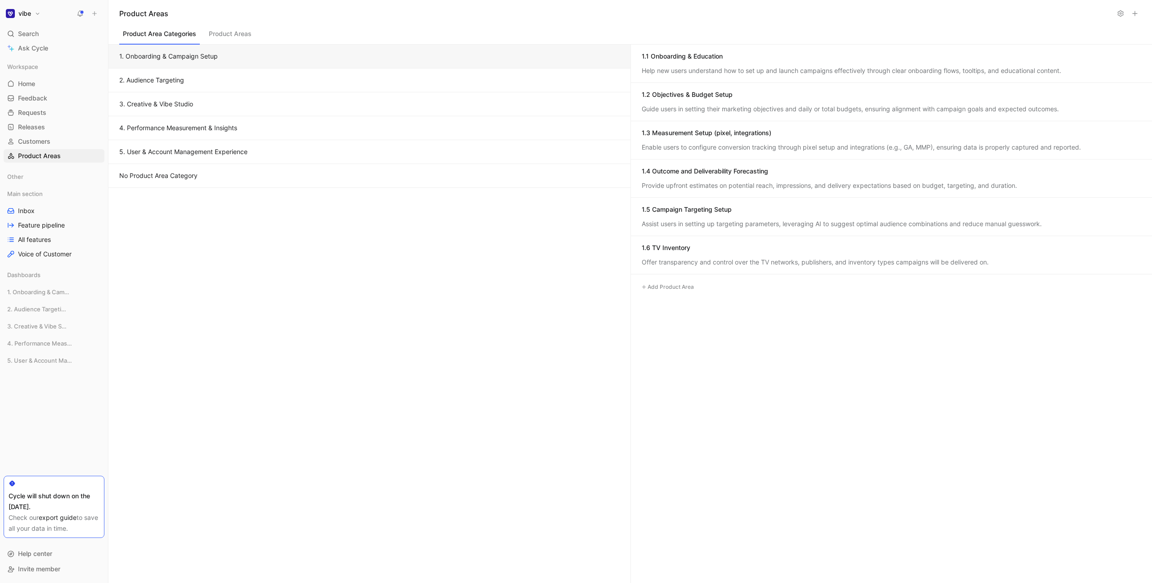
click at [223, 99] on button "3. Creative & Vibe Studio" at bounding box center [369, 104] width 522 height 24
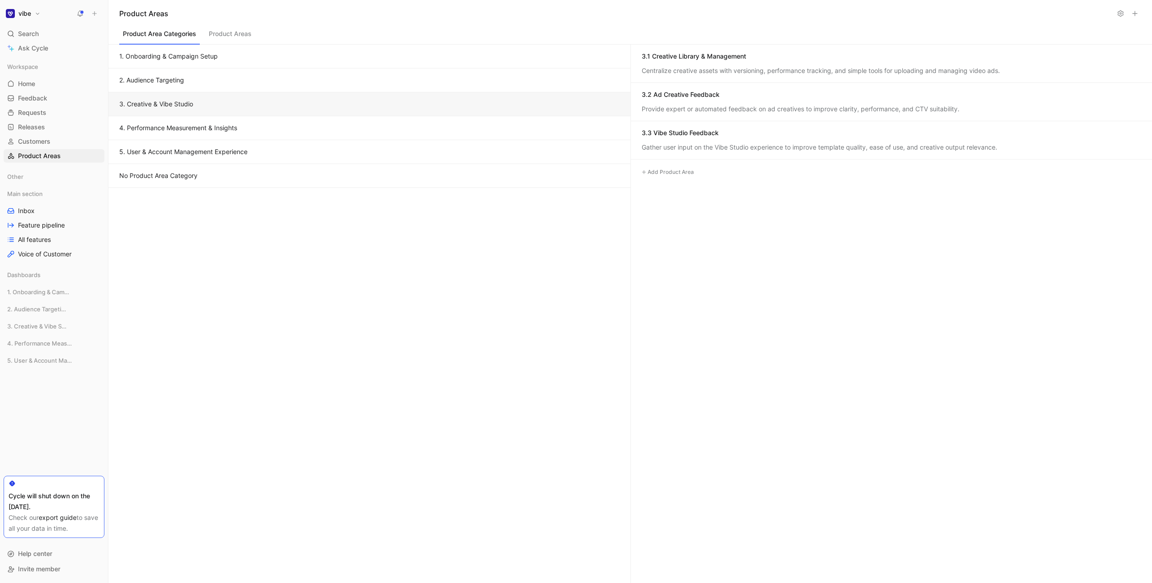
click at [225, 82] on button "2. Audience Targeting" at bounding box center [369, 80] width 522 height 24
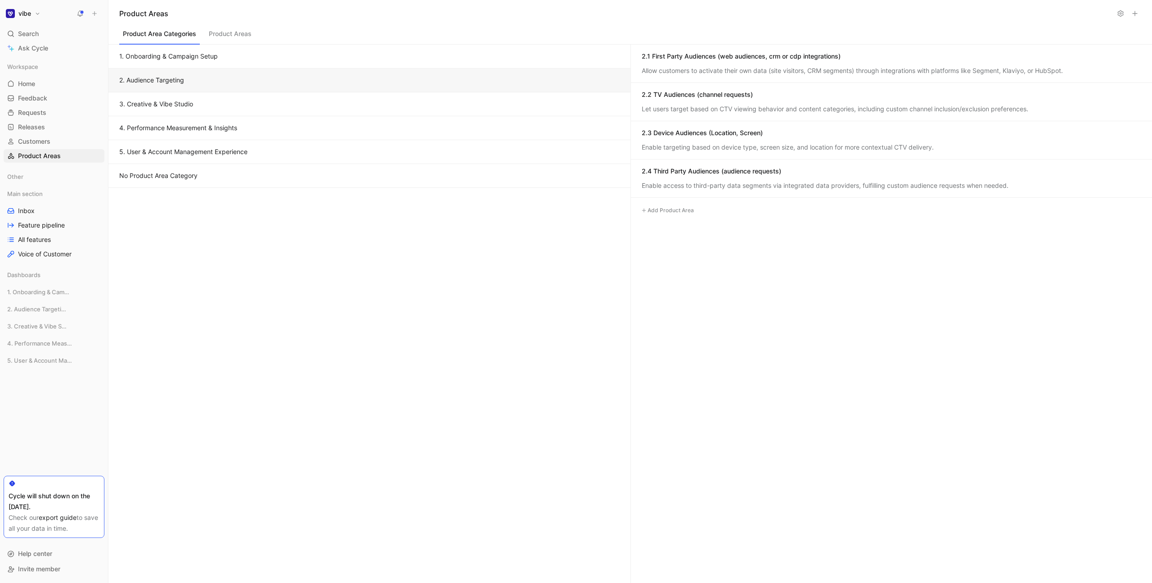
click at [228, 63] on button "1. Onboarding & Campaign Setup" at bounding box center [369, 57] width 522 height 24
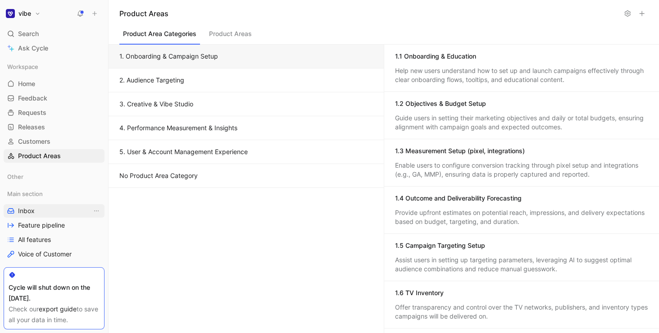
click at [39, 206] on link "Inbox" at bounding box center [54, 211] width 101 height 14
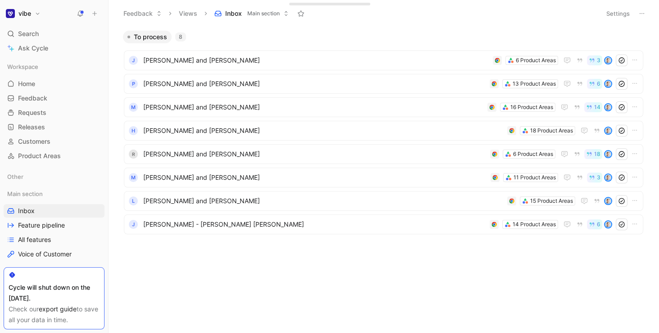
click at [33, 15] on button "vibe" at bounding box center [23, 13] width 39 height 13
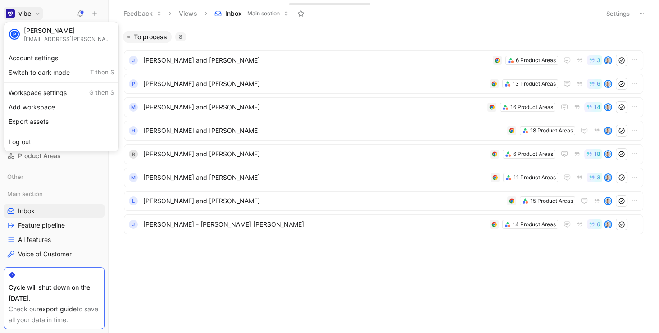
click at [249, 259] on div at bounding box center [329, 166] width 659 height 333
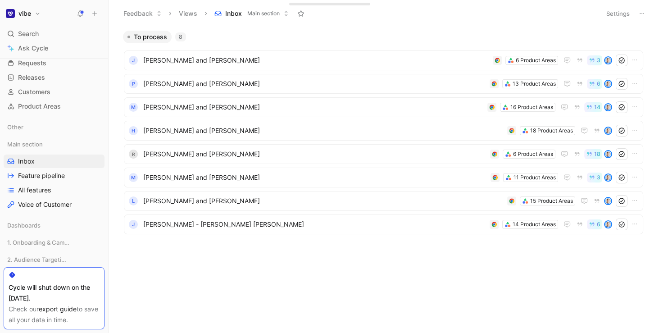
scroll to position [96, 0]
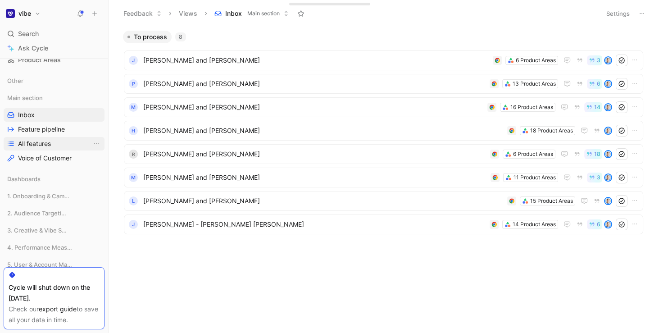
click at [43, 147] on span "All features" at bounding box center [34, 143] width 33 height 9
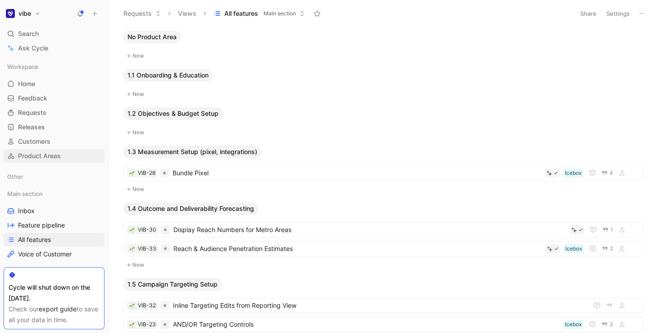
click at [45, 154] on span "Product Areas" at bounding box center [39, 155] width 43 height 9
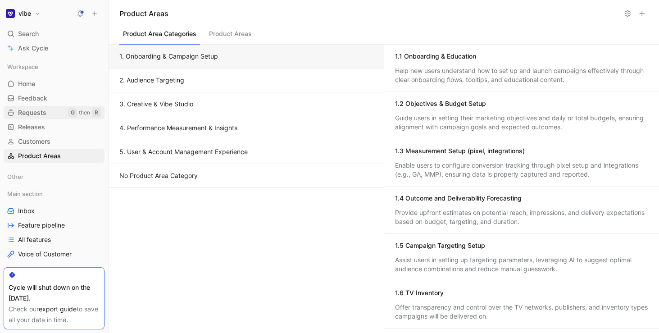
click at [46, 114] on span "Requests" at bounding box center [32, 112] width 28 height 9
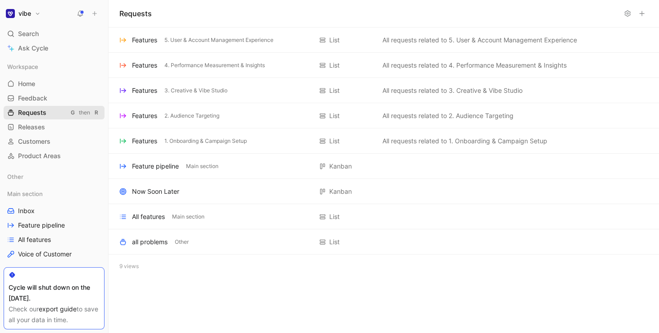
click at [41, 113] on span "Requests" at bounding box center [32, 112] width 28 height 9
click at [154, 239] on div "all problems" at bounding box center [150, 241] width 36 height 11
click at [58, 100] on link "Feedback G then F" at bounding box center [54, 98] width 101 height 14
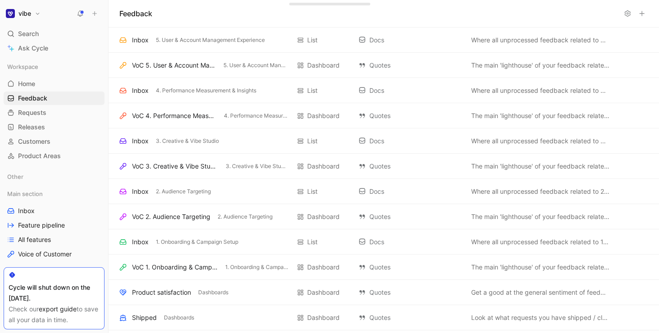
click at [38, 90] on div "Workspace Home G then H Feedback G then F Requests G then R Releases G then L C…" at bounding box center [54, 111] width 101 height 103
click at [39, 84] on link "Home G then H" at bounding box center [54, 84] width 101 height 14
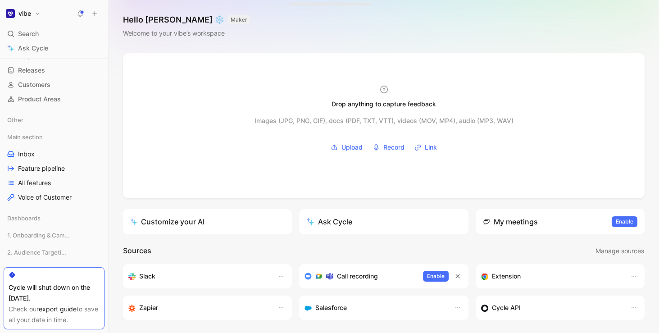
scroll to position [31, 0]
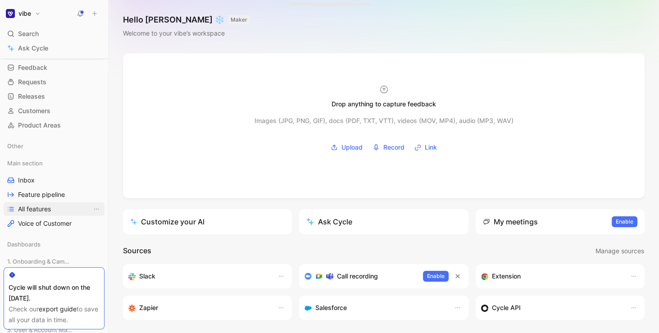
click at [41, 206] on span "All features" at bounding box center [34, 208] width 33 height 9
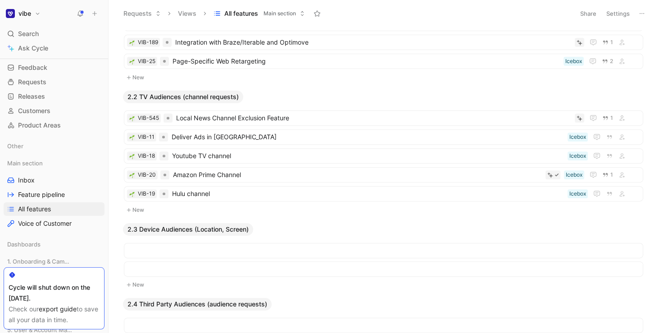
scroll to position [557, 0]
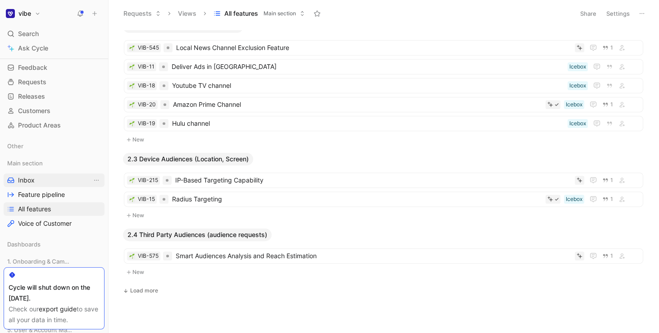
click at [33, 184] on span "Inbox" at bounding box center [26, 180] width 17 height 9
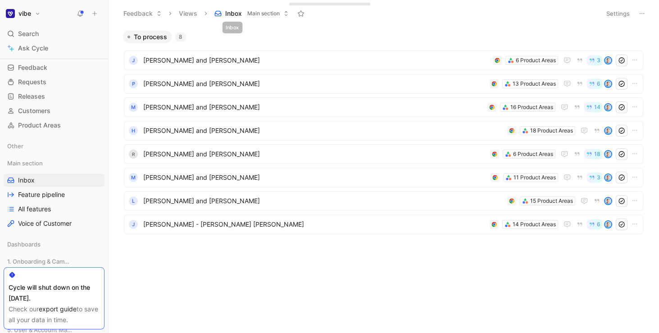
click at [243, 15] on button "Inbox Main section" at bounding box center [251, 14] width 82 height 14
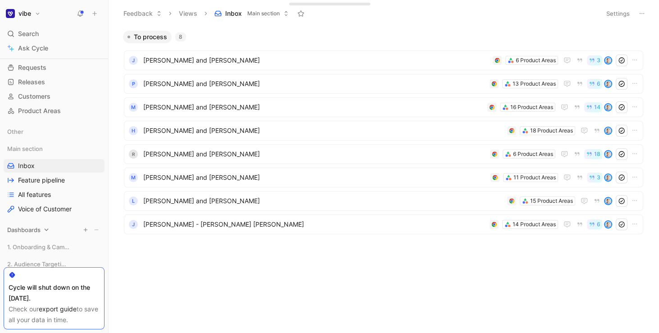
scroll to position [55, 0]
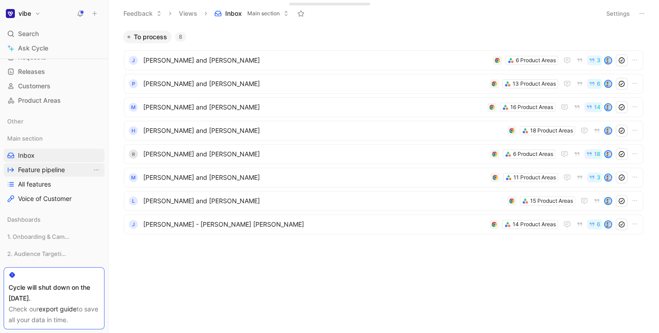
click at [46, 172] on span "Feature pipeline" at bounding box center [41, 169] width 47 height 9
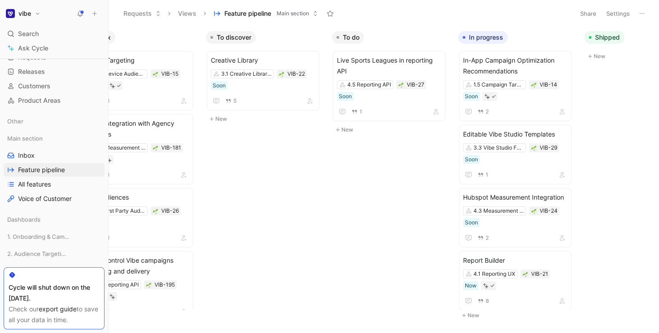
scroll to position [0, 205]
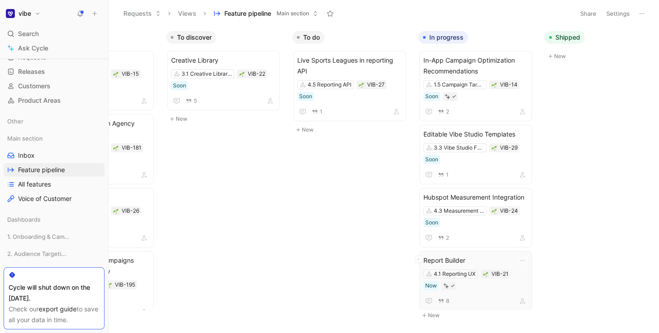
click at [460, 255] on span "Report Builder" at bounding box center [475, 260] width 104 height 11
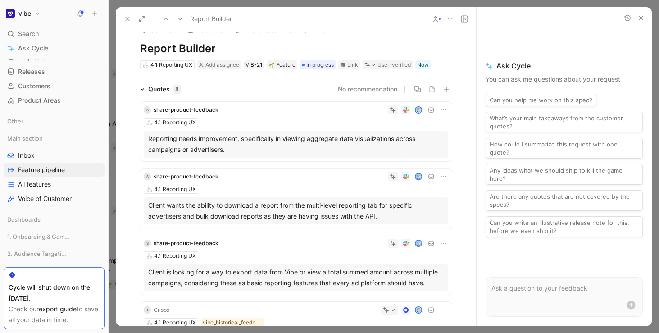
scroll to position [16, 0]
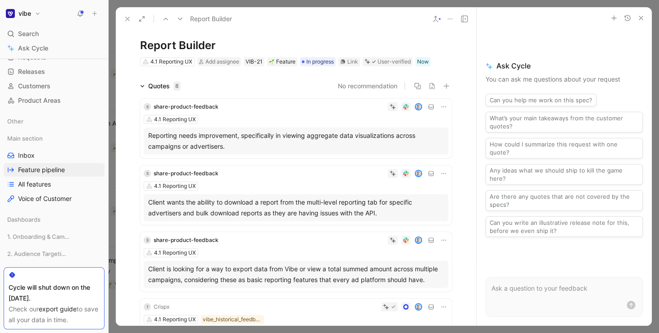
click at [467, 20] on use at bounding box center [464, 19] width 6 height 6
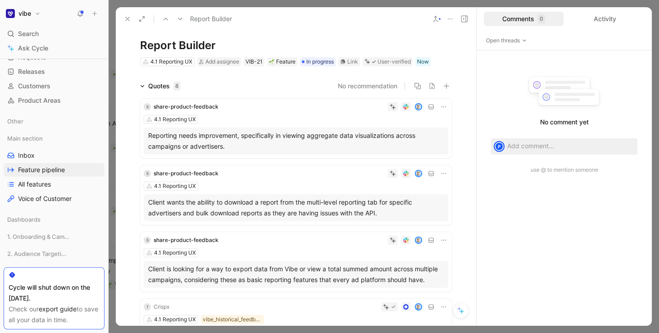
click at [468, 19] on button at bounding box center [464, 19] width 13 height 13
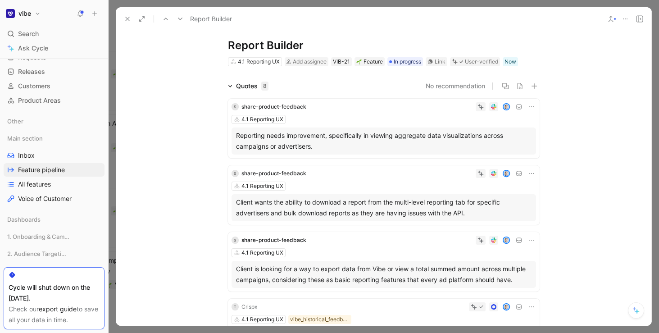
click at [636, 20] on use at bounding box center [639, 19] width 6 height 6
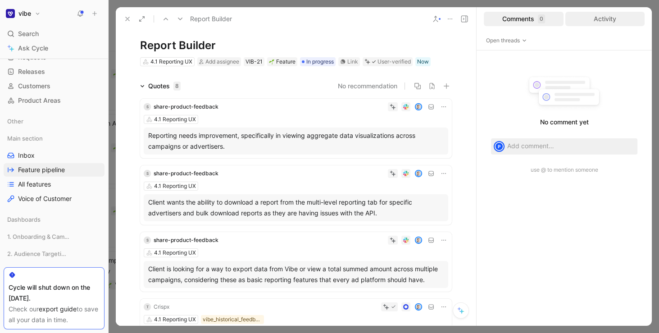
click at [593, 19] on div "Activity" at bounding box center [605, 19] width 80 height 14
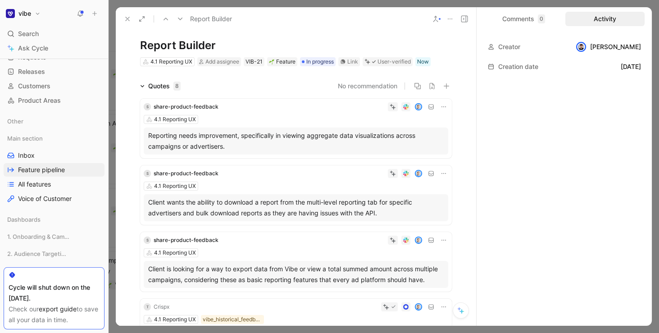
click at [466, 22] on use at bounding box center [464, 19] width 6 height 6
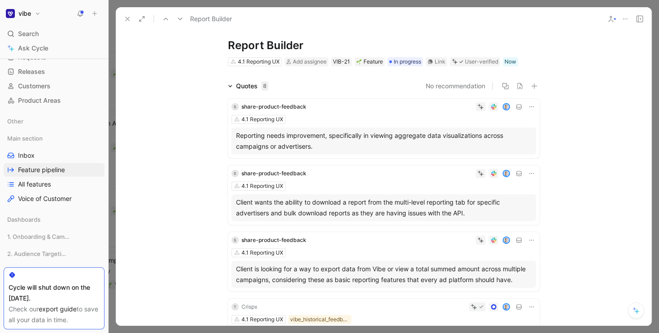
click at [615, 18] on button at bounding box center [610, 19] width 13 height 13
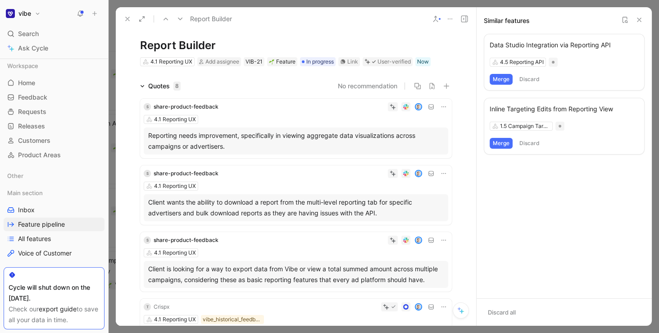
scroll to position [0, 0]
click at [29, 14] on h1 "vibe" at bounding box center [24, 13] width 13 height 8
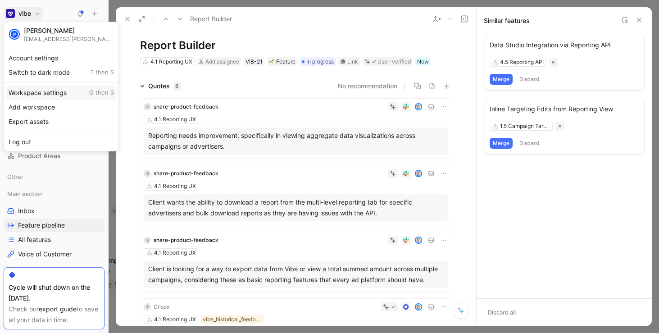
click at [40, 90] on div "Workspace settings G then S" at bounding box center [61, 93] width 111 height 14
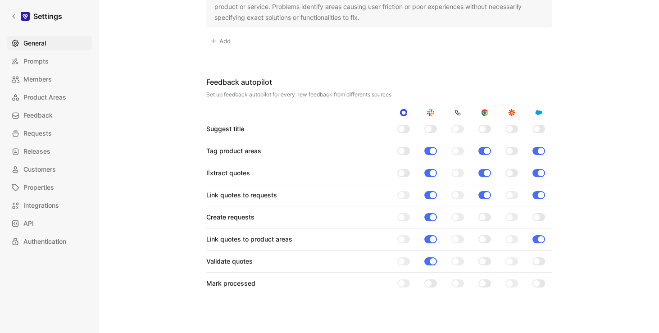
scroll to position [773, 0]
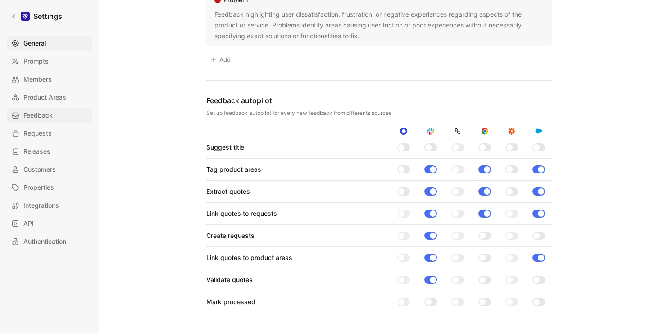
click at [50, 119] on span "Feedback" at bounding box center [37, 115] width 29 height 11
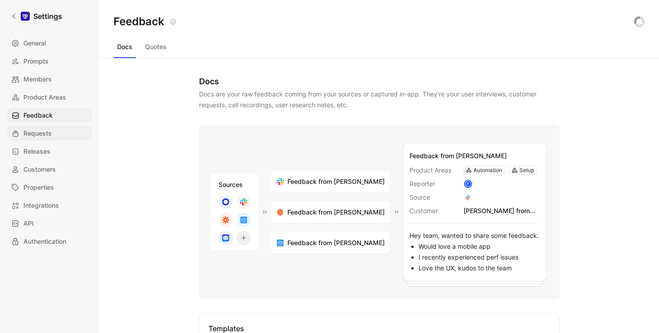
click at [48, 136] on span "Requests" at bounding box center [37, 133] width 28 height 11
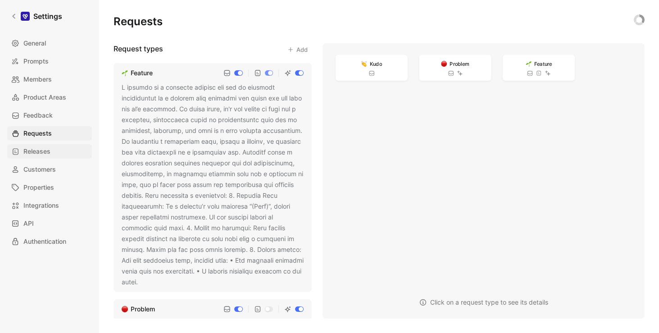
click at [45, 155] on span "Releases" at bounding box center [36, 151] width 27 height 11
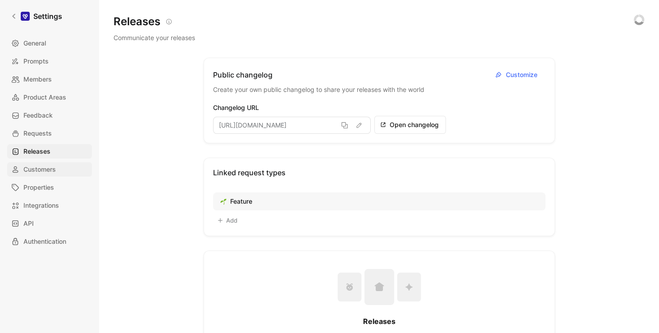
click at [45, 167] on span "Customers" at bounding box center [39, 169] width 32 height 11
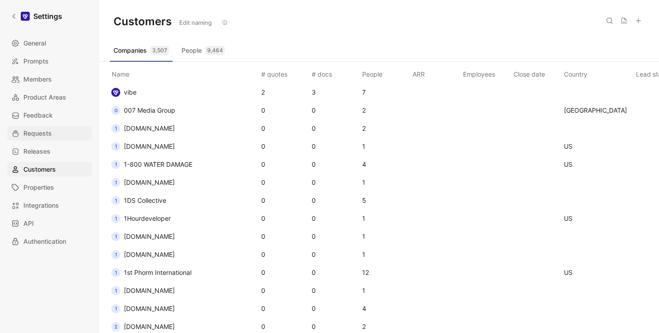
click at [47, 127] on link "Requests" at bounding box center [49, 133] width 85 height 14
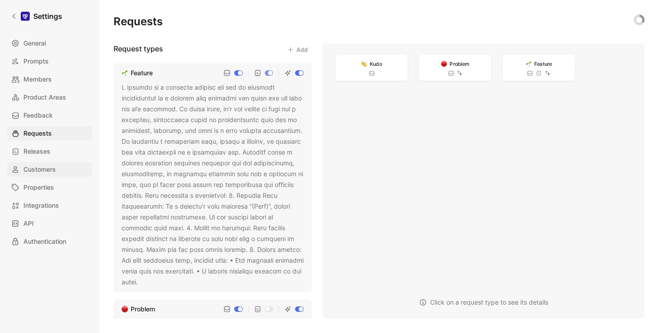
click at [42, 173] on span "Customers" at bounding box center [39, 169] width 32 height 11
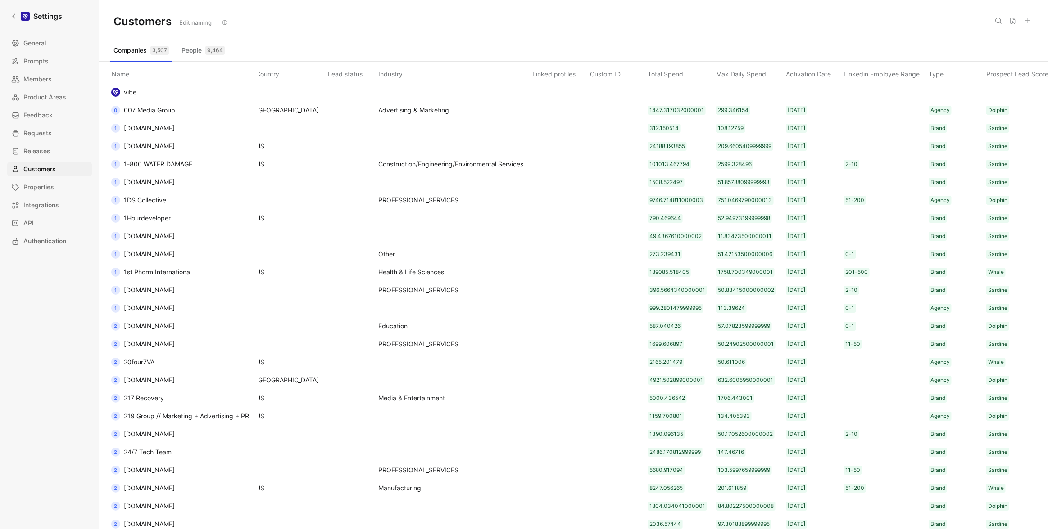
scroll to position [0, 295]
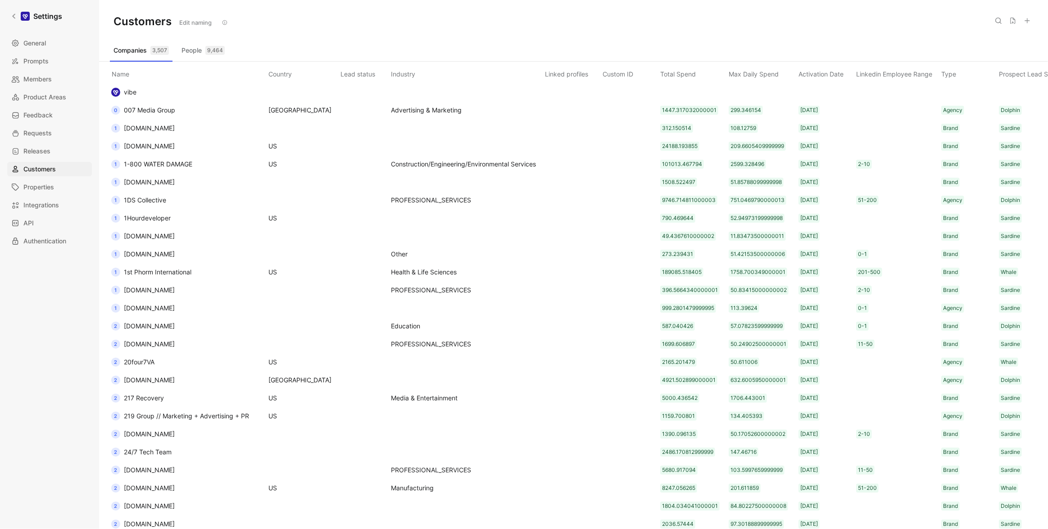
click at [868, 25] on div "Customers Edit naming" at bounding box center [573, 21] width 949 height 43
click at [56, 185] on link "Properties" at bounding box center [49, 187] width 85 height 14
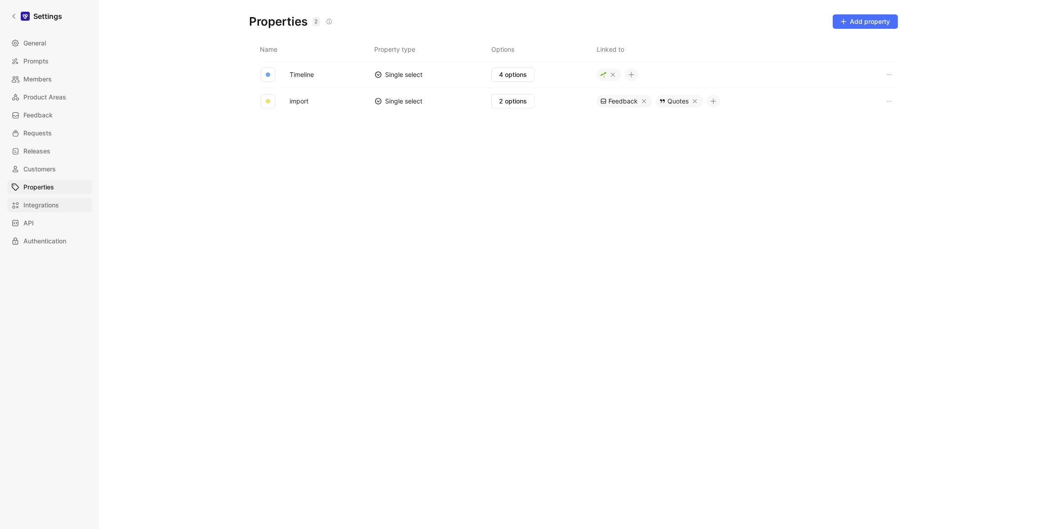
click at [52, 204] on span "Integrations" at bounding box center [41, 205] width 36 height 11
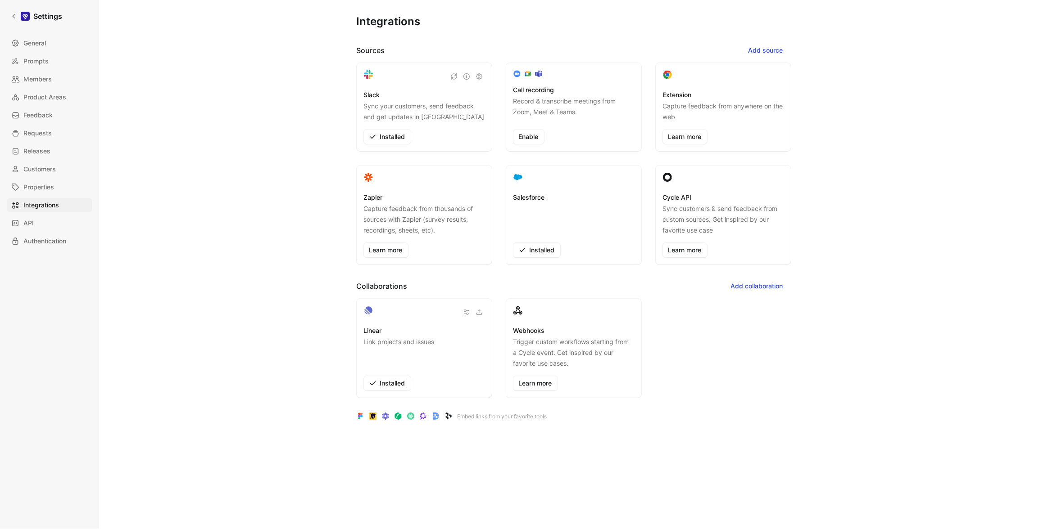
click at [46, 214] on div "General Prompts Members Product Areas Feedback Requests Releases Customers Prop…" at bounding box center [52, 142] width 91 height 212
click at [44, 221] on link "API" at bounding box center [49, 223] width 85 height 14
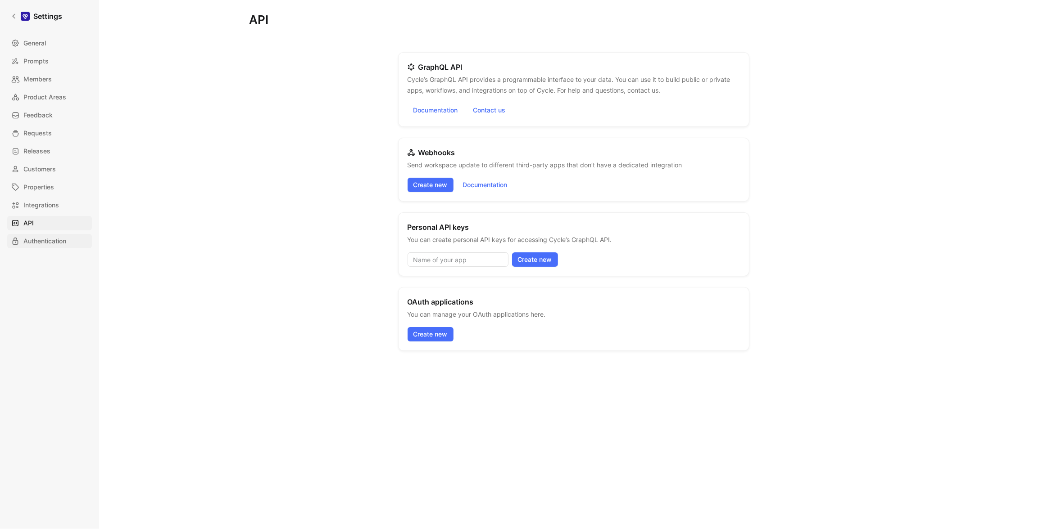
click at [40, 236] on span "Authentication" at bounding box center [44, 241] width 43 height 11
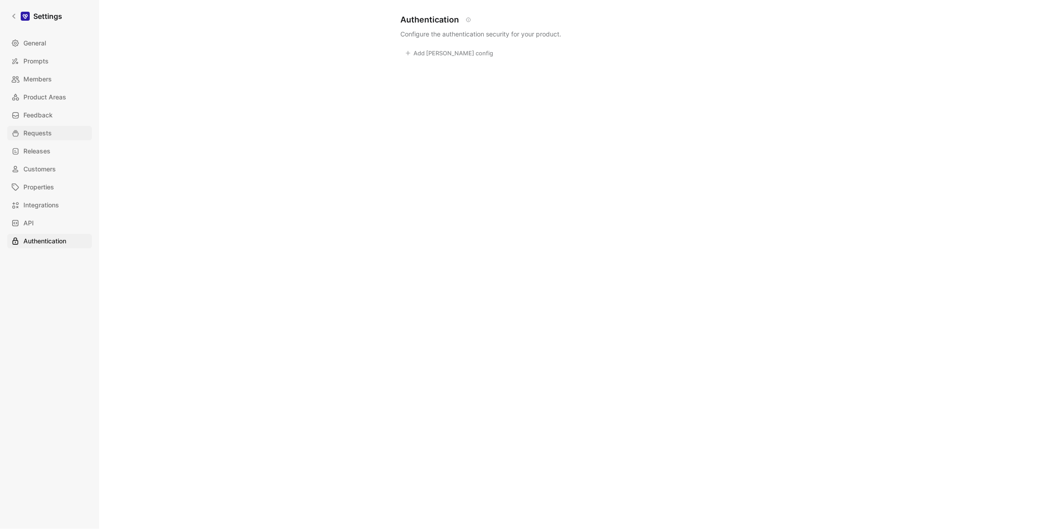
click at [54, 129] on link "Requests" at bounding box center [49, 133] width 85 height 14
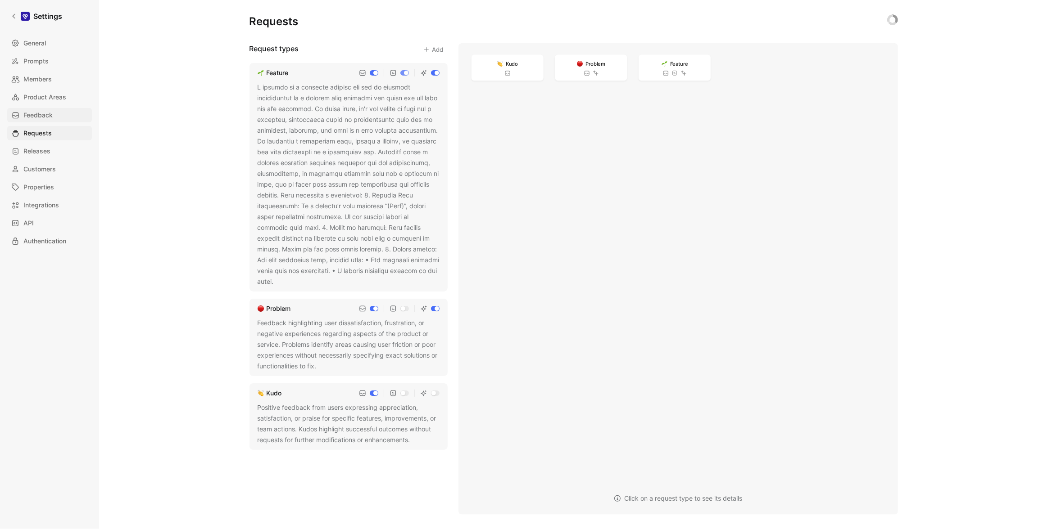
click at [57, 120] on link "Feedback" at bounding box center [49, 115] width 85 height 14
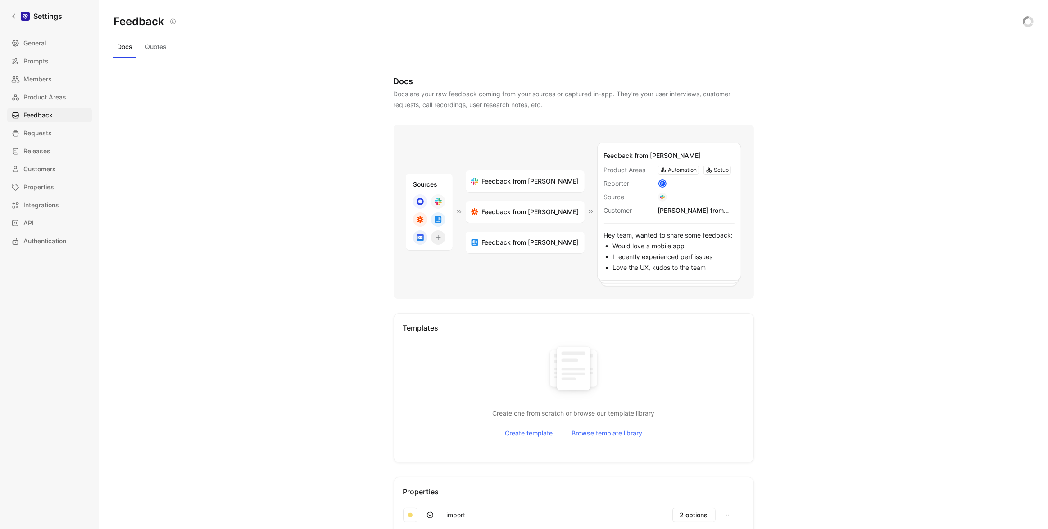
click at [63, 87] on div "General Prompts Members Product Areas Feedback Requests Releases Customers Prop…" at bounding box center [52, 142] width 91 height 212
click at [61, 94] on span "Product Areas" at bounding box center [44, 97] width 43 height 11
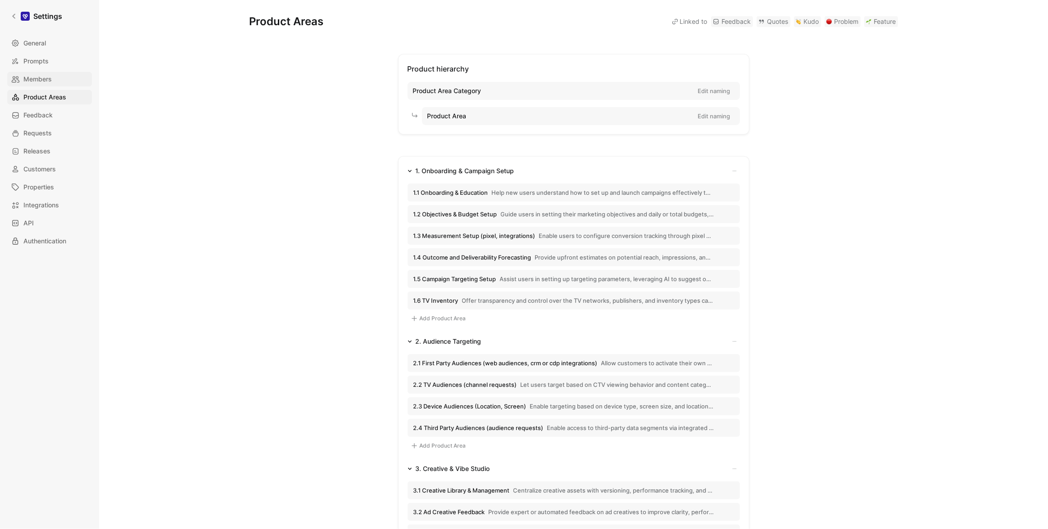
click at [56, 81] on link "Members" at bounding box center [49, 79] width 85 height 14
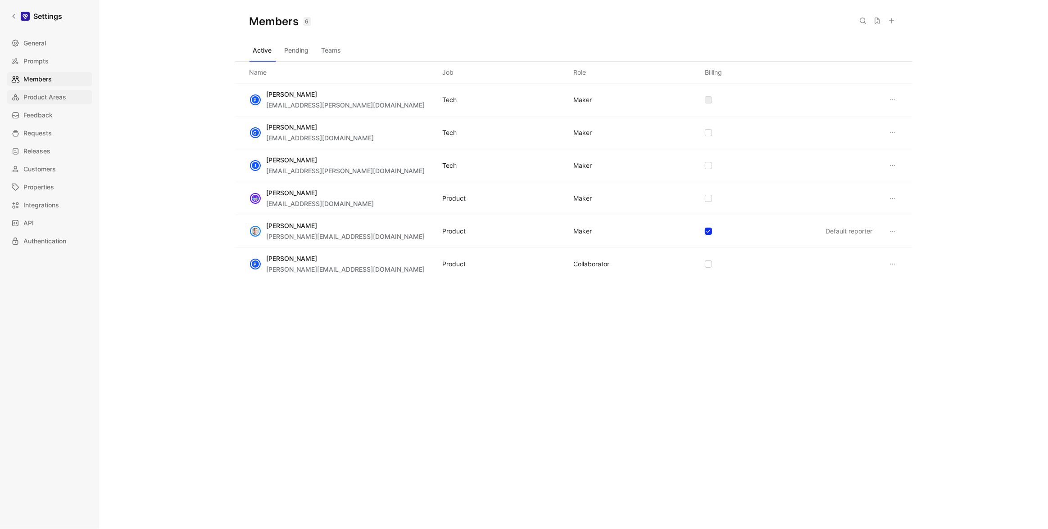
click at [60, 96] on span "Product Areas" at bounding box center [44, 97] width 43 height 11
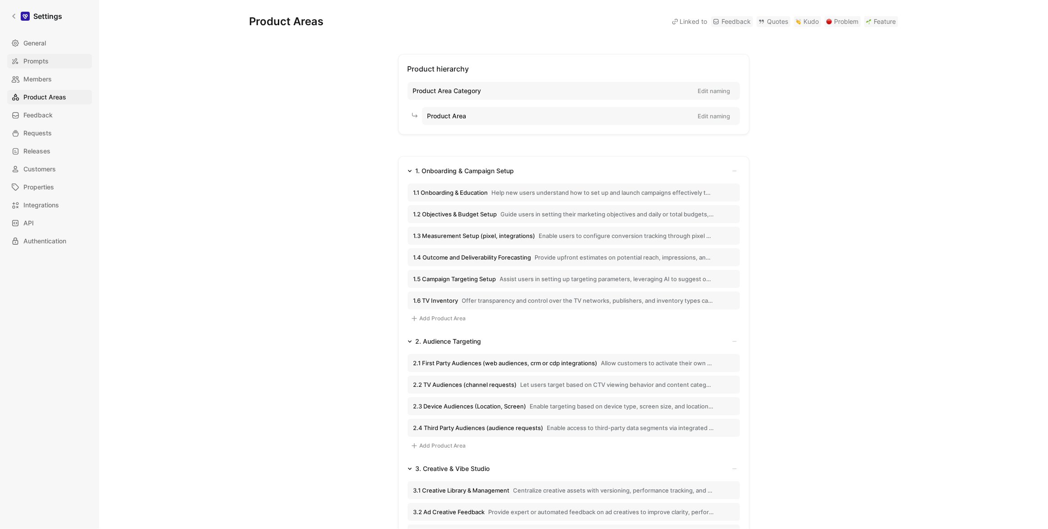
click at [57, 67] on link "Prompts" at bounding box center [49, 61] width 85 height 14
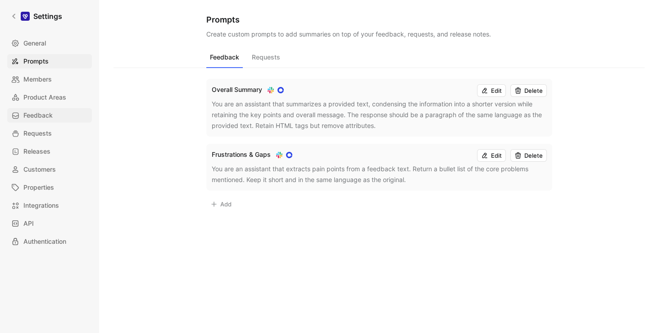
click at [50, 116] on span "Feedback" at bounding box center [37, 115] width 29 height 11
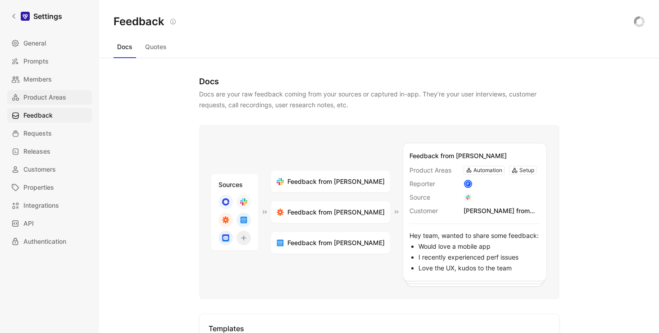
click at [50, 100] on span "Product Areas" at bounding box center [44, 97] width 43 height 11
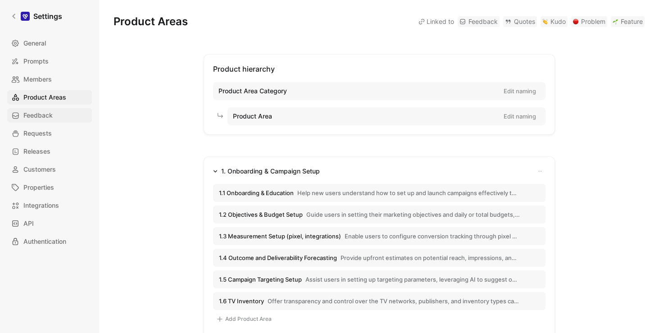
click at [49, 118] on span "Feedback" at bounding box center [37, 115] width 29 height 11
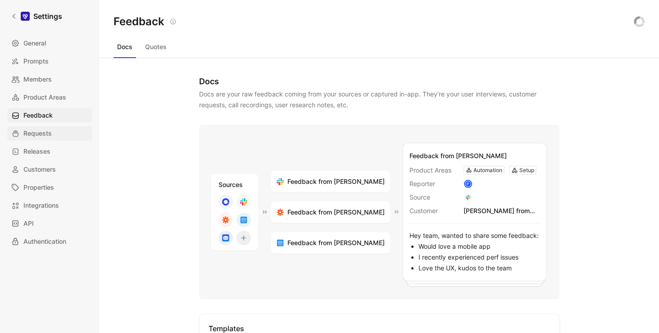
click at [48, 130] on span "Requests" at bounding box center [37, 133] width 28 height 11
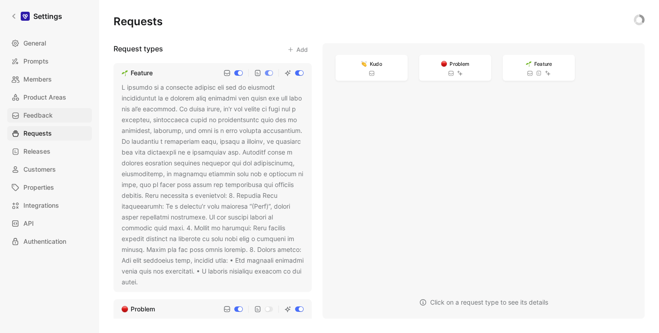
click at [55, 112] on link "Feedback" at bounding box center [49, 115] width 85 height 14
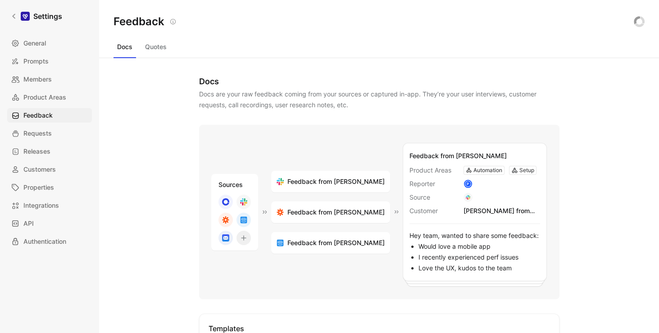
click at [50, 68] on div "General Prompts Members Product Areas Feedback Requests Releases Customers Prop…" at bounding box center [52, 142] width 91 height 212
click at [50, 60] on link "Prompts" at bounding box center [49, 61] width 85 height 14
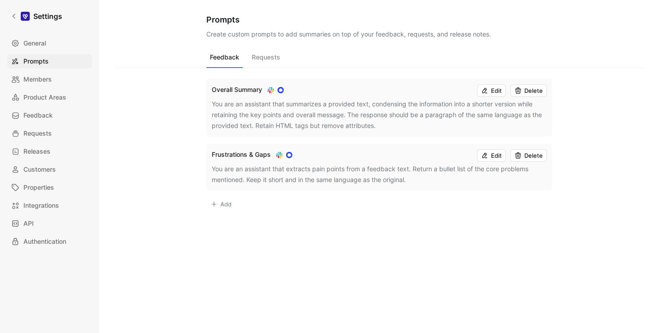
click at [49, 143] on div "General Prompts Members Product Areas Feedback Requests Releases Customers Prop…" at bounding box center [52, 142] width 91 height 212
click at [47, 164] on span "Customers" at bounding box center [39, 169] width 32 height 11
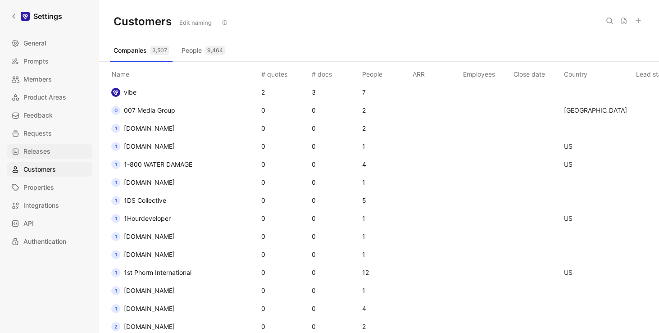
click at [45, 154] on span "Releases" at bounding box center [36, 151] width 27 height 11
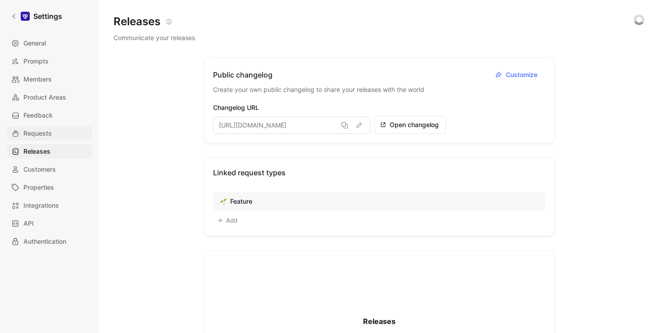
click at [45, 136] on span "Requests" at bounding box center [37, 133] width 28 height 11
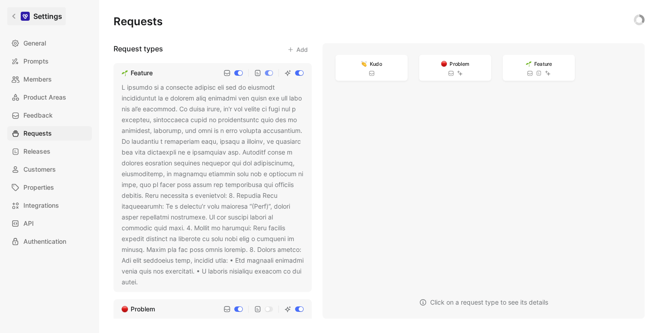
click at [19, 15] on link "Settings" at bounding box center [36, 16] width 59 height 18
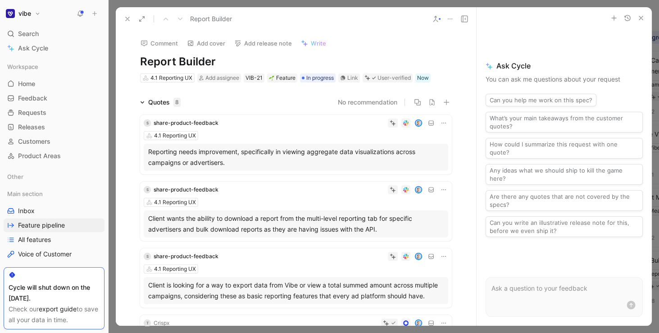
click at [641, 18] on use "button" at bounding box center [641, 18] width 4 height 4
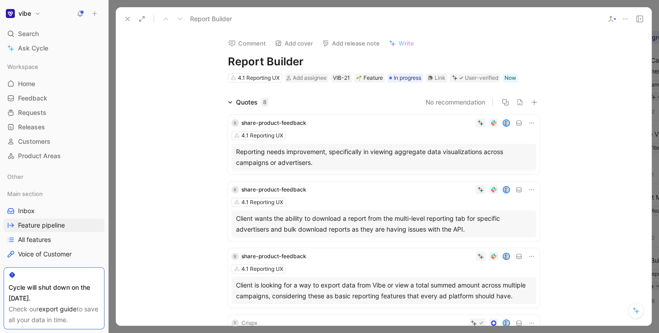
click at [656, 22] on div at bounding box center [383, 166] width 550 height 333
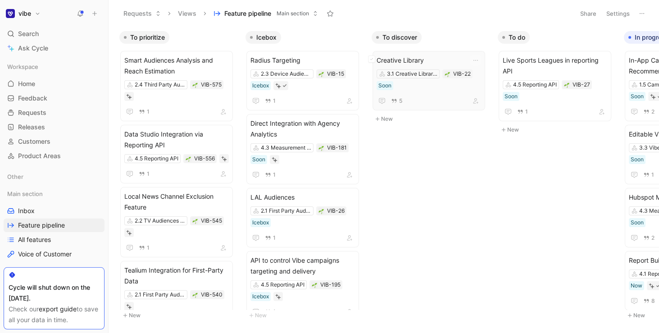
click at [439, 94] on div "Creative Library 3.1 Creative Library & Management VIB-22 Soon 5" at bounding box center [428, 80] width 104 height 51
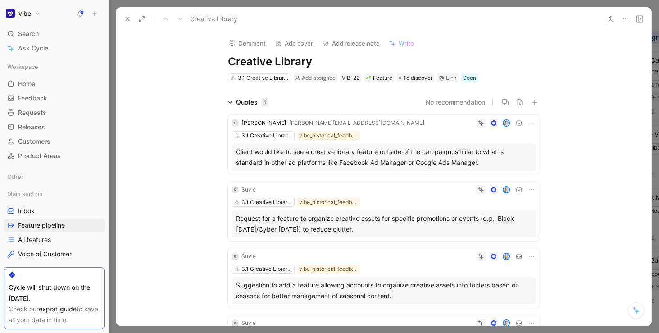
click at [654, 55] on div at bounding box center [383, 166] width 550 height 333
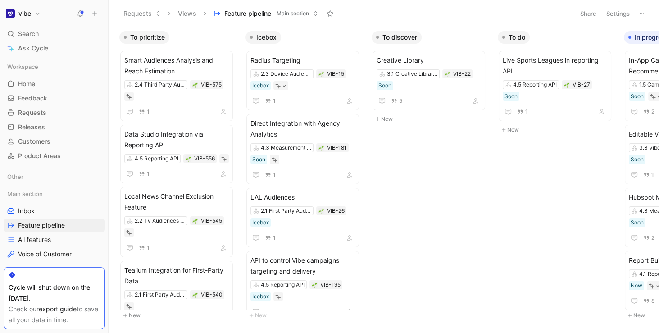
click at [19, 12] on h1 "vibe" at bounding box center [24, 13] width 13 height 8
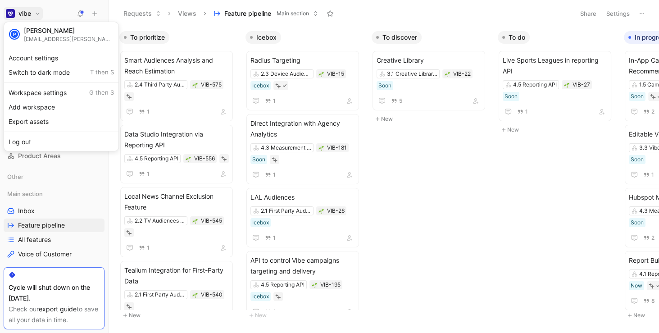
click at [23, 14] on div at bounding box center [329, 166] width 659 height 333
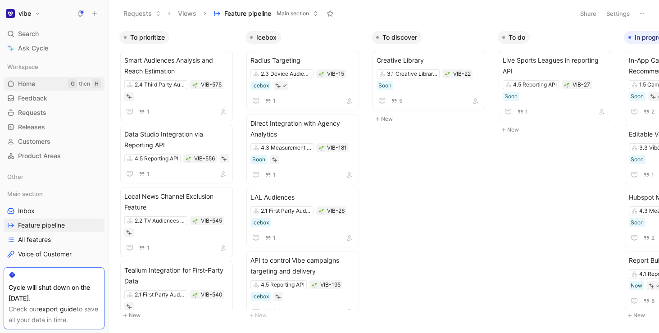
click at [41, 81] on link "Home G then H" at bounding box center [54, 84] width 101 height 14
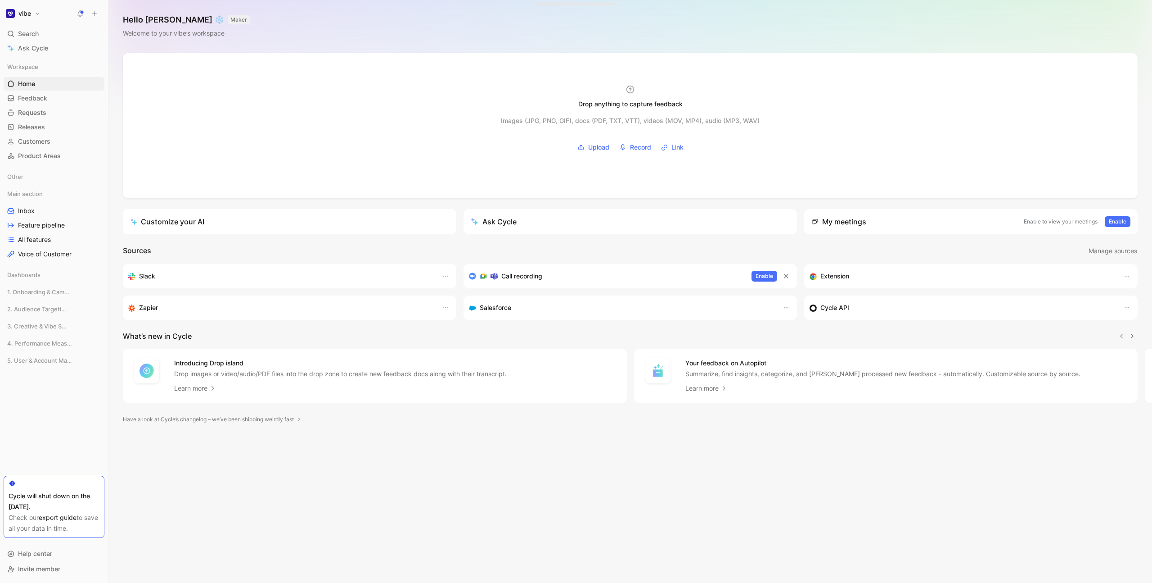
click at [28, 17] on button "vibe" at bounding box center [23, 13] width 39 height 13
click at [54, 62] on div "Account settings" at bounding box center [61, 58] width 111 height 14
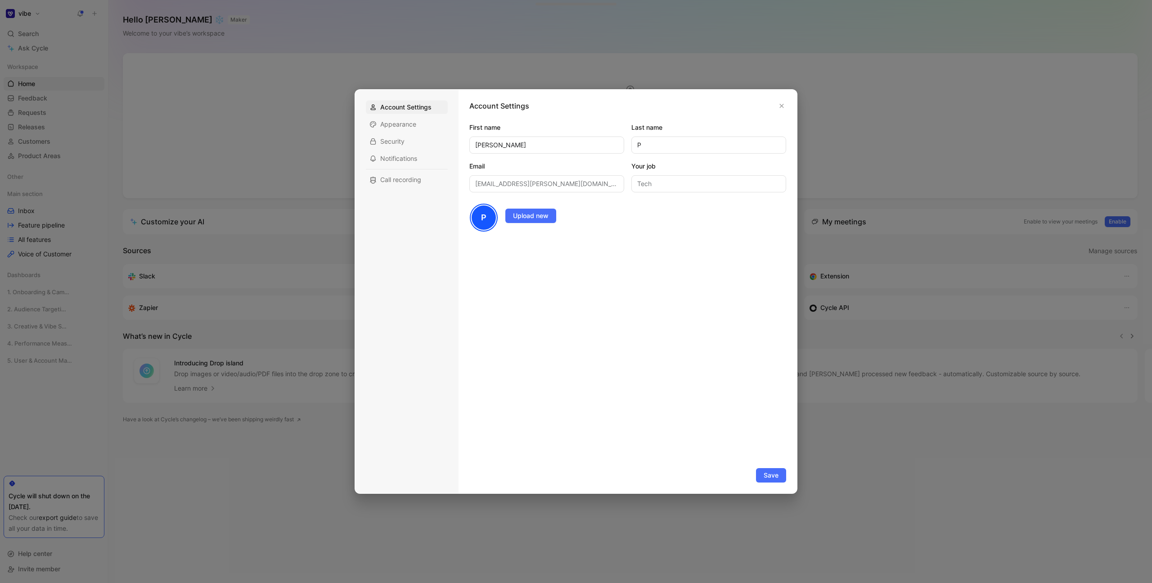
click at [211, 129] on div at bounding box center [576, 291] width 1152 height 583
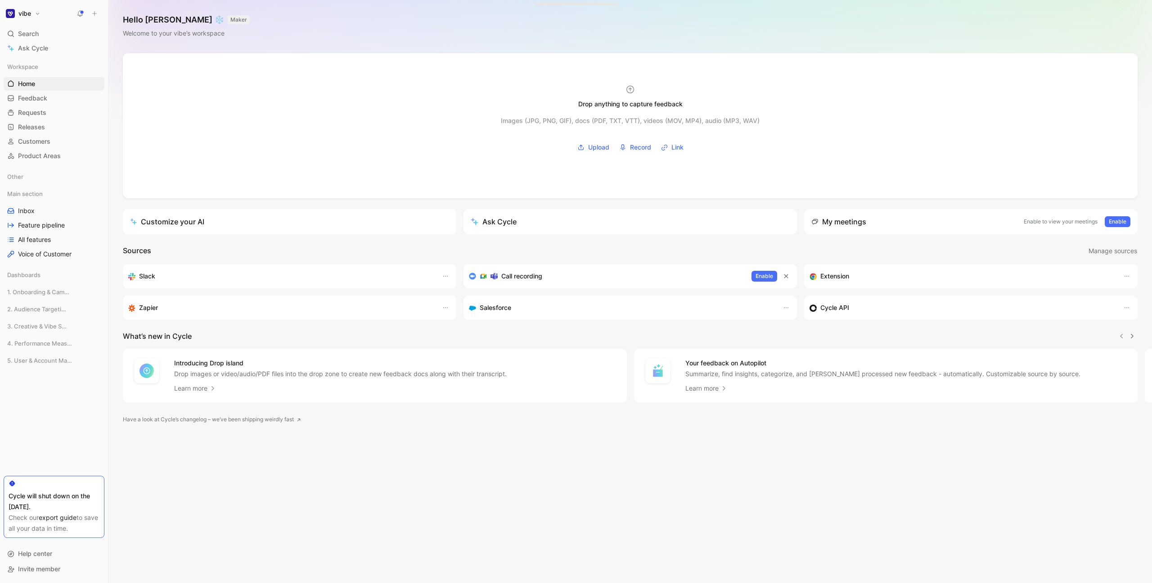
click at [34, 16] on button "vibe" at bounding box center [23, 13] width 39 height 13
click at [55, 89] on div "Workspace settings G then S" at bounding box center [61, 93] width 111 height 14
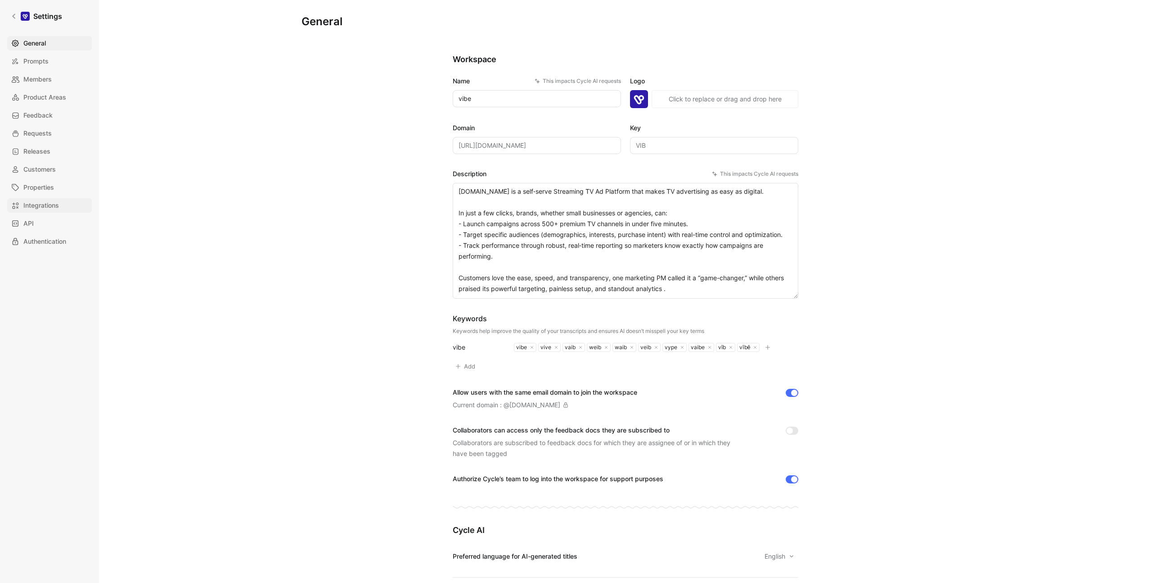
click at [58, 205] on span "Integrations" at bounding box center [41, 205] width 36 height 11
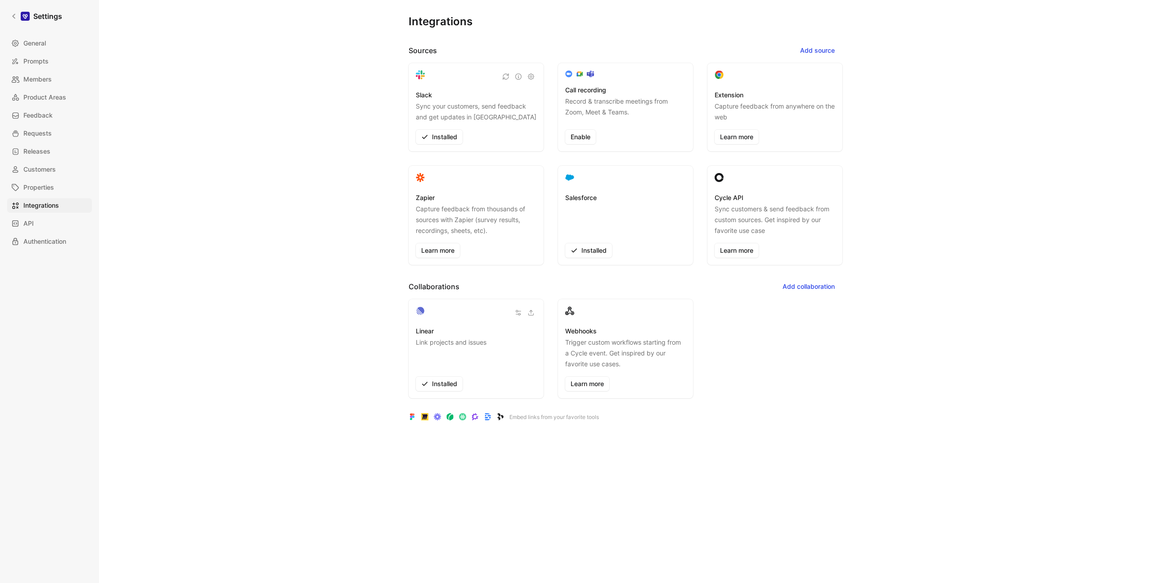
click at [571, 196] on h3 "Salesforce" at bounding box center [581, 197] width 32 height 11
click at [50, 186] on span "Properties" at bounding box center [38, 187] width 31 height 11
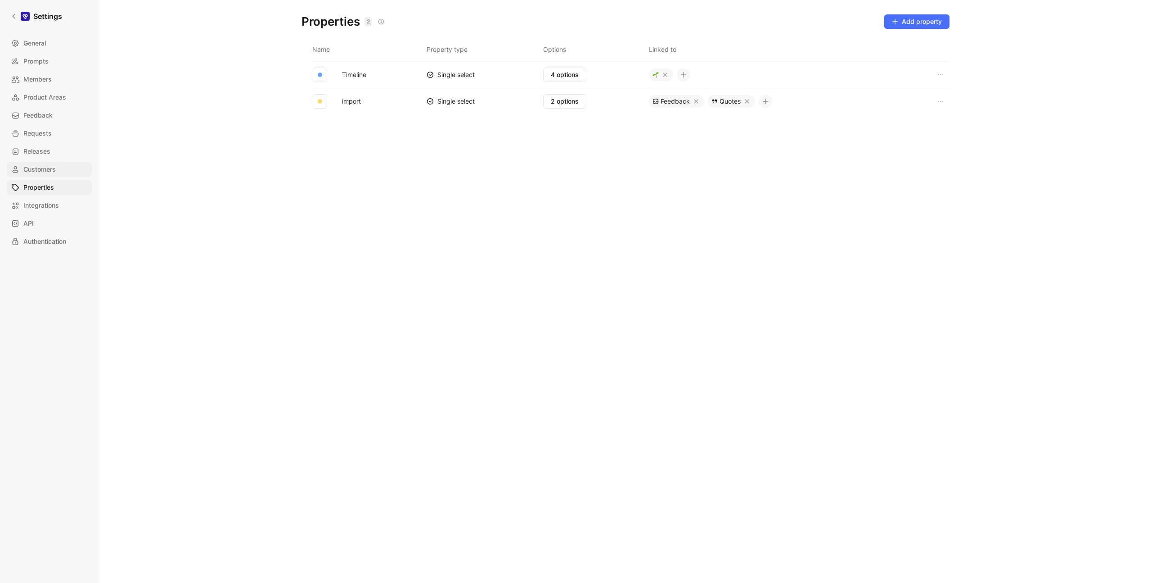
click at [54, 166] on span "Customers" at bounding box center [39, 169] width 32 height 11
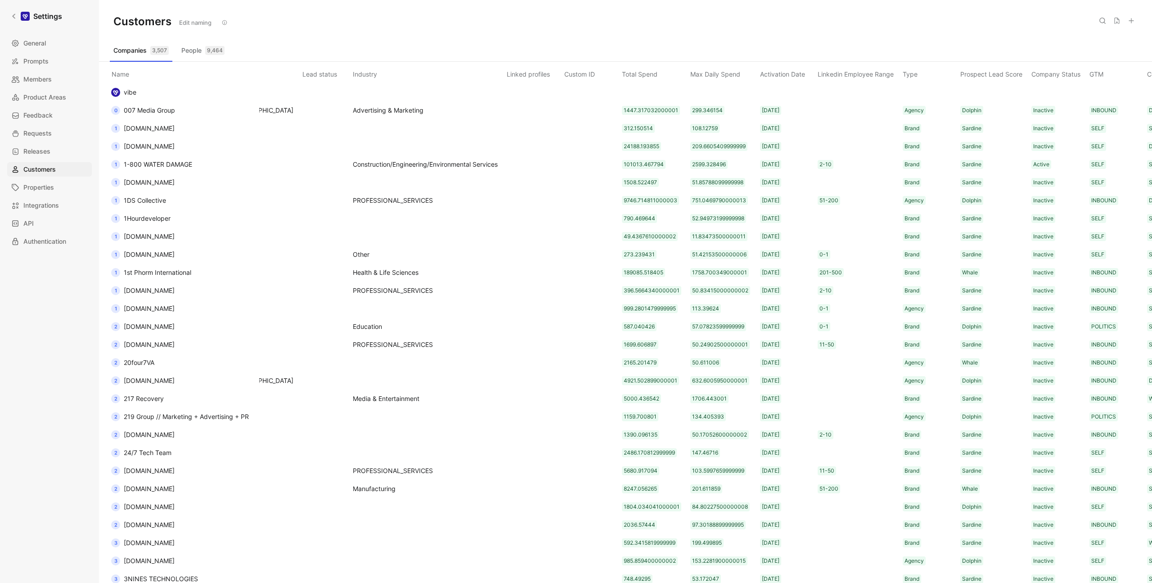
scroll to position [0, 389]
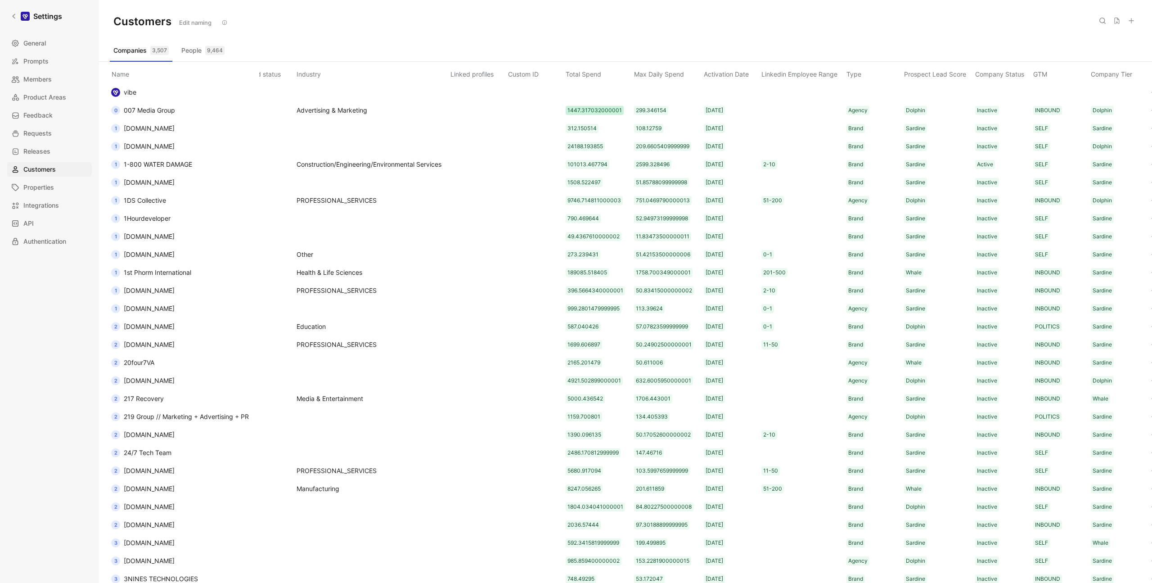
click at [576, 106] on div "1447.317032000001" at bounding box center [595, 110] width 54 height 9
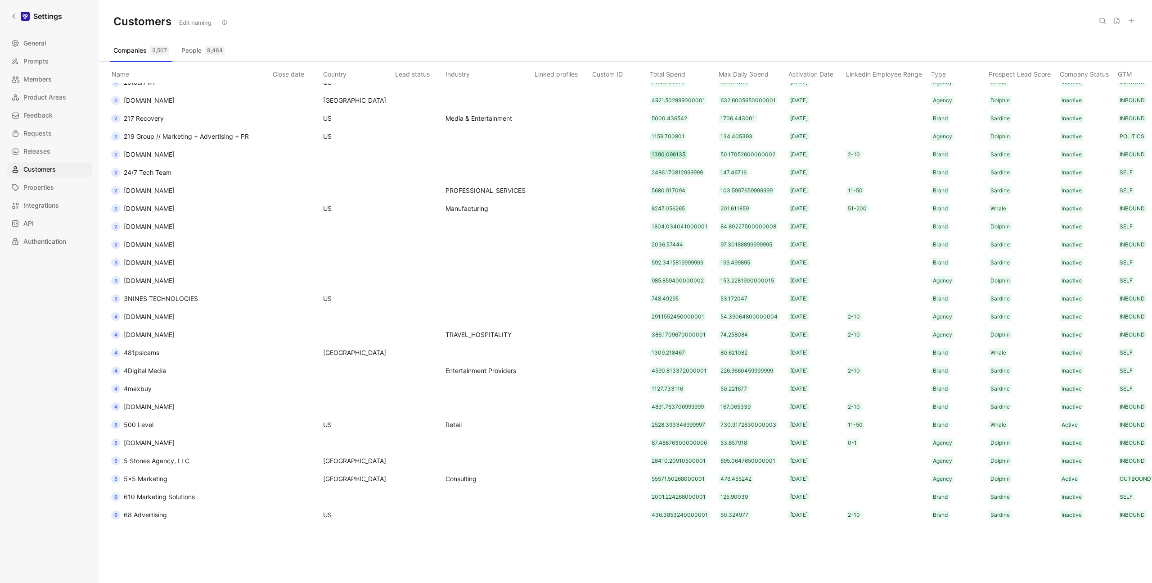
scroll to position [0, 240]
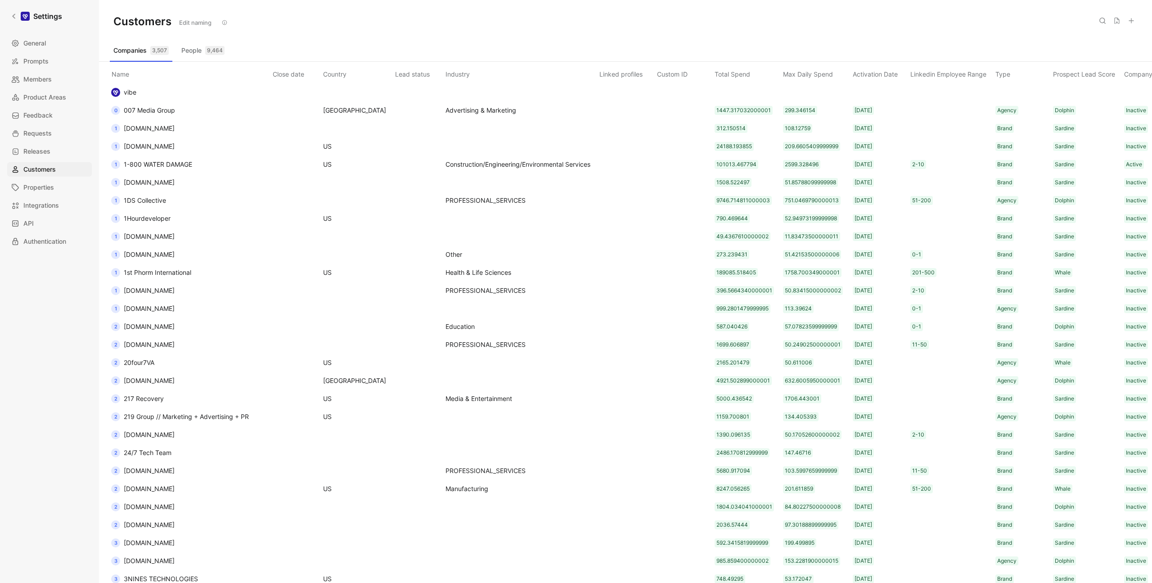
click at [191, 57] on button "People 9,464" at bounding box center [203, 50] width 50 height 14
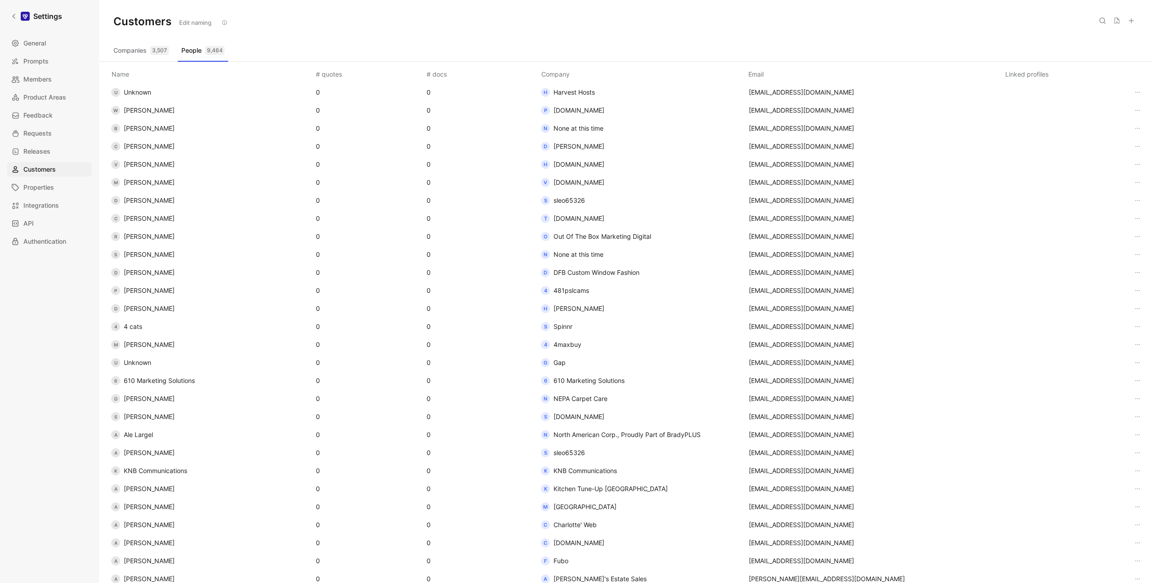
click at [138, 49] on button "Companies 3,507" at bounding box center [141, 50] width 63 height 14
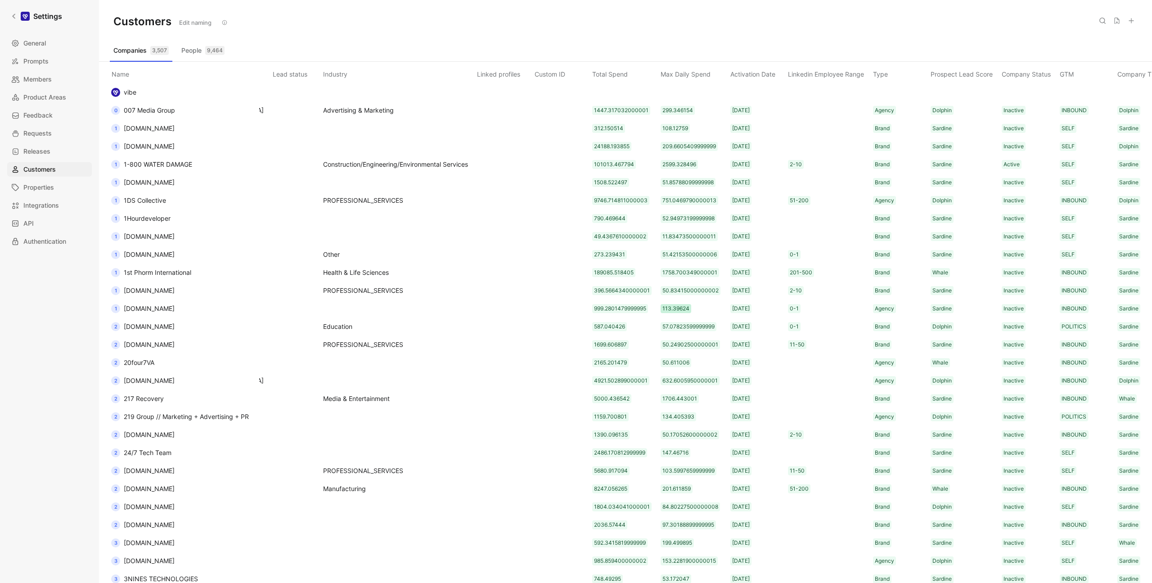
scroll to position [0, 389]
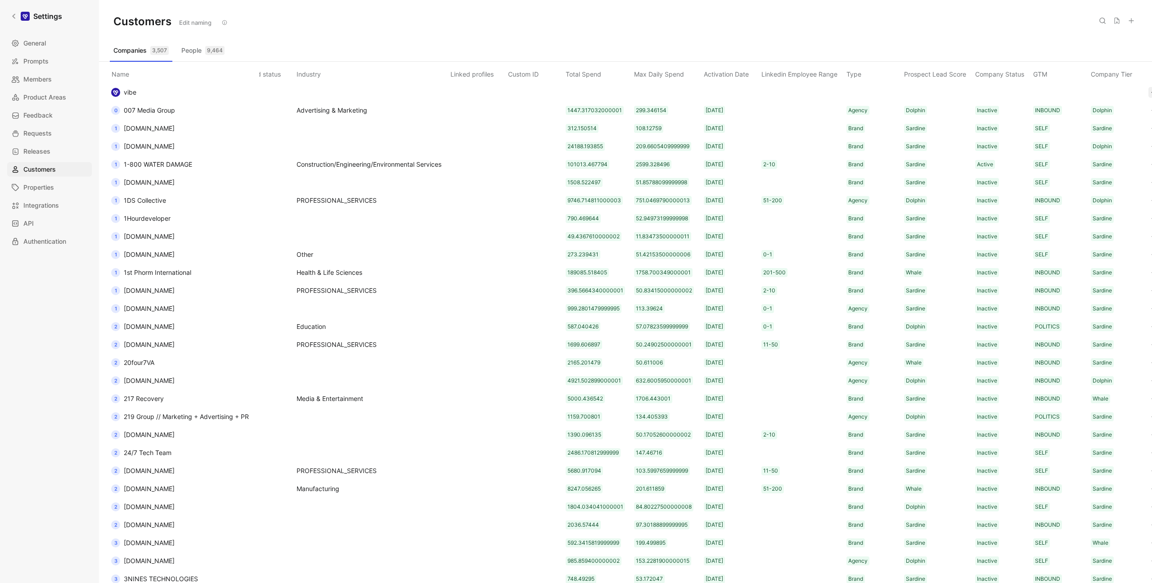
click at [1151, 92] on icon "button" at bounding box center [1154, 92] width 7 height 7
click at [31, 208] on span "Integrations" at bounding box center [41, 205] width 36 height 11
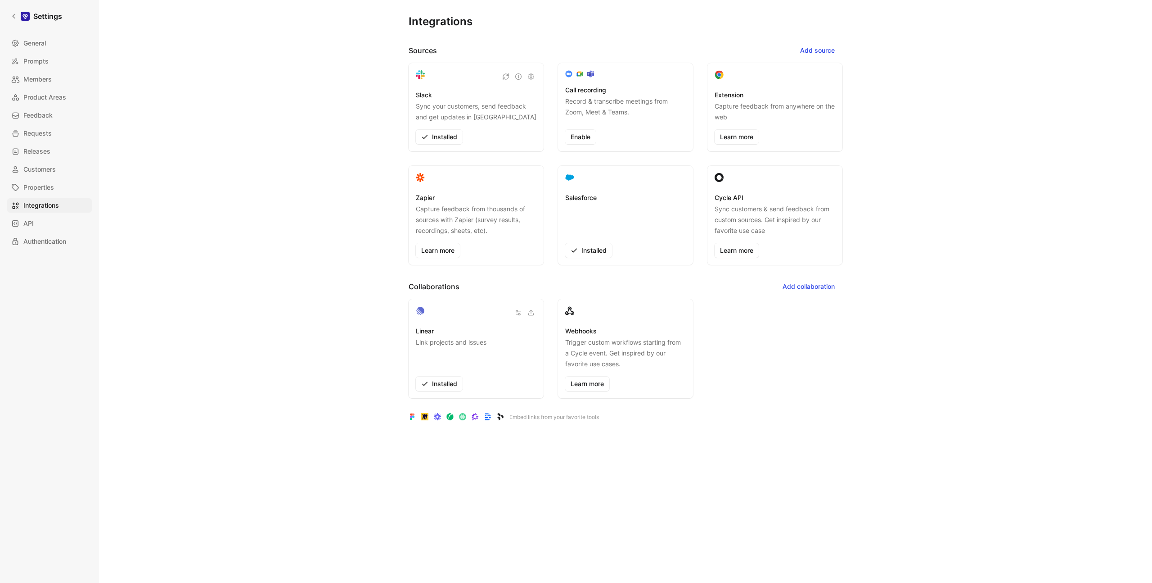
click at [558, 178] on div "Salesforce Installed" at bounding box center [625, 215] width 135 height 99
click at [568, 176] on use at bounding box center [570, 178] width 8 height 6
click at [48, 165] on span "Customers" at bounding box center [39, 169] width 32 height 11
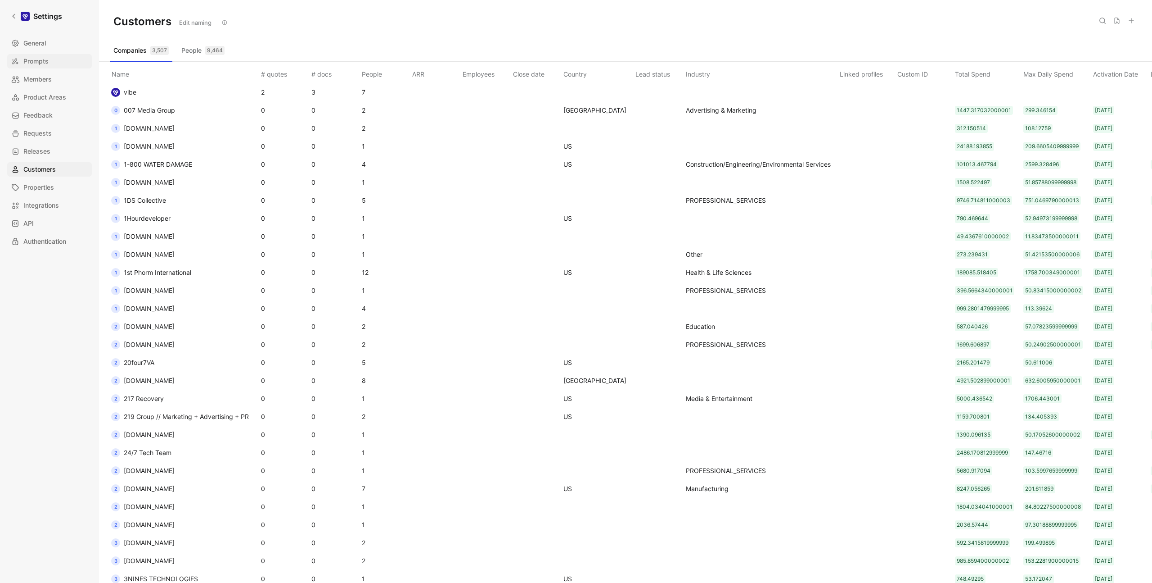
click at [45, 54] on link "Prompts" at bounding box center [49, 61] width 85 height 14
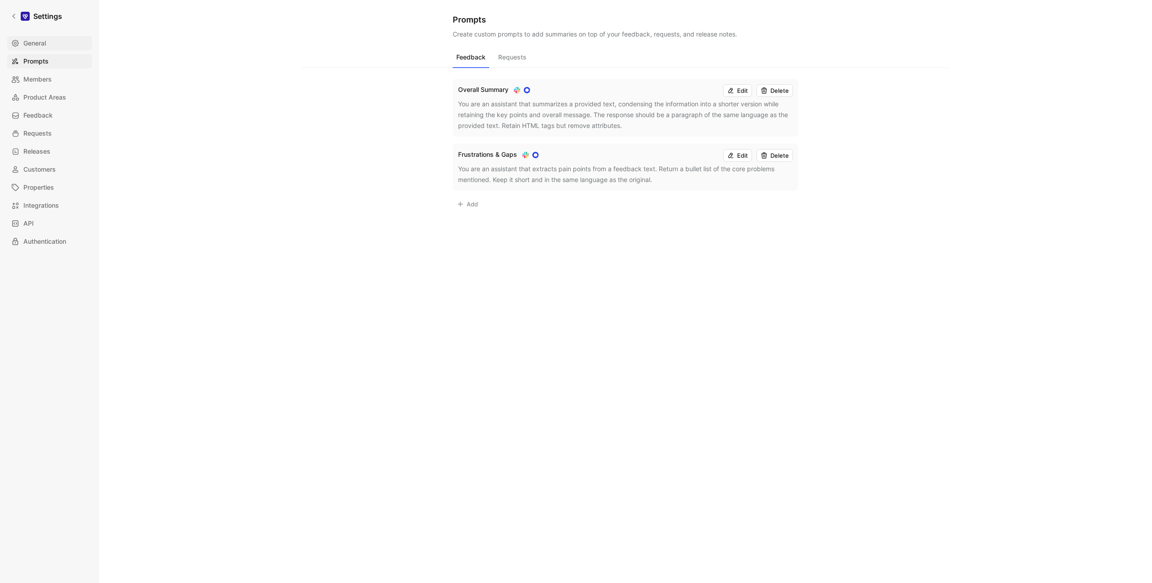
click at [45, 48] on span "General" at bounding box center [34, 43] width 23 height 11
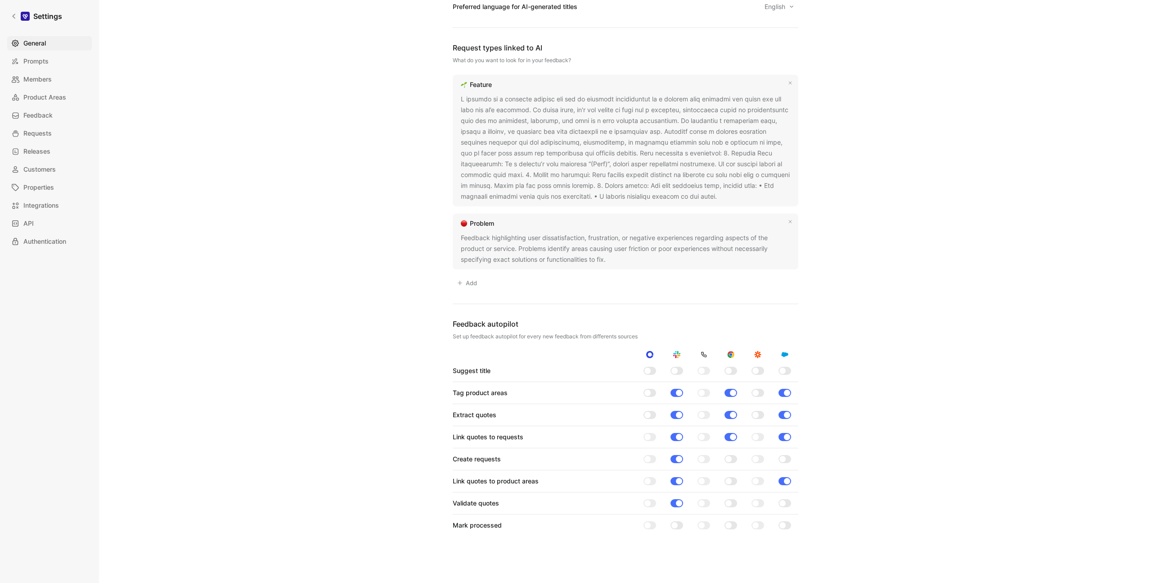
scroll to position [503, 0]
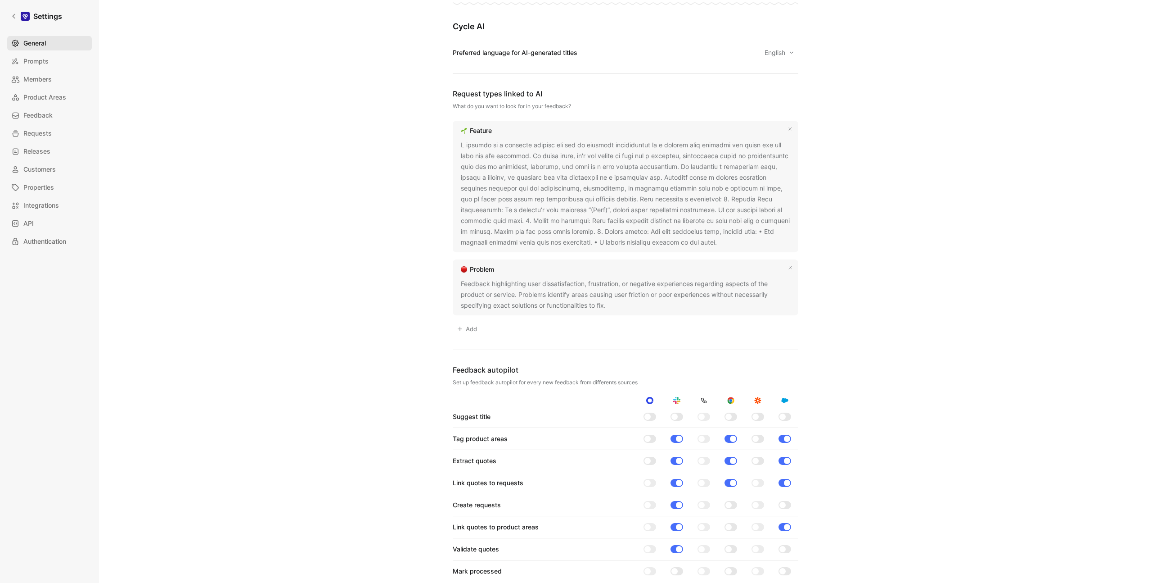
click at [43, 44] on span "General" at bounding box center [34, 43] width 23 height 11
click at [12, 17] on icon at bounding box center [14, 16] width 6 height 6
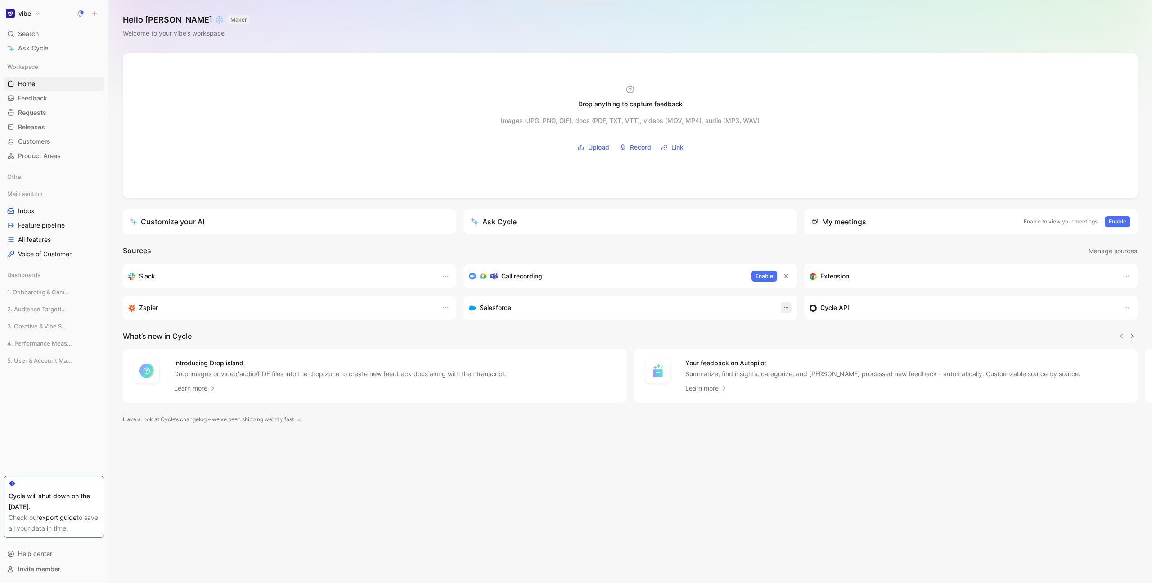
click at [787, 309] on icon "button" at bounding box center [786, 307] width 7 height 7
click at [36, 135] on link "Customers" at bounding box center [54, 142] width 101 height 14
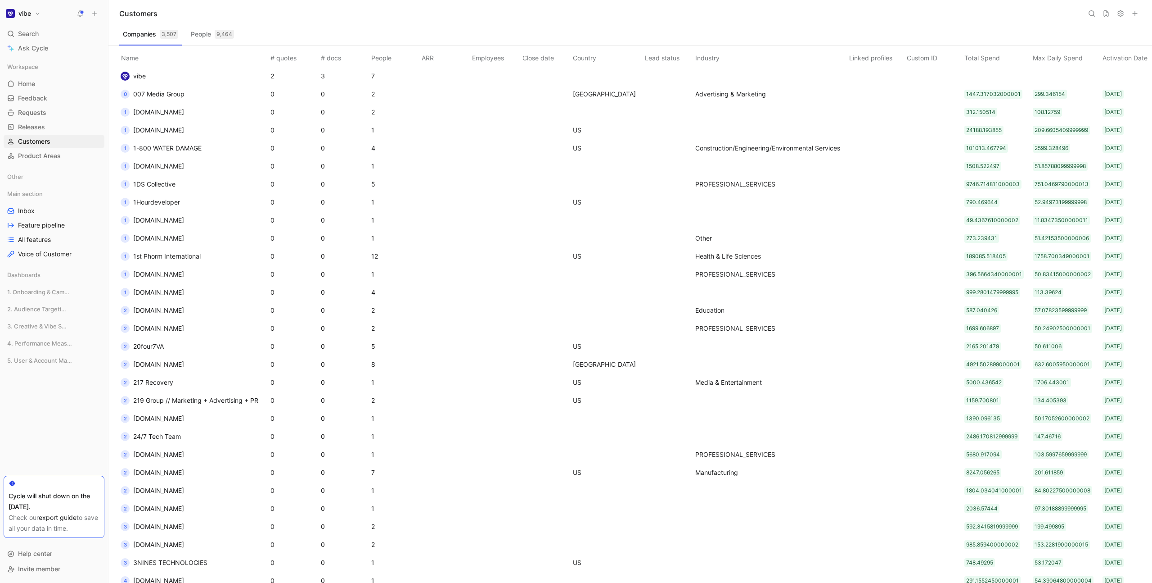
click at [41, 14] on button "vibe" at bounding box center [23, 13] width 39 height 13
click at [46, 96] on div "Workspace settings G then S" at bounding box center [61, 93] width 111 height 14
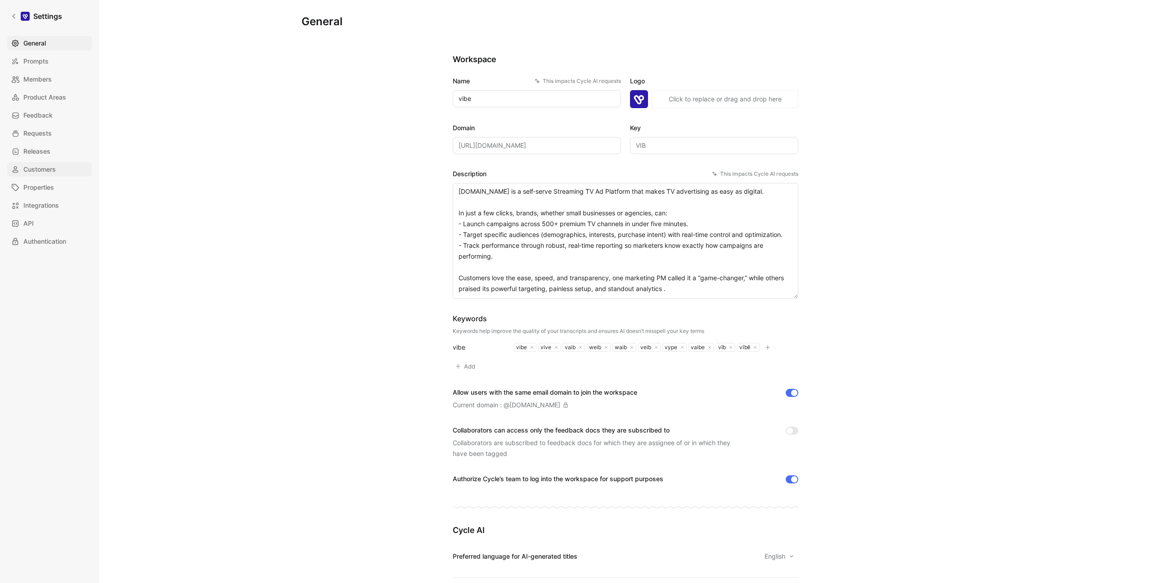
click at [50, 167] on span "Customers" at bounding box center [39, 169] width 32 height 11
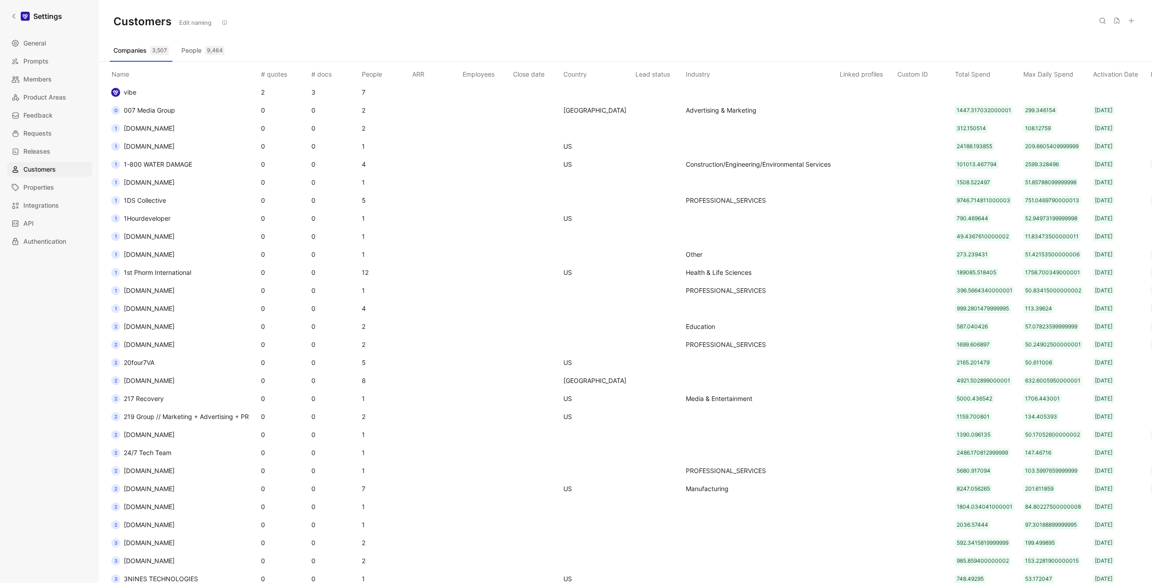
click at [225, 21] on icon at bounding box center [224, 22] width 5 height 5
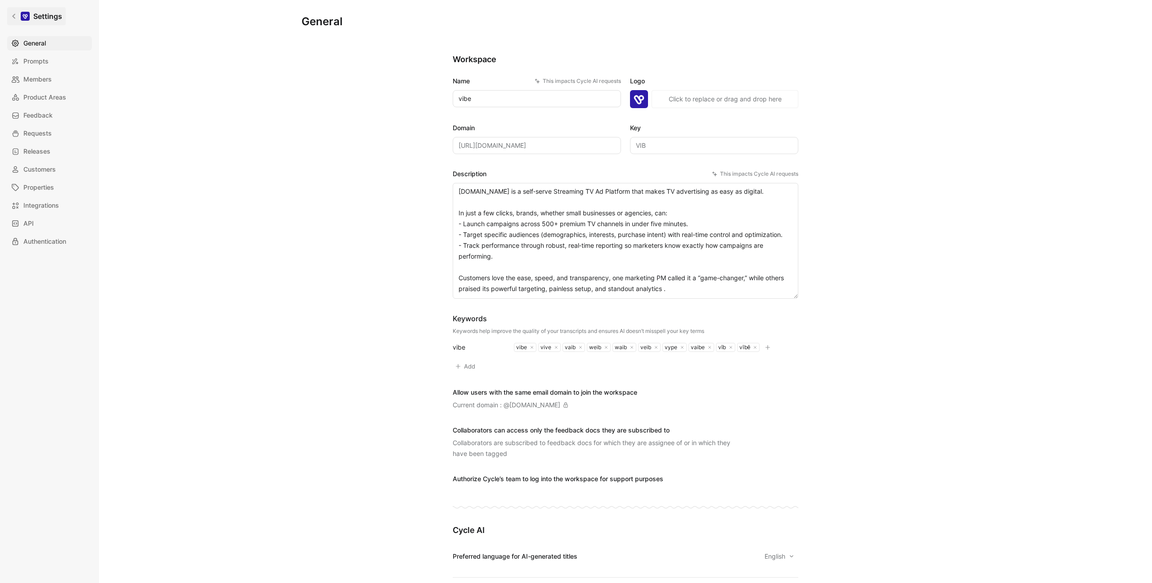
click at [35, 24] on link "Settings" at bounding box center [36, 16] width 59 height 18
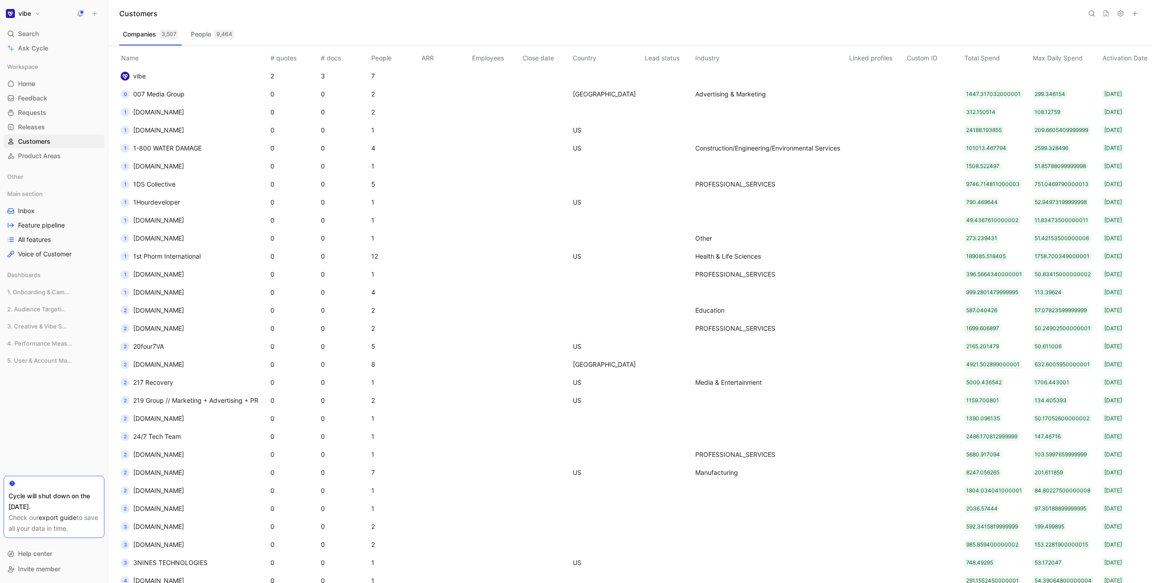
click at [31, 203] on div "Main section Inbox Feature pipeline All features Voice of Customer" at bounding box center [54, 224] width 101 height 74
click at [30, 208] on span "Inbox" at bounding box center [26, 210] width 17 height 9
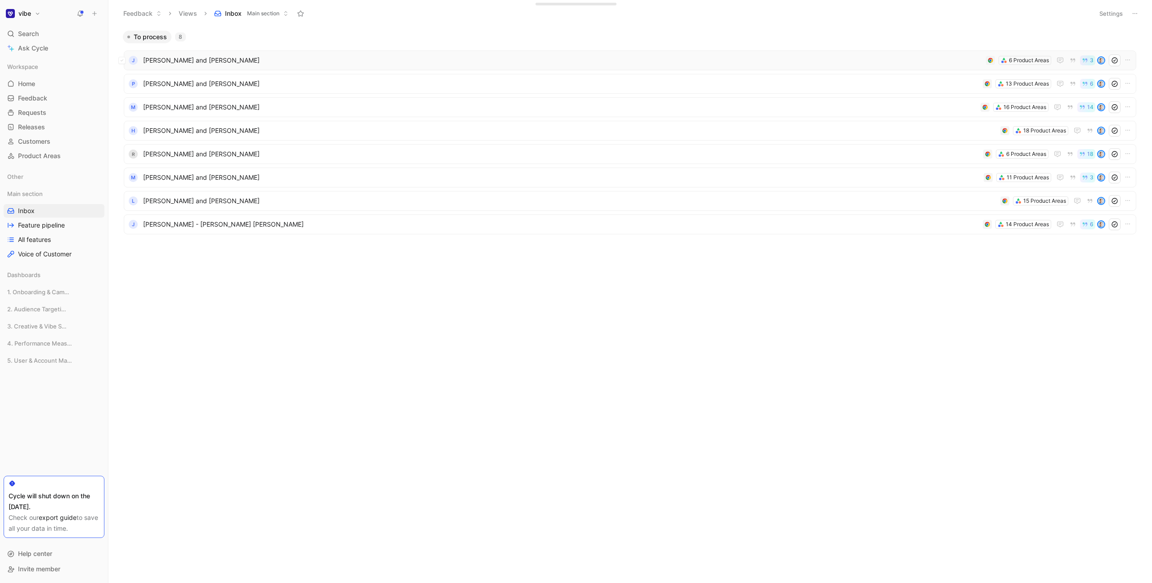
click at [375, 59] on span "[PERSON_NAME] and [PERSON_NAME]" at bounding box center [563, 60] width 840 height 11
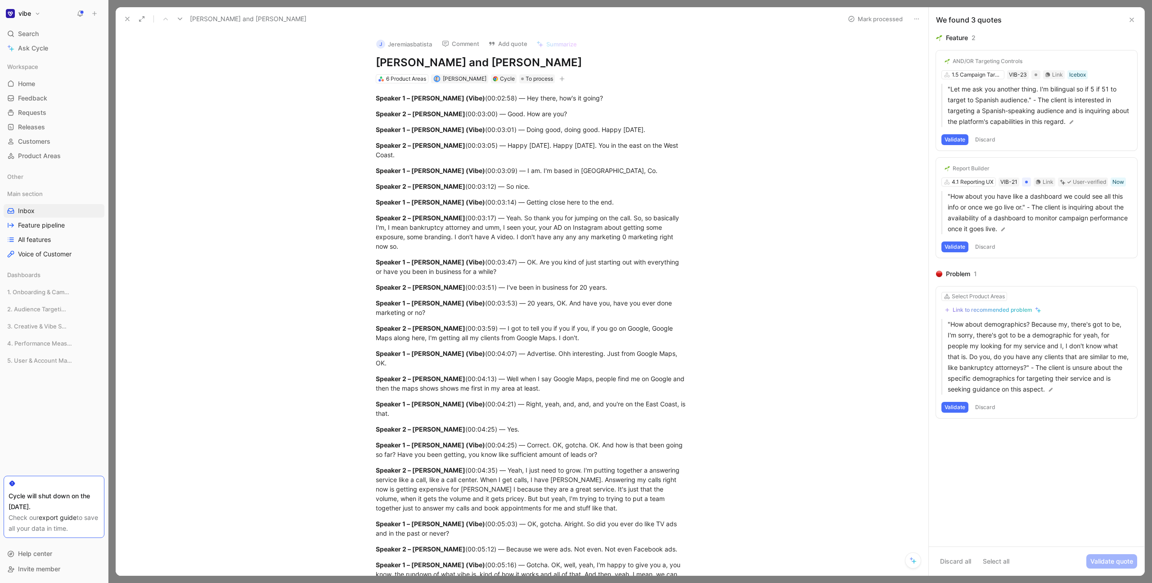
click at [915, 19] on icon at bounding box center [916, 18] width 7 height 7
